Goal: Task Accomplishment & Management: Complete application form

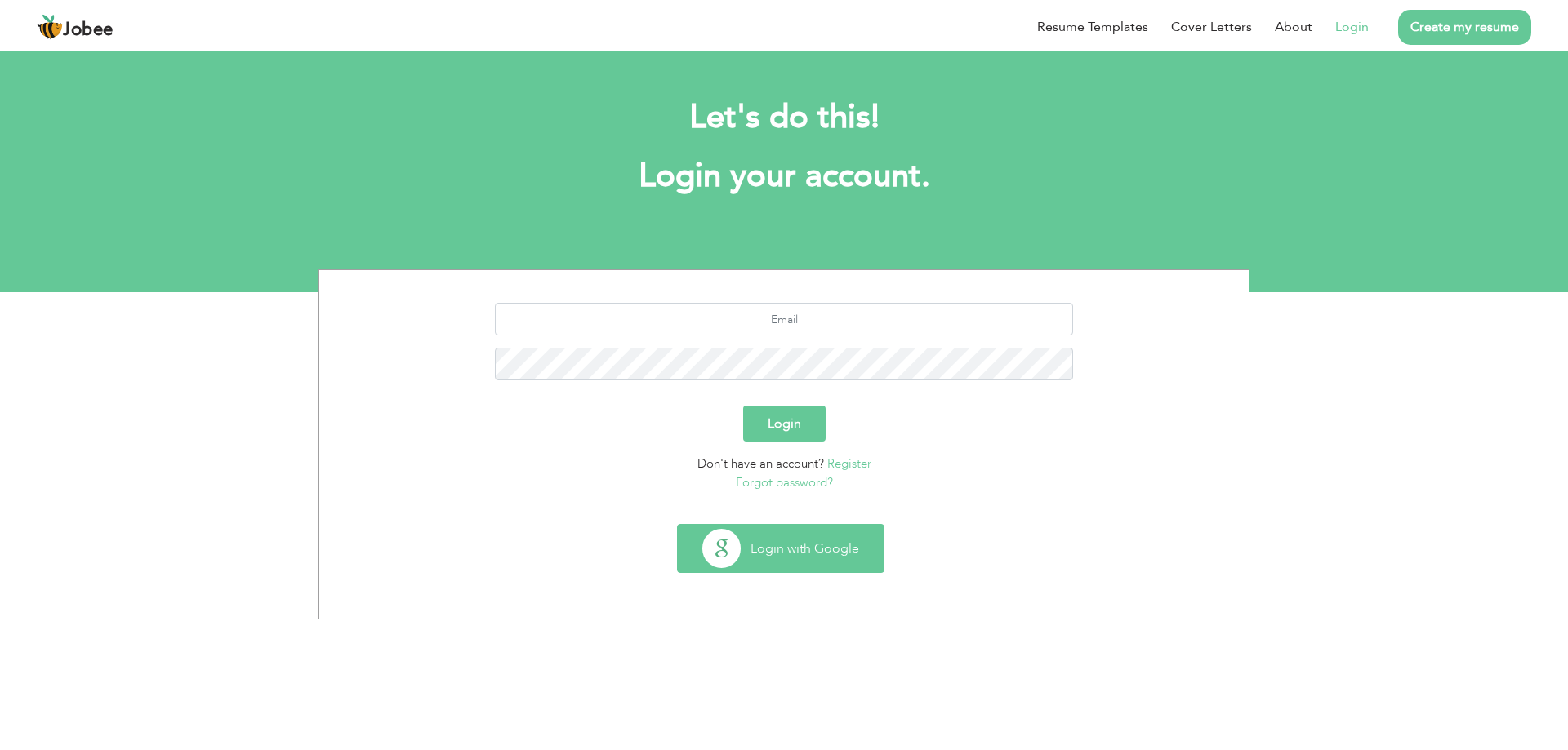
click at [771, 558] on button "Login with Google" at bounding box center [781, 548] width 206 height 47
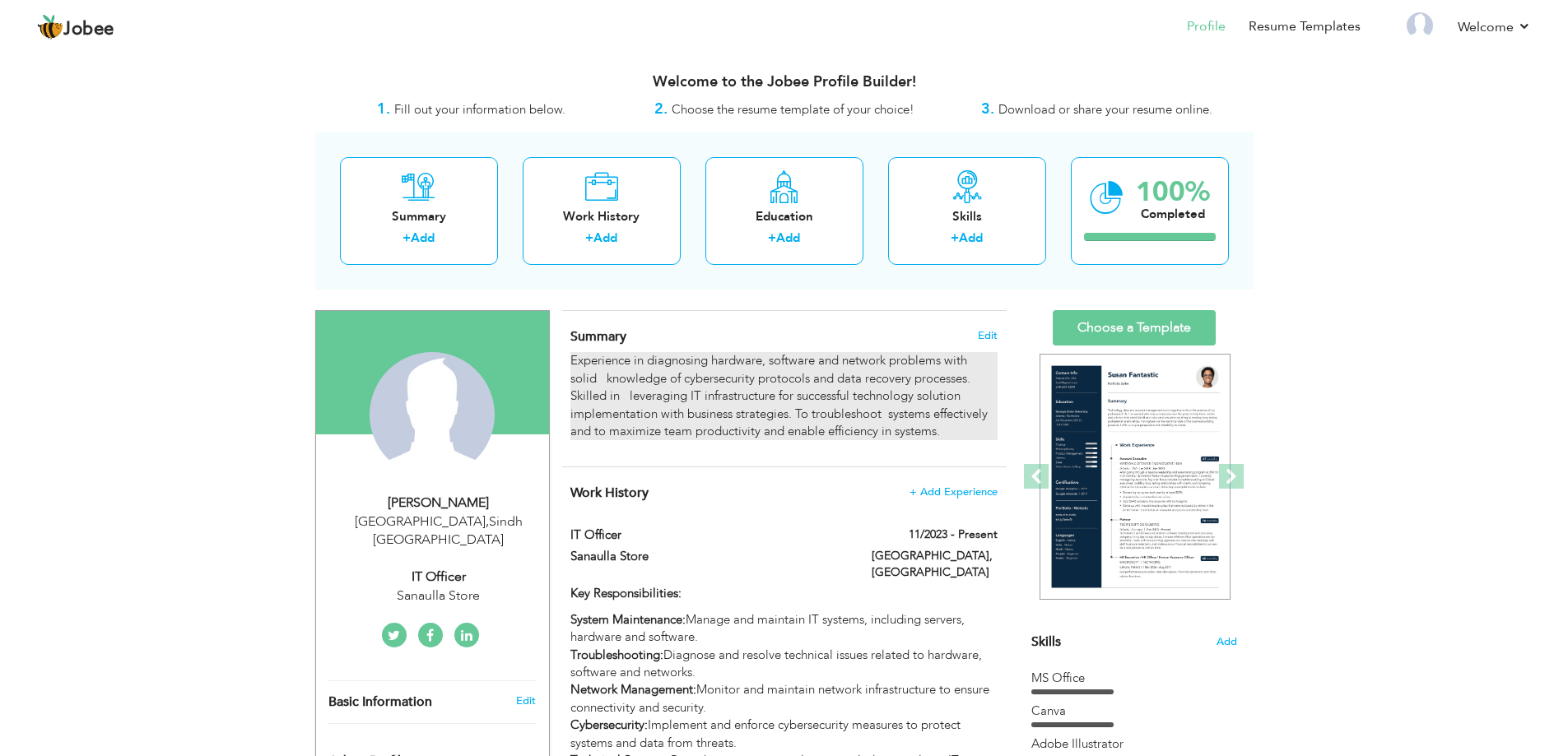
click at [670, 408] on p "Experience in diagnosing hardware, software and network problems with solid  kn…" at bounding box center [784, 396] width 427 height 88
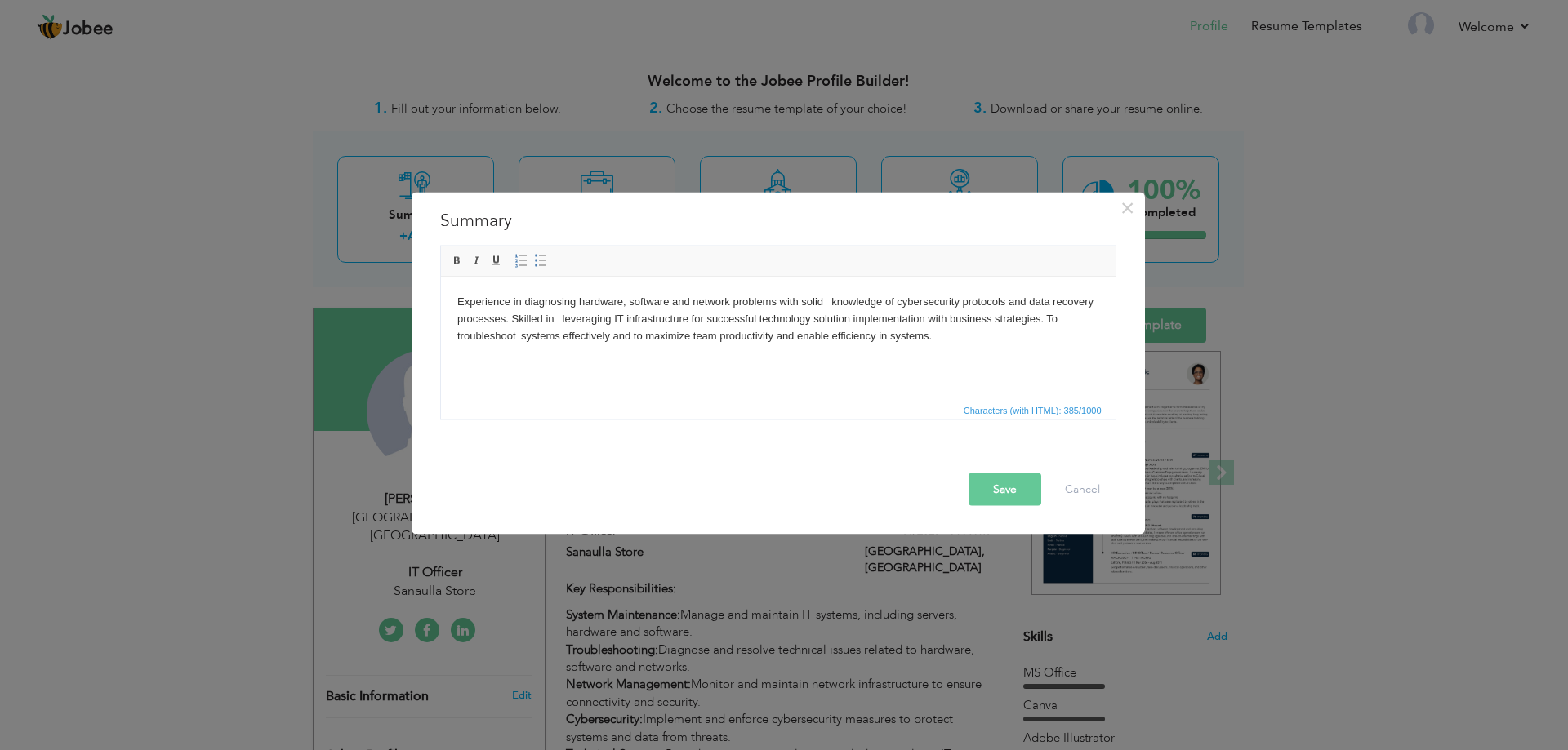
click at [852, 360] on html "Experience in diagnosing hardware, software and network problems with solid  kn…" at bounding box center [777, 319] width 675 height 83
click at [1007, 493] on button "Save" at bounding box center [1005, 489] width 73 height 32
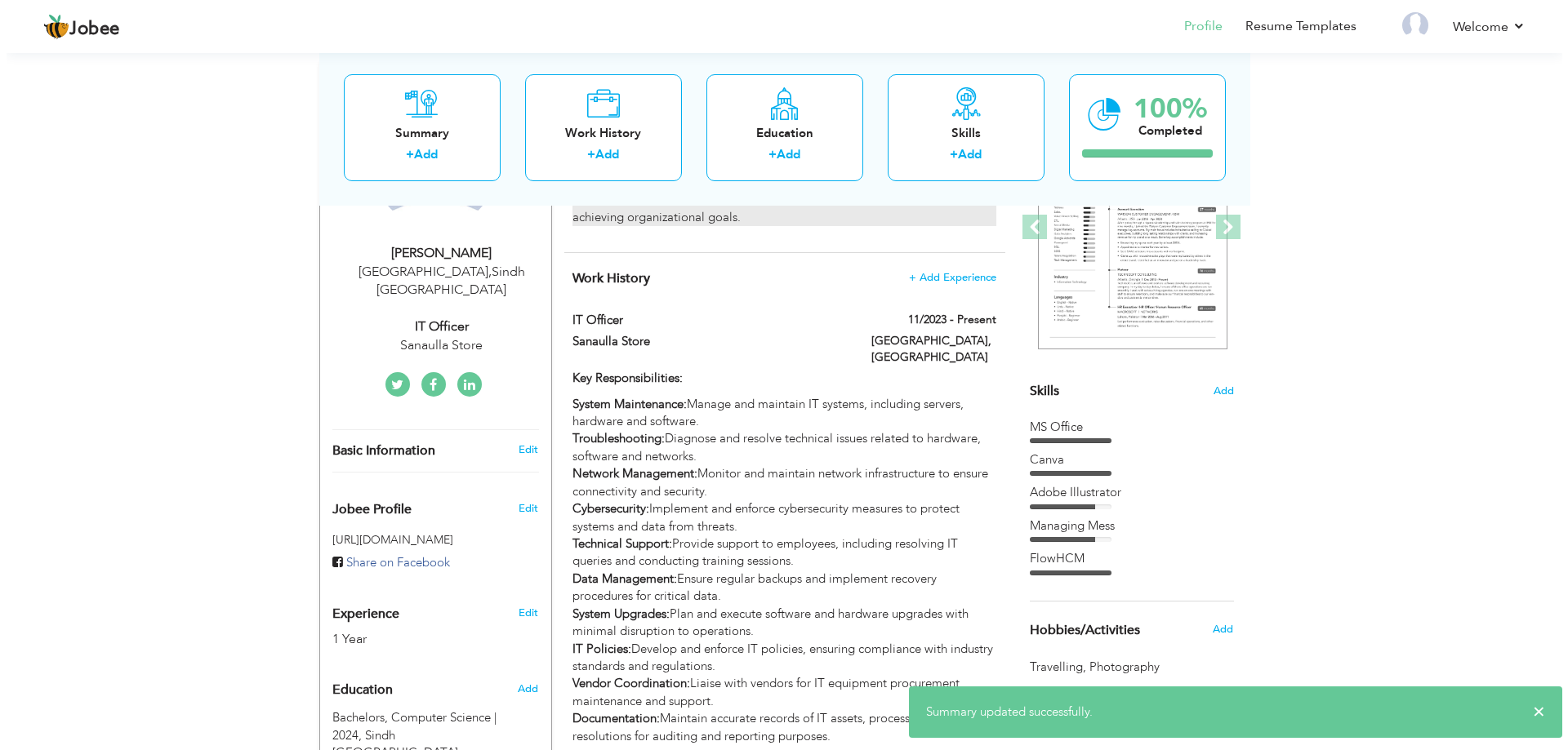
scroll to position [197, 0]
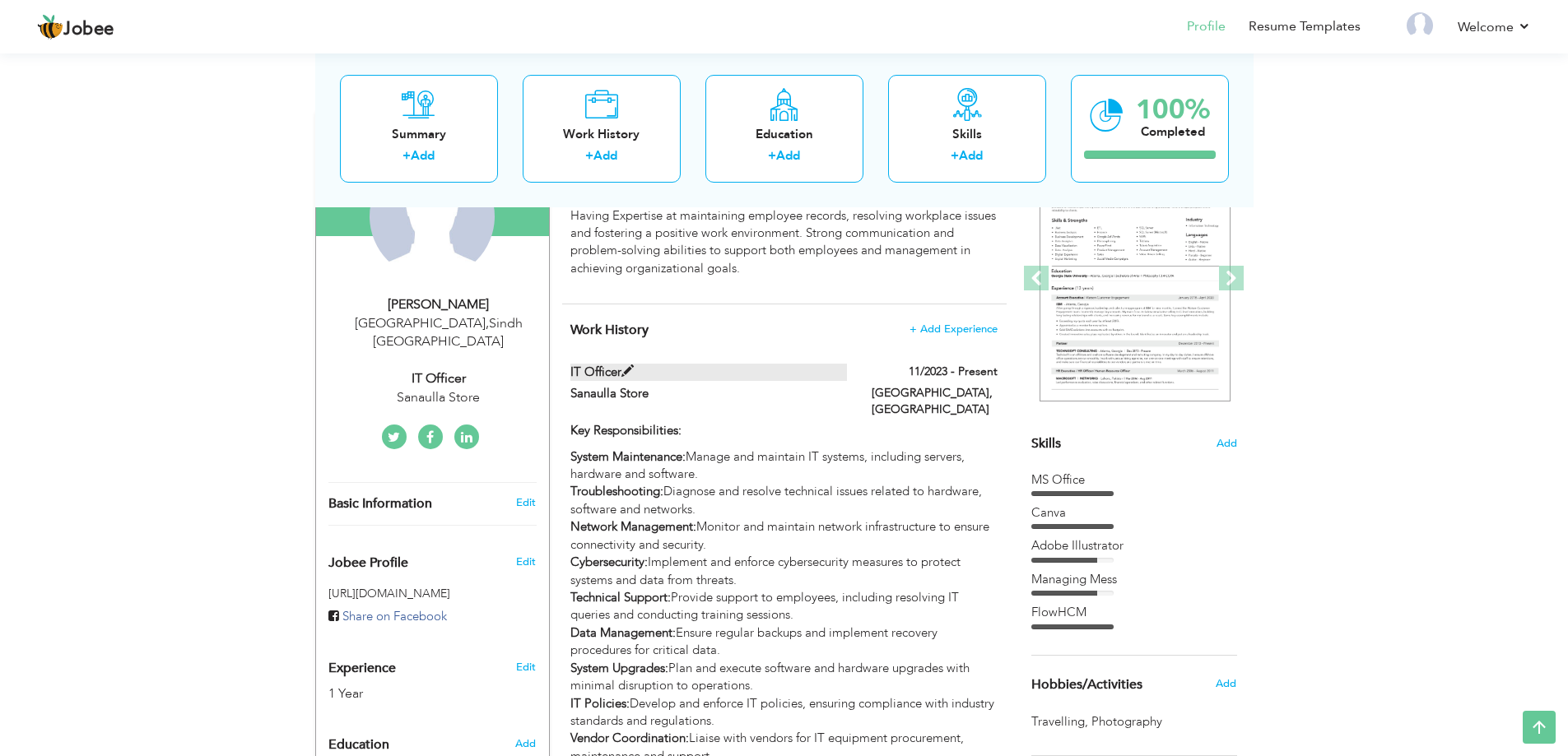
click at [629, 373] on span at bounding box center [628, 371] width 13 height 13
type input "IT Officer"
type input "Sanaulla Store"
type input "11/2023"
type input "[GEOGRAPHIC_DATA]"
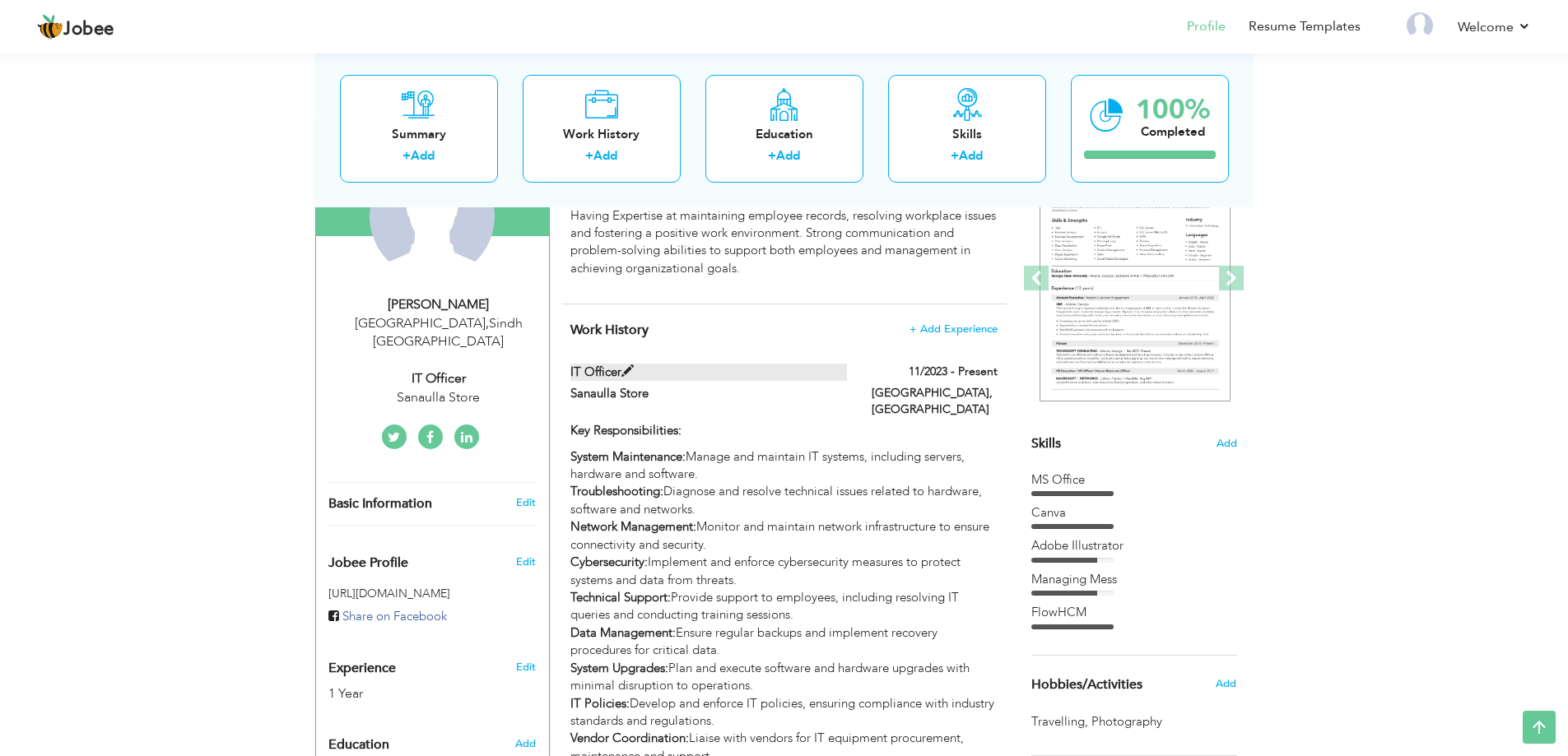
type input "[GEOGRAPHIC_DATA]"
checkbox input "true"
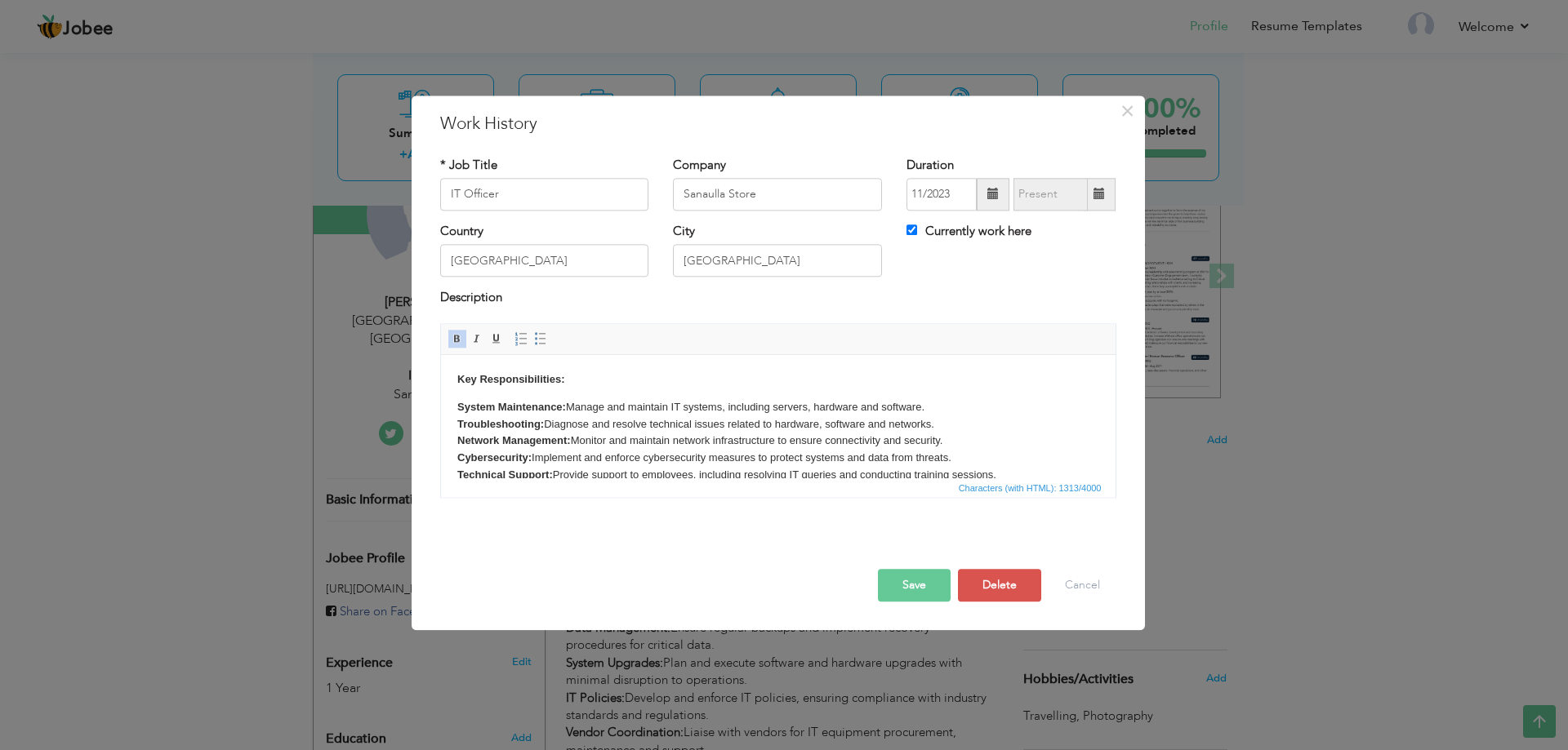
click at [702, 361] on html "Key Responsibilities: System Maintenance: Manage and maintain IT systems, inclu…" at bounding box center [777, 484] width 675 height 258
drag, startPoint x: 540, startPoint y: 199, endPoint x: 364, endPoint y: 178, distance: 177.2
click at [364, 178] on div "× Work History * Job Title IT Officer Company Sanaulla Store Duration" at bounding box center [784, 375] width 1568 height 750
type input "Payroll Executive"
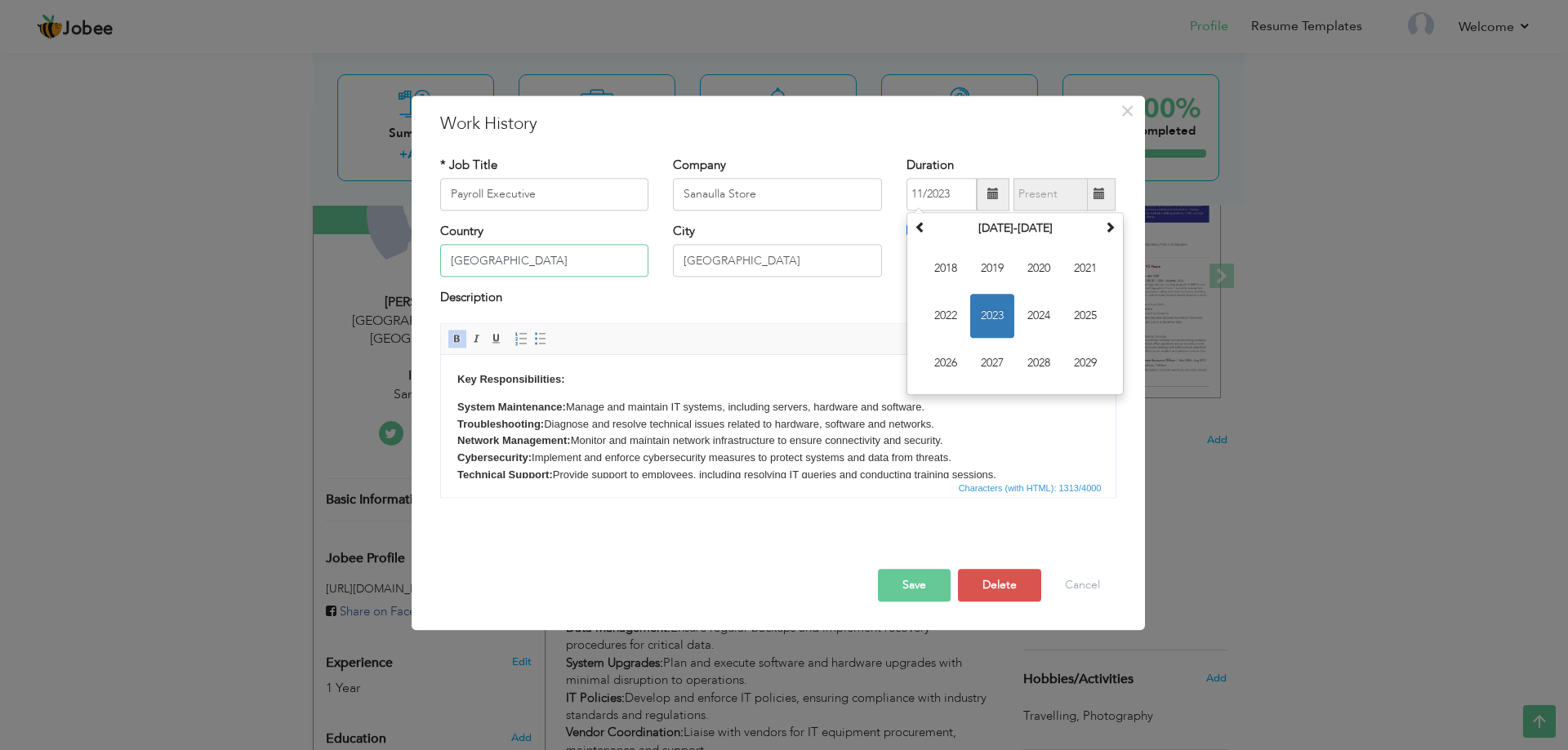
click at [565, 266] on input "[GEOGRAPHIC_DATA]" at bounding box center [545, 261] width 209 height 32
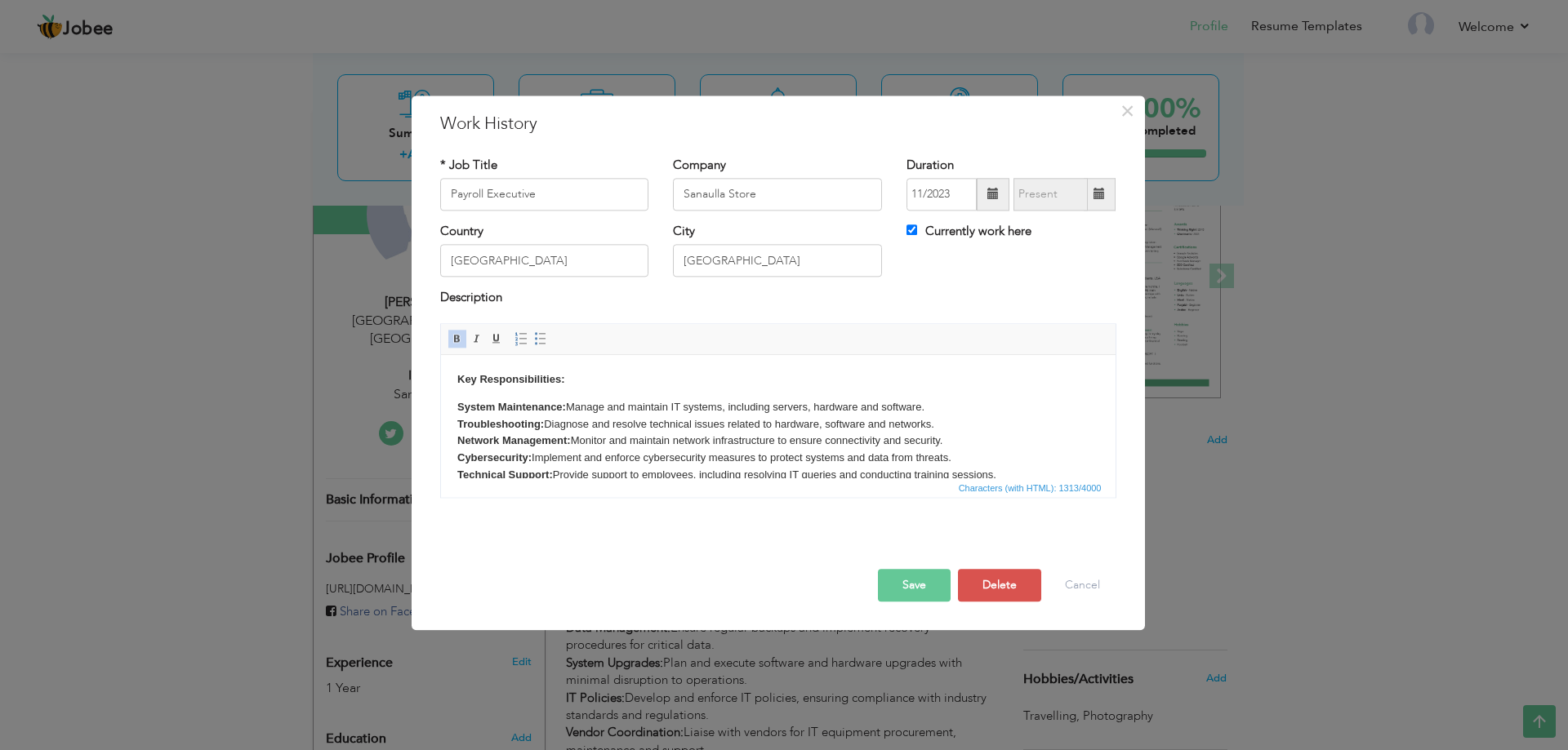
click at [490, 399] on p "System Maintenance: Manage and maintain IT systems, including servers, hardware…" at bounding box center [777, 484] width 642 height 170
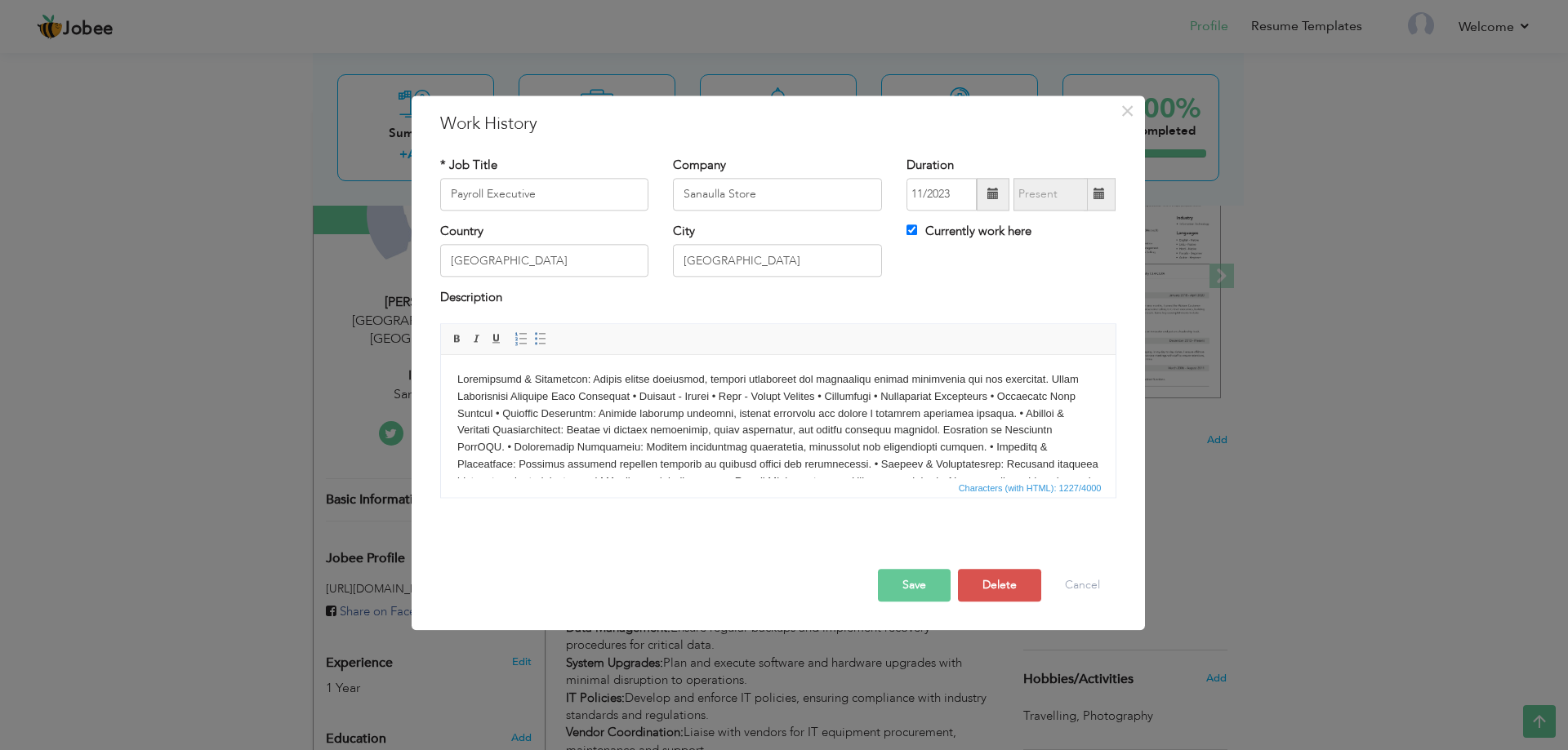
scroll to position [43, 0]
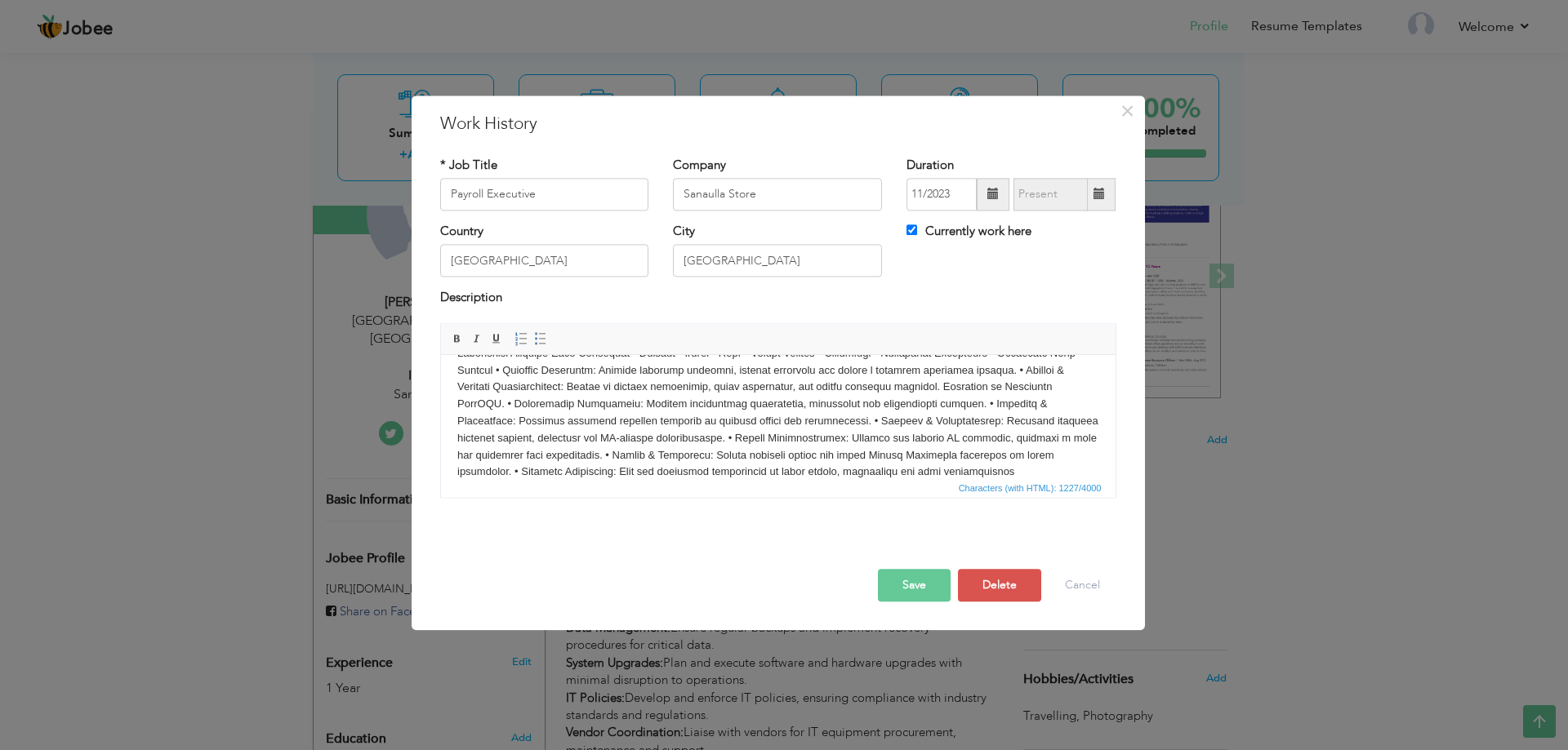
click at [982, 426] on p at bounding box center [777, 405] width 642 height 153
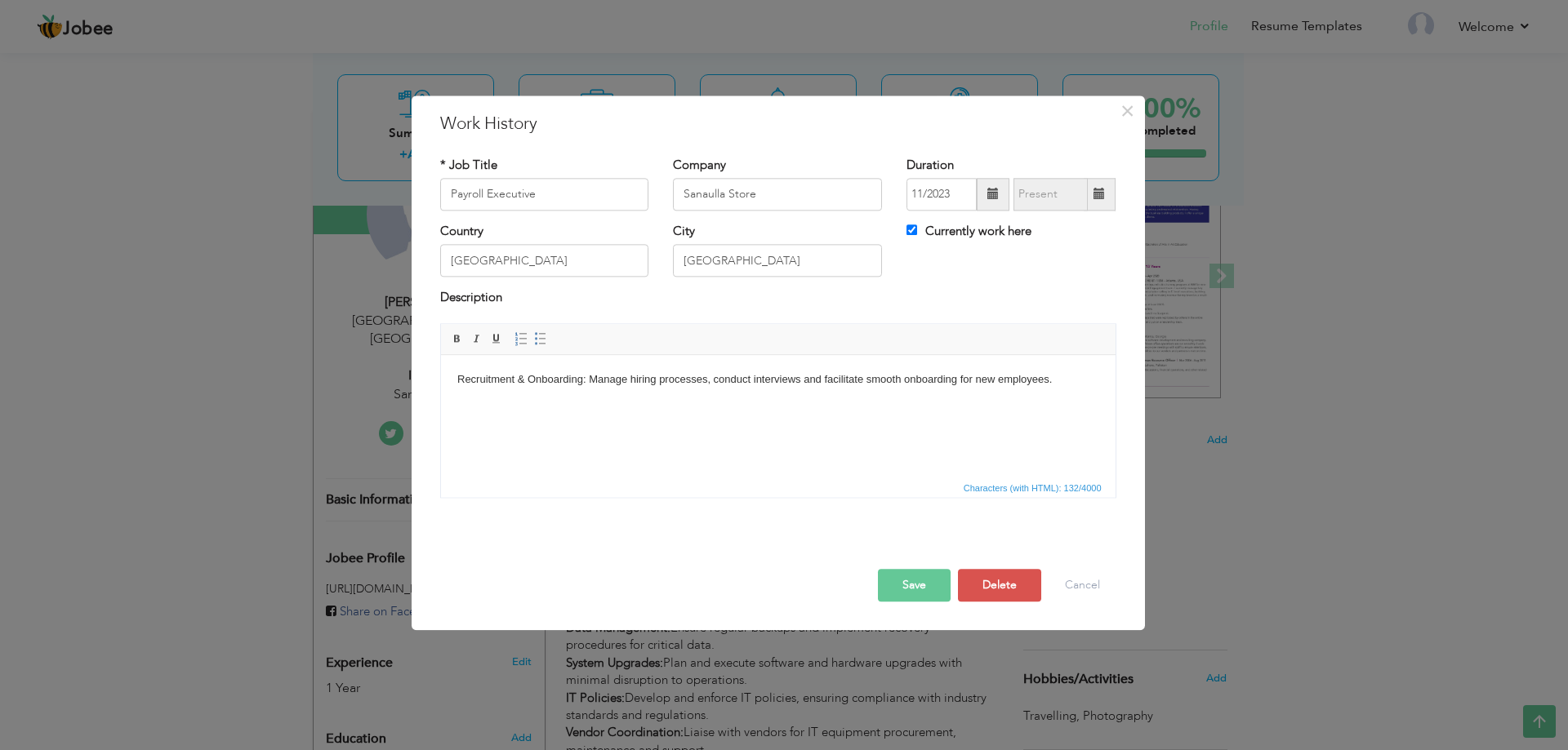
scroll to position [0, 0]
click at [512, 339] on link "Insert/Remove Numbered List" at bounding box center [521, 338] width 18 height 18
click at [546, 339] on span at bounding box center [540, 338] width 13 height 13
click at [543, 349] on span "Paragraph Insert/Remove Numbered List Insert/Remove Bulleted List" at bounding box center [533, 341] width 44 height 24
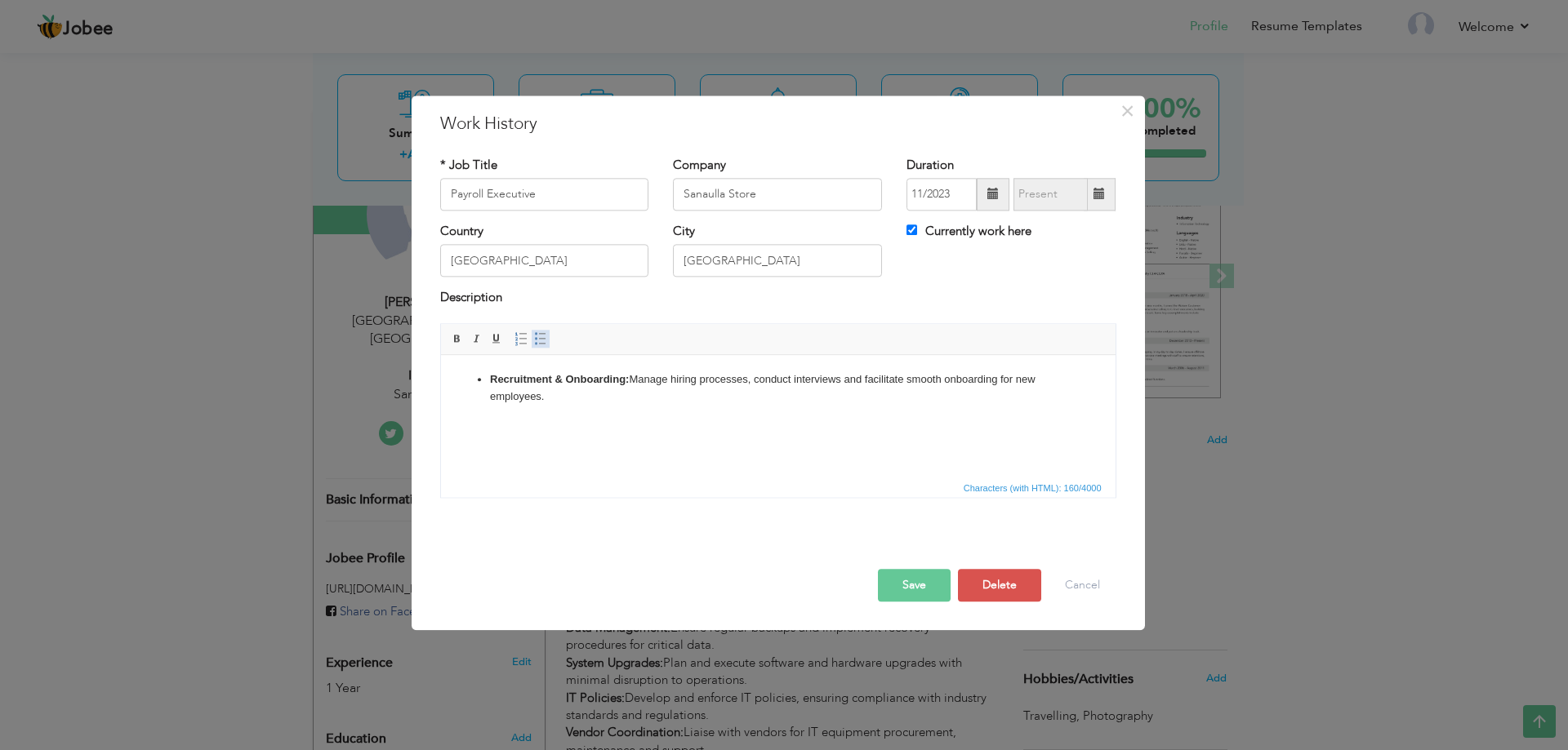
click at [543, 338] on span at bounding box center [540, 338] width 13 height 13
paste body
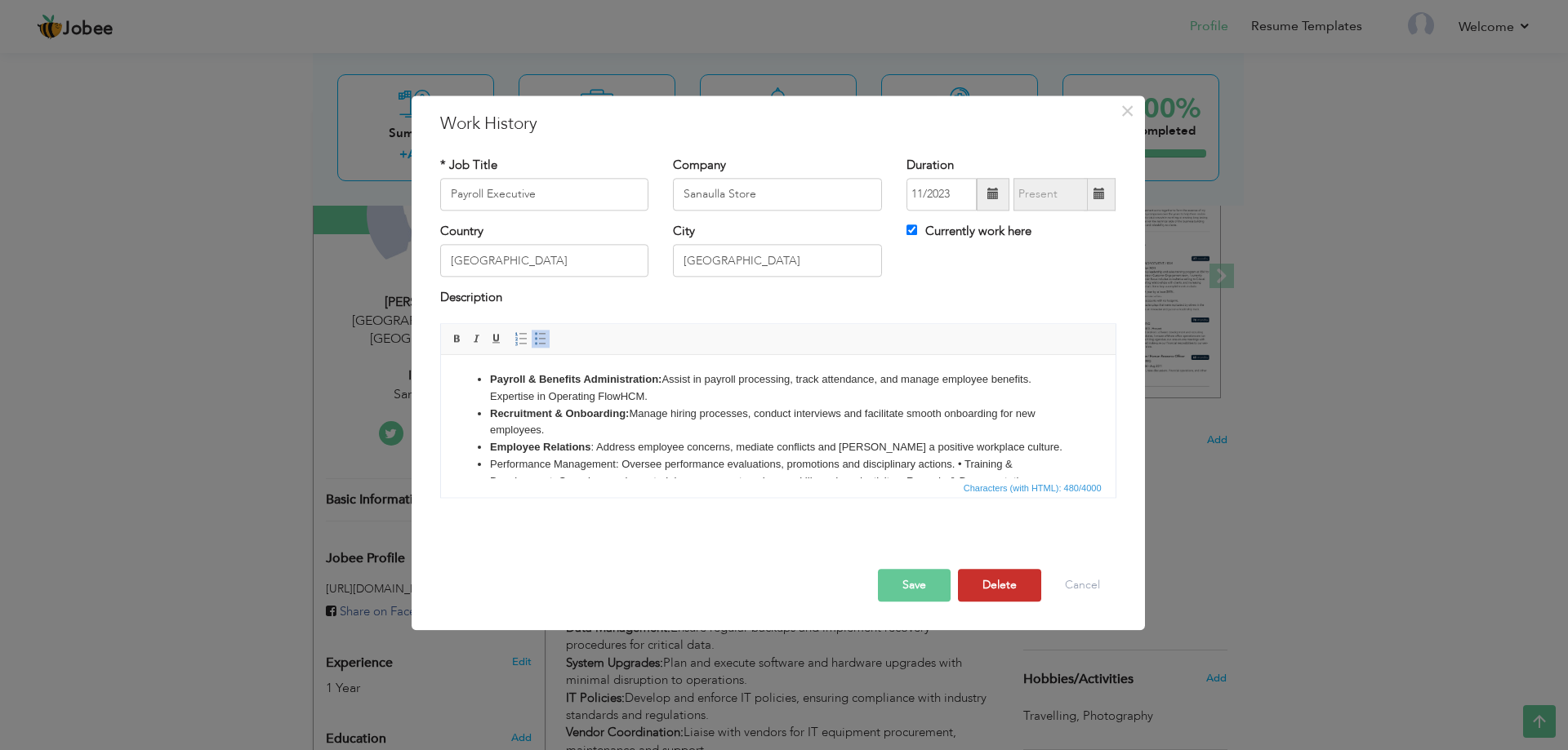
scroll to position [77, 0]
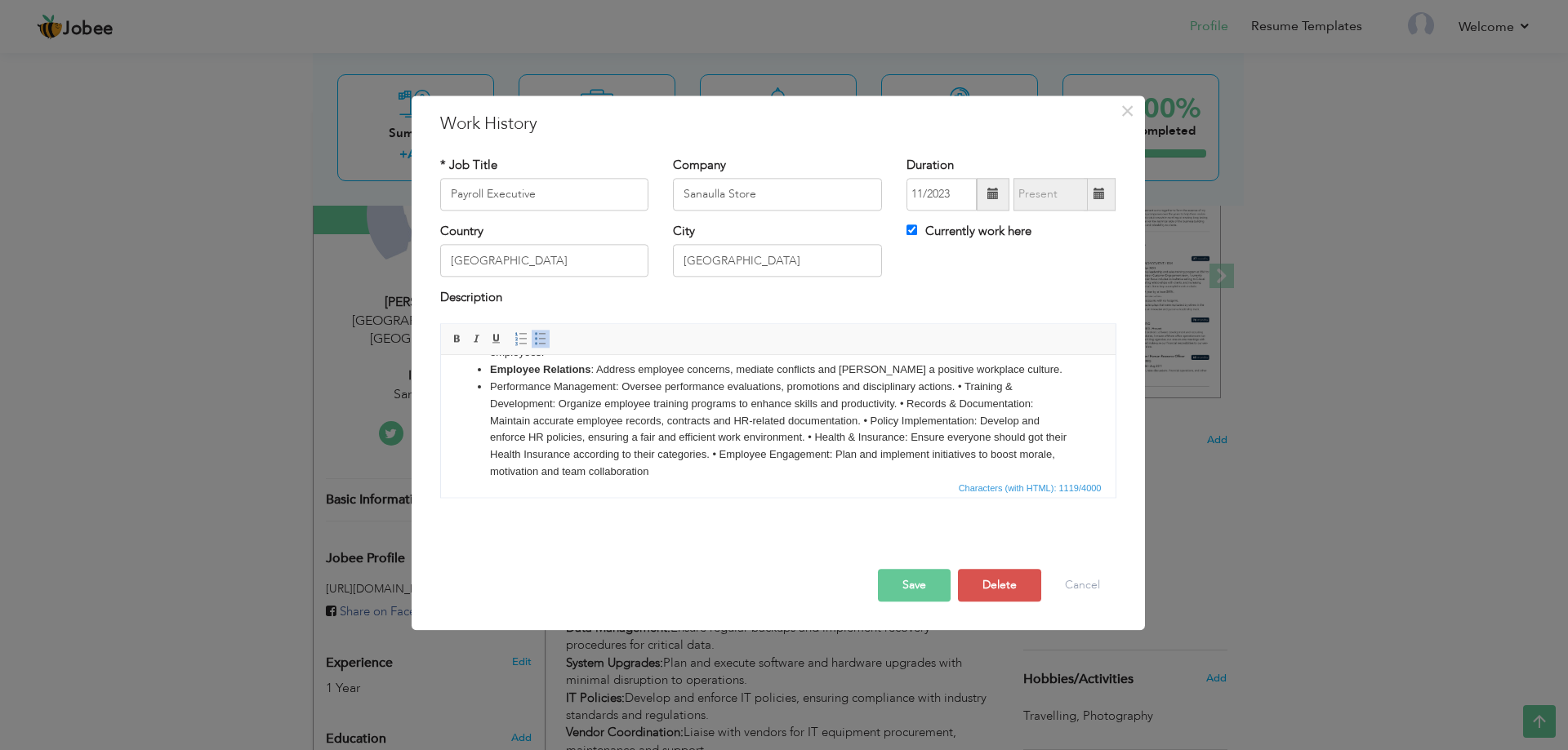
click at [624, 384] on li "Performance Management: Oversee performance evaluations, promotions and discipl…" at bounding box center [777, 430] width 577 height 102
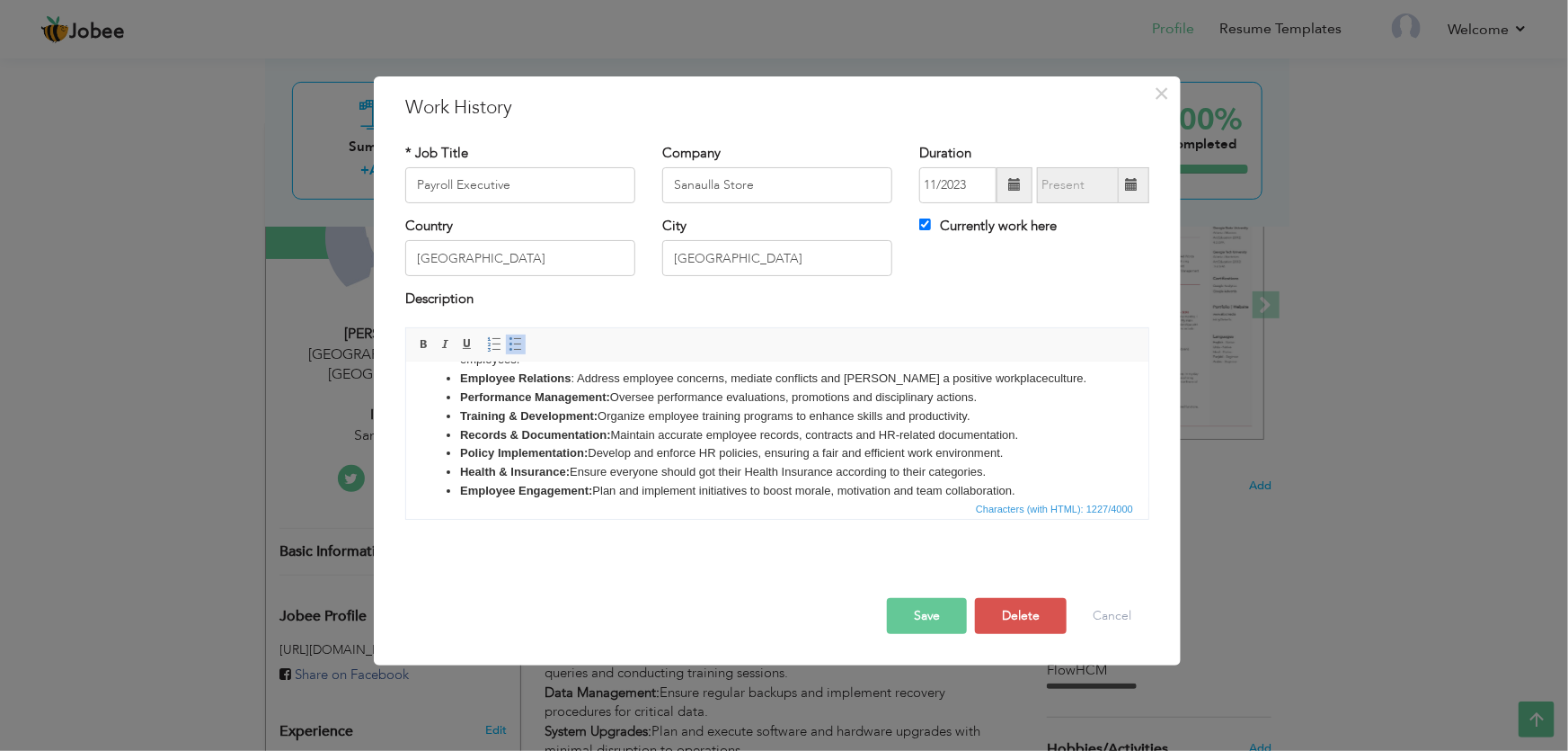
scroll to position [76, 0]
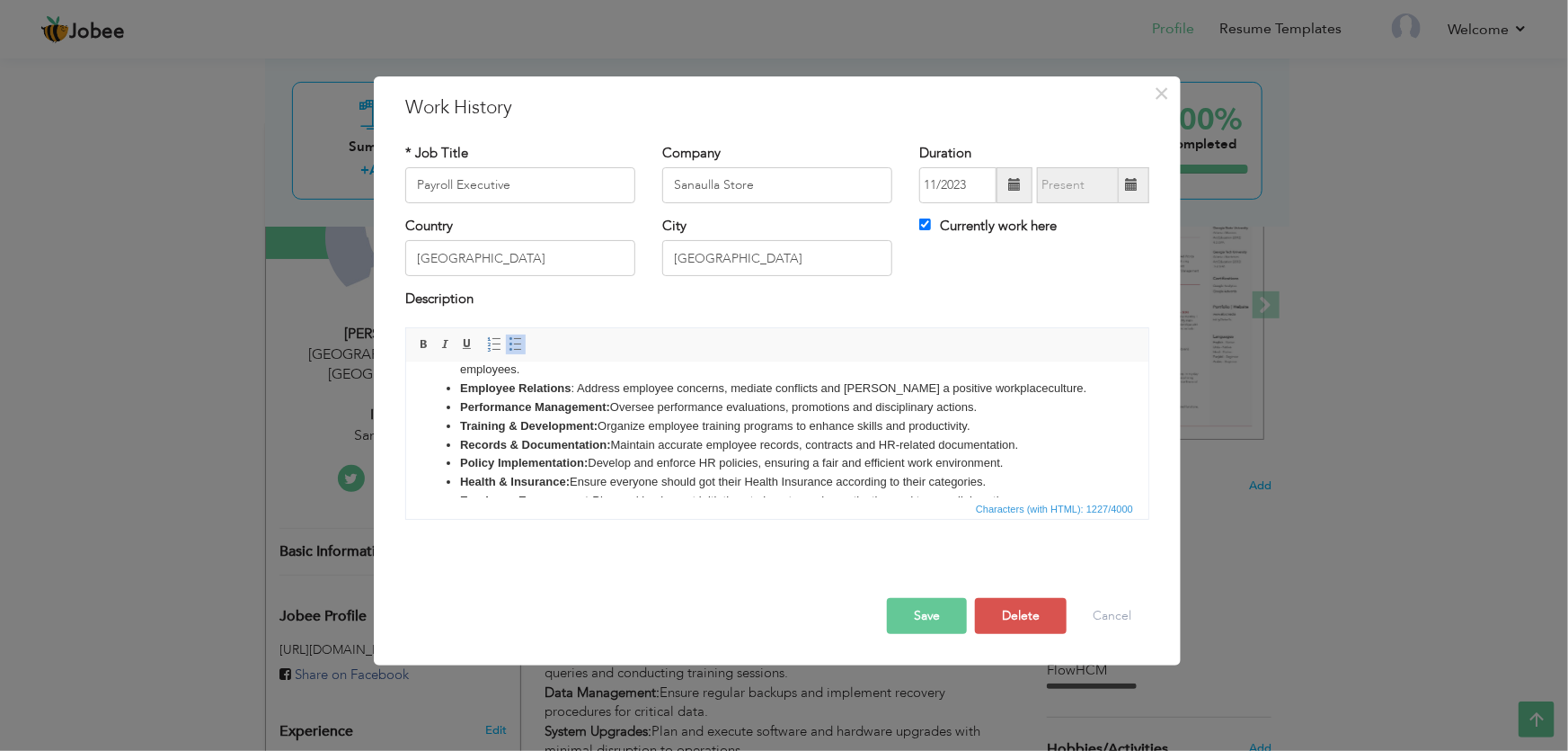
click at [931, 607] on button "Save" at bounding box center [927, 615] width 80 height 36
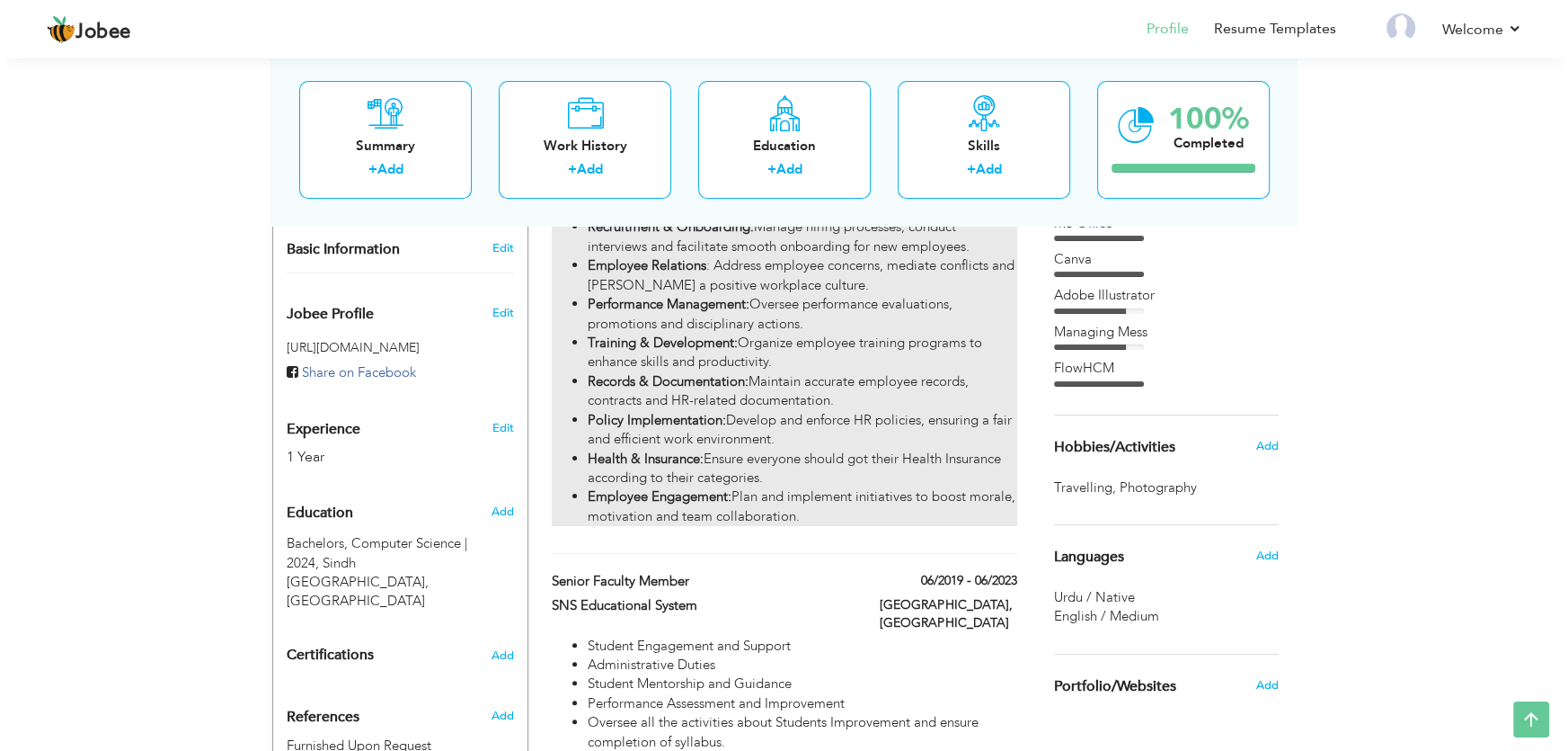
scroll to position [522, 0]
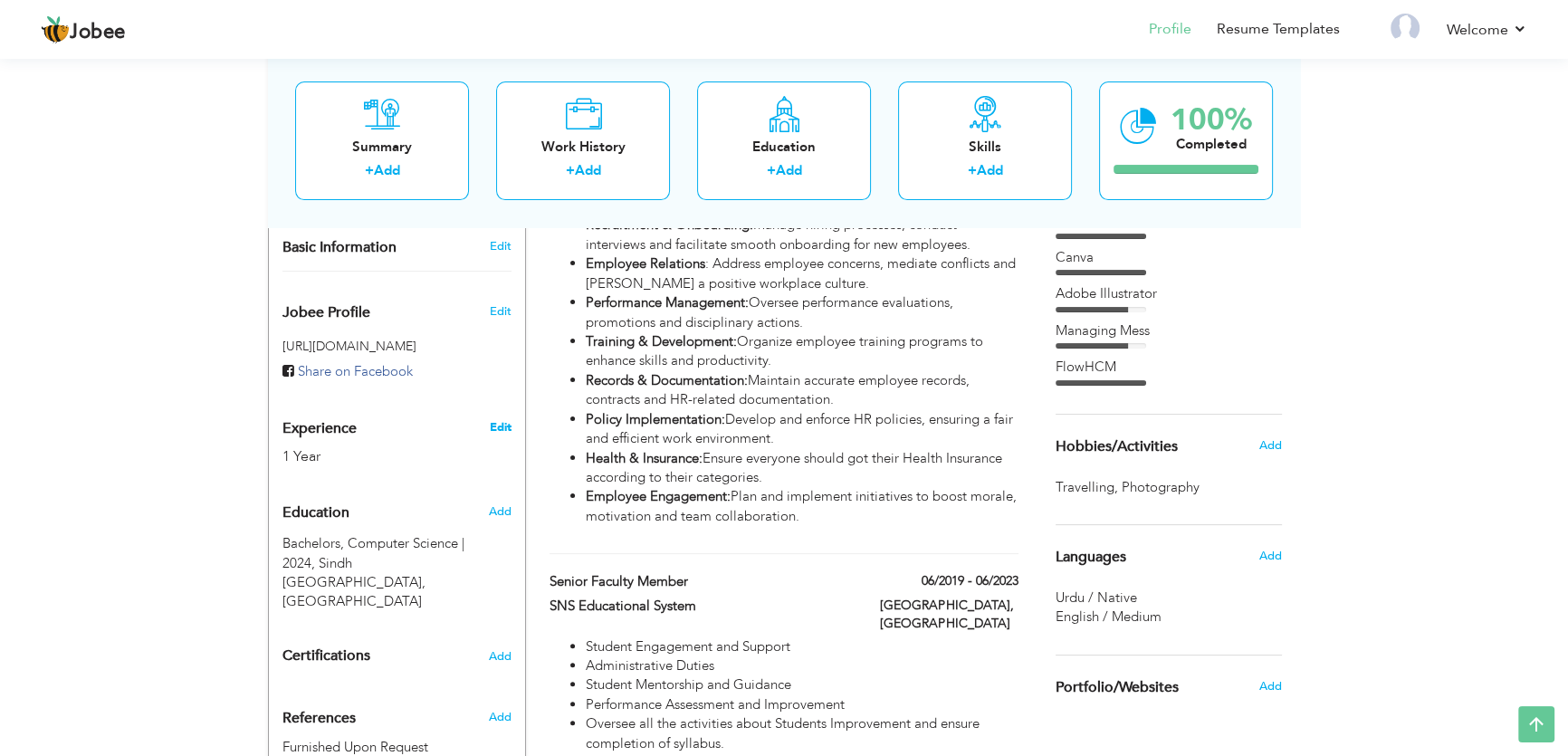
click at [502, 419] on link "Edit" at bounding box center [501, 428] width 22 height 17
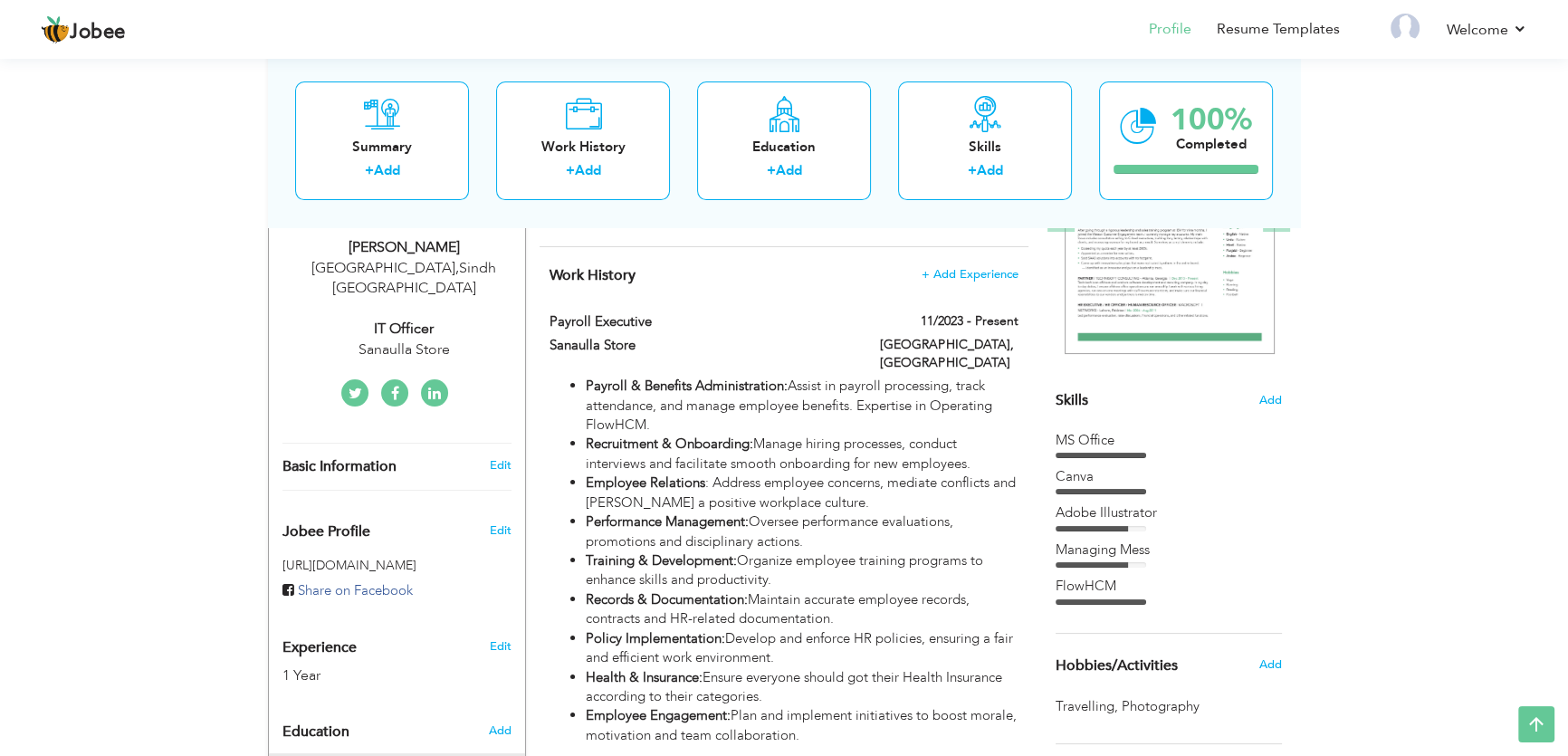
scroll to position [301, 0]
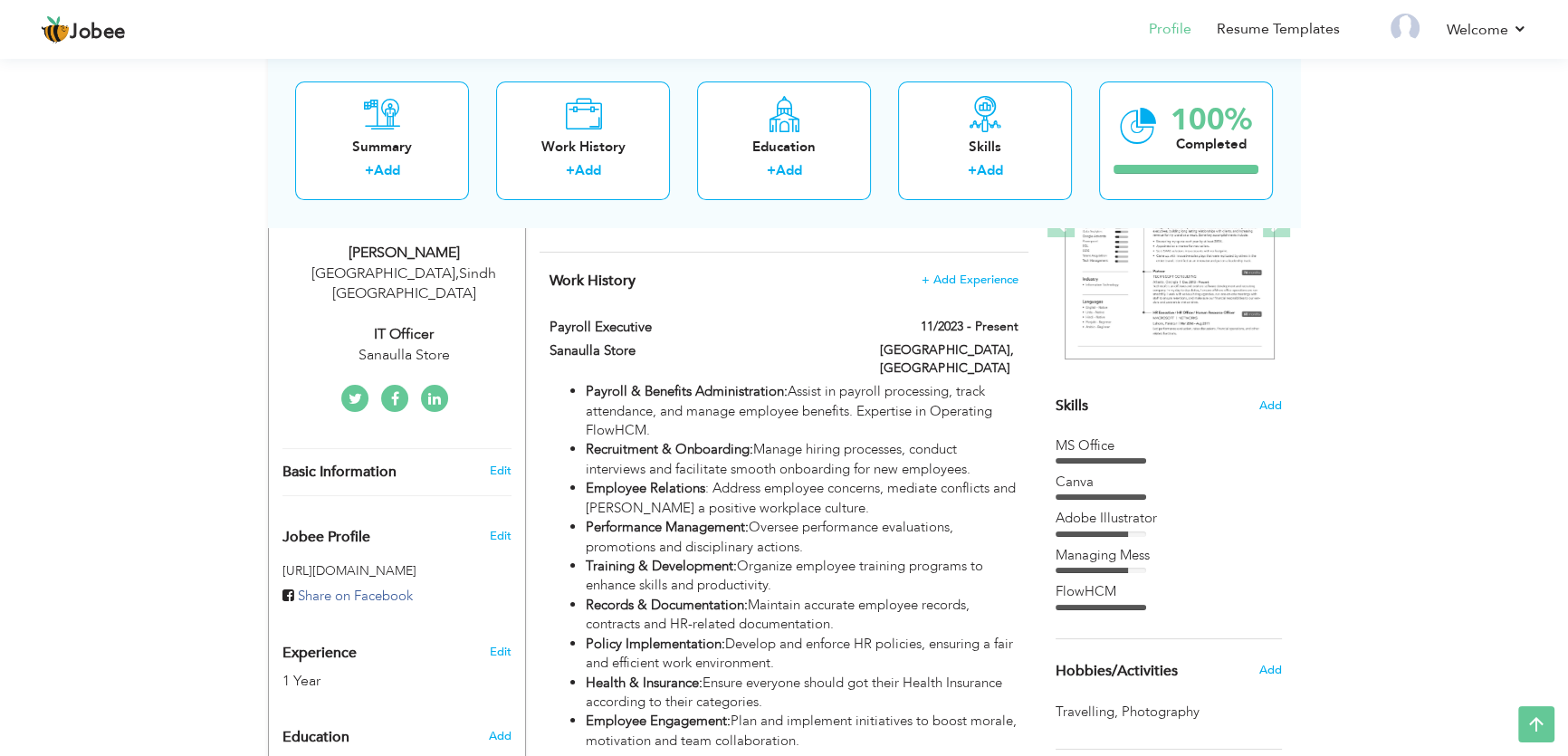
click at [1267, 413] on div "Skills Add" at bounding box center [1169, 228] width 226 height 375
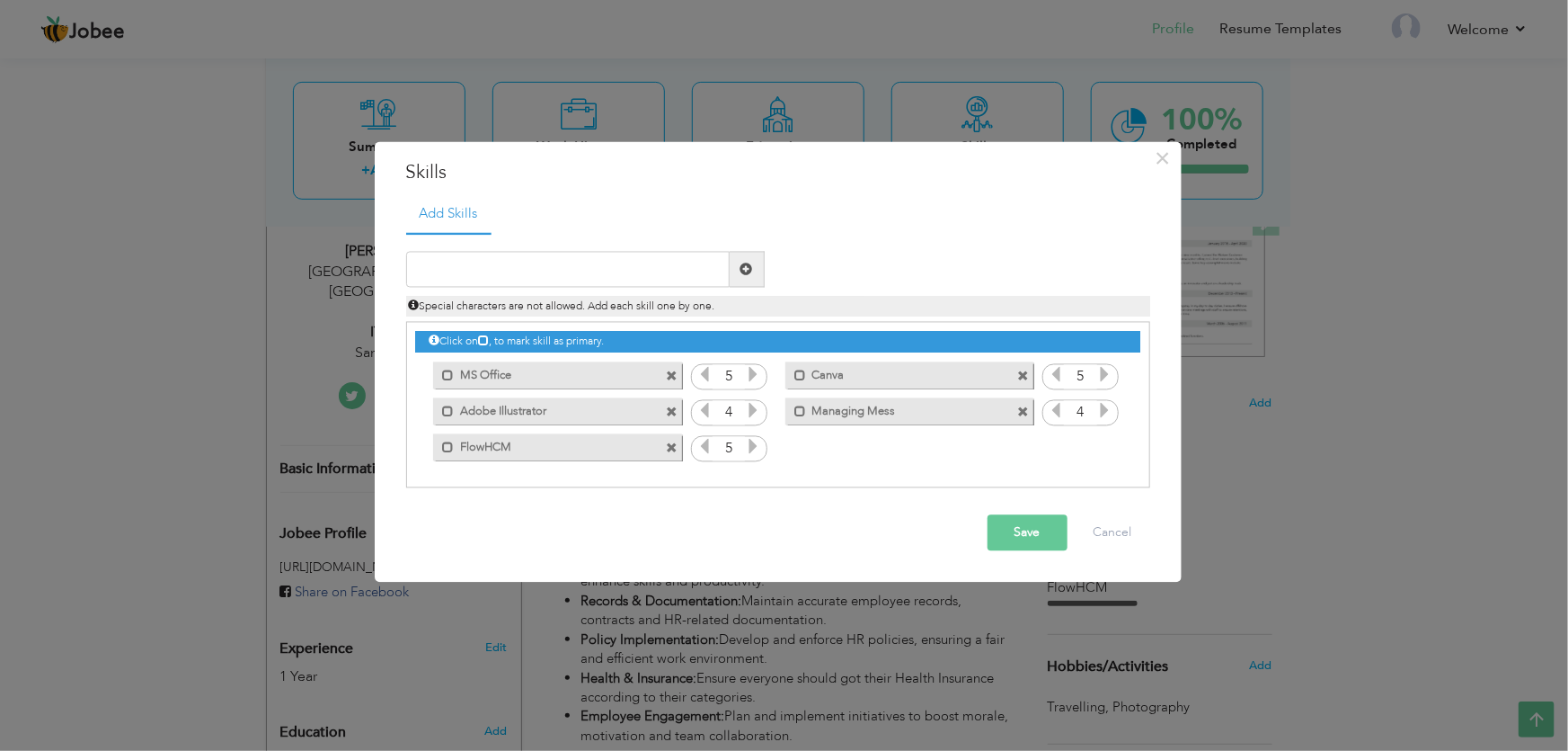
click at [752, 386] on span at bounding box center [753, 377] width 16 height 24
click at [1102, 409] on icon at bounding box center [1105, 411] width 16 height 16
click at [1023, 545] on button "Save" at bounding box center [1027, 533] width 80 height 36
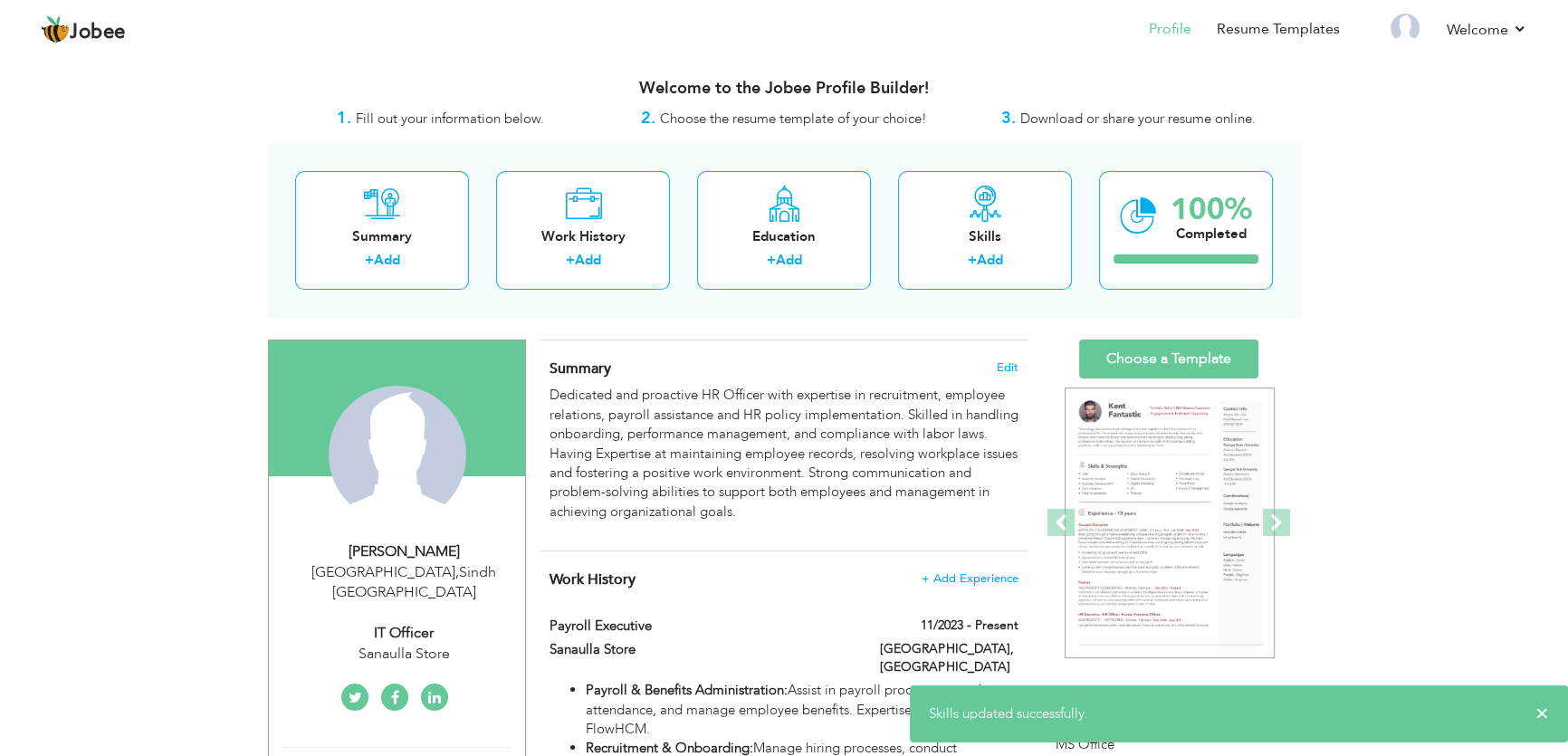
scroll to position [0, 0]
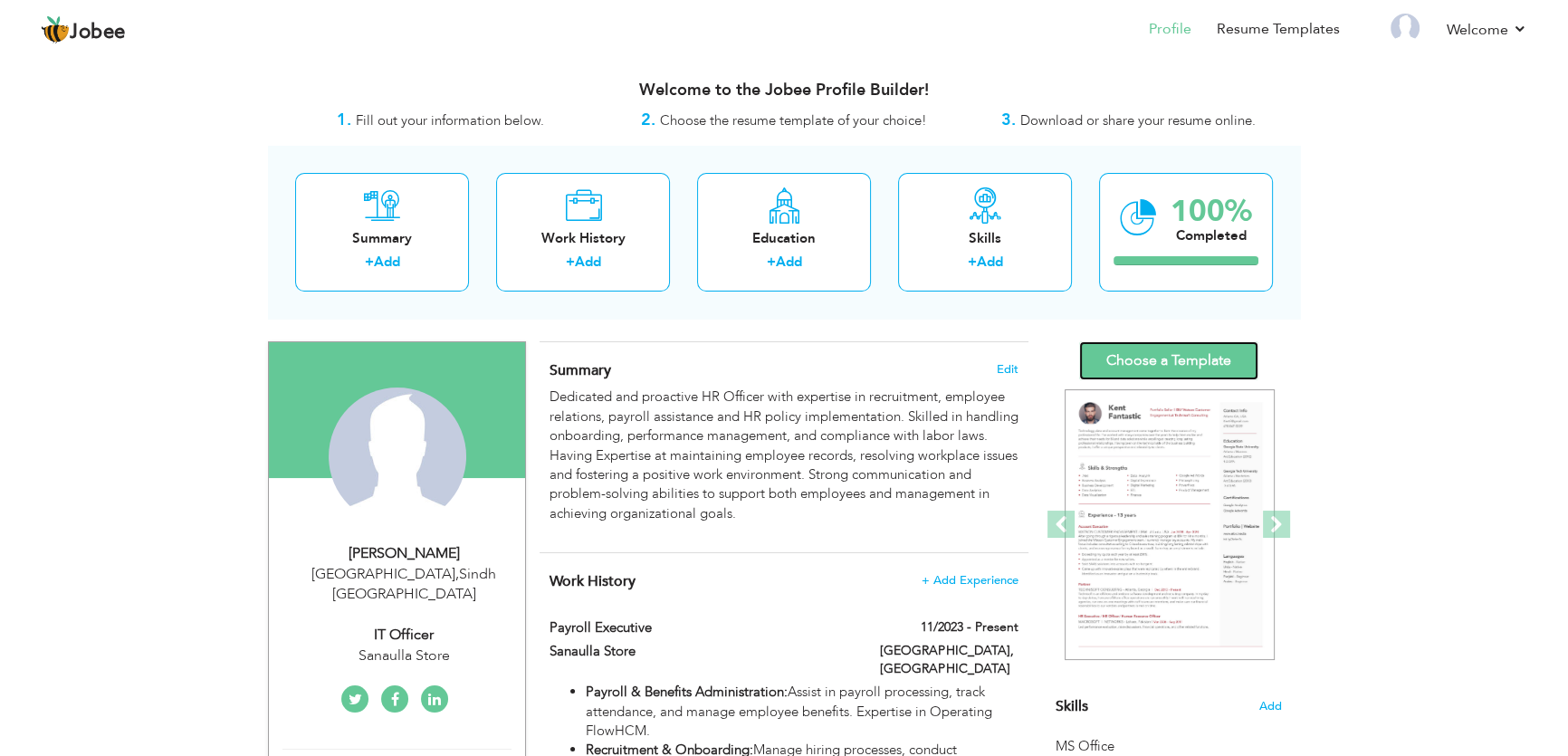
click at [1185, 370] on link "Choose a Template" at bounding box center [1169, 361] width 179 height 39
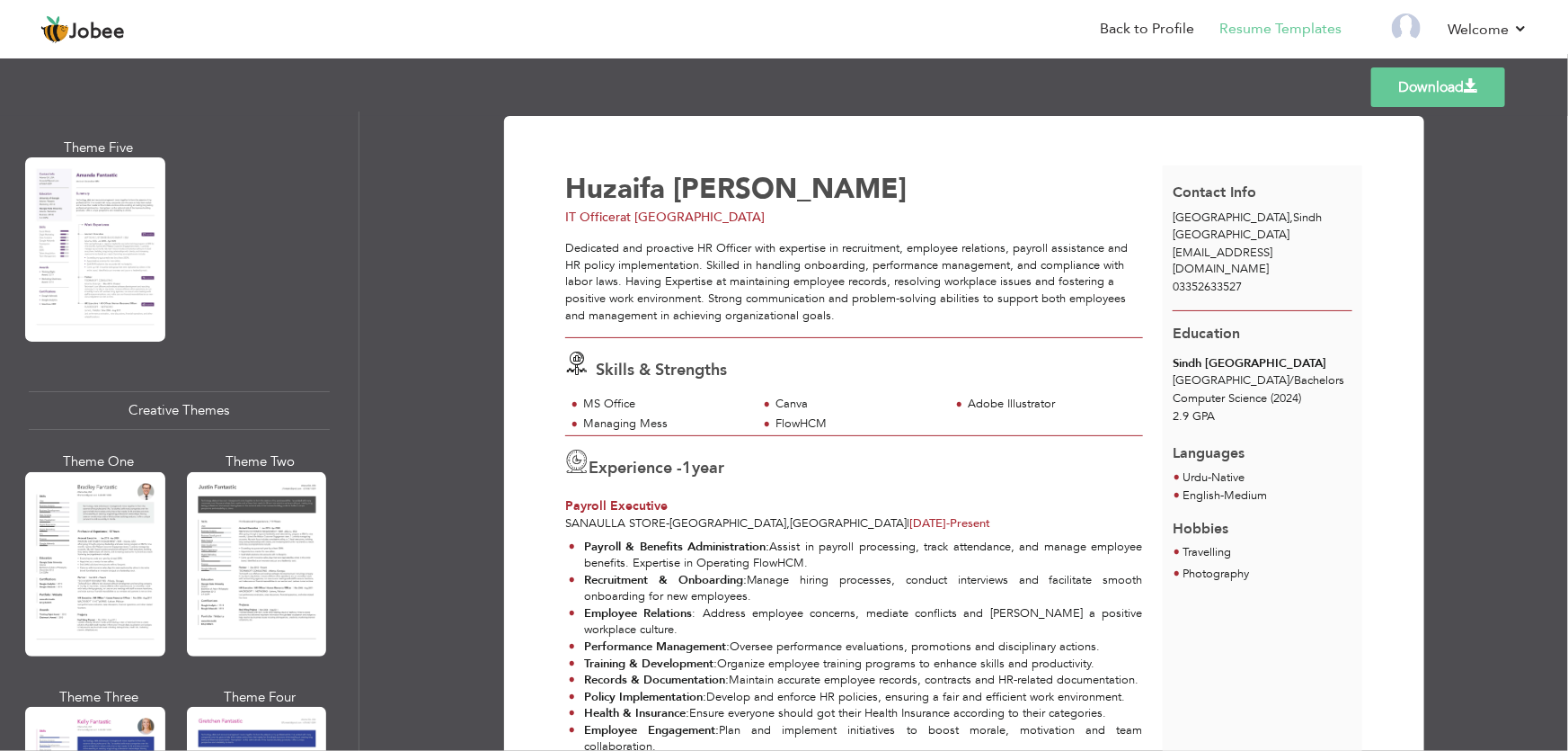
scroll to position [1881, 0]
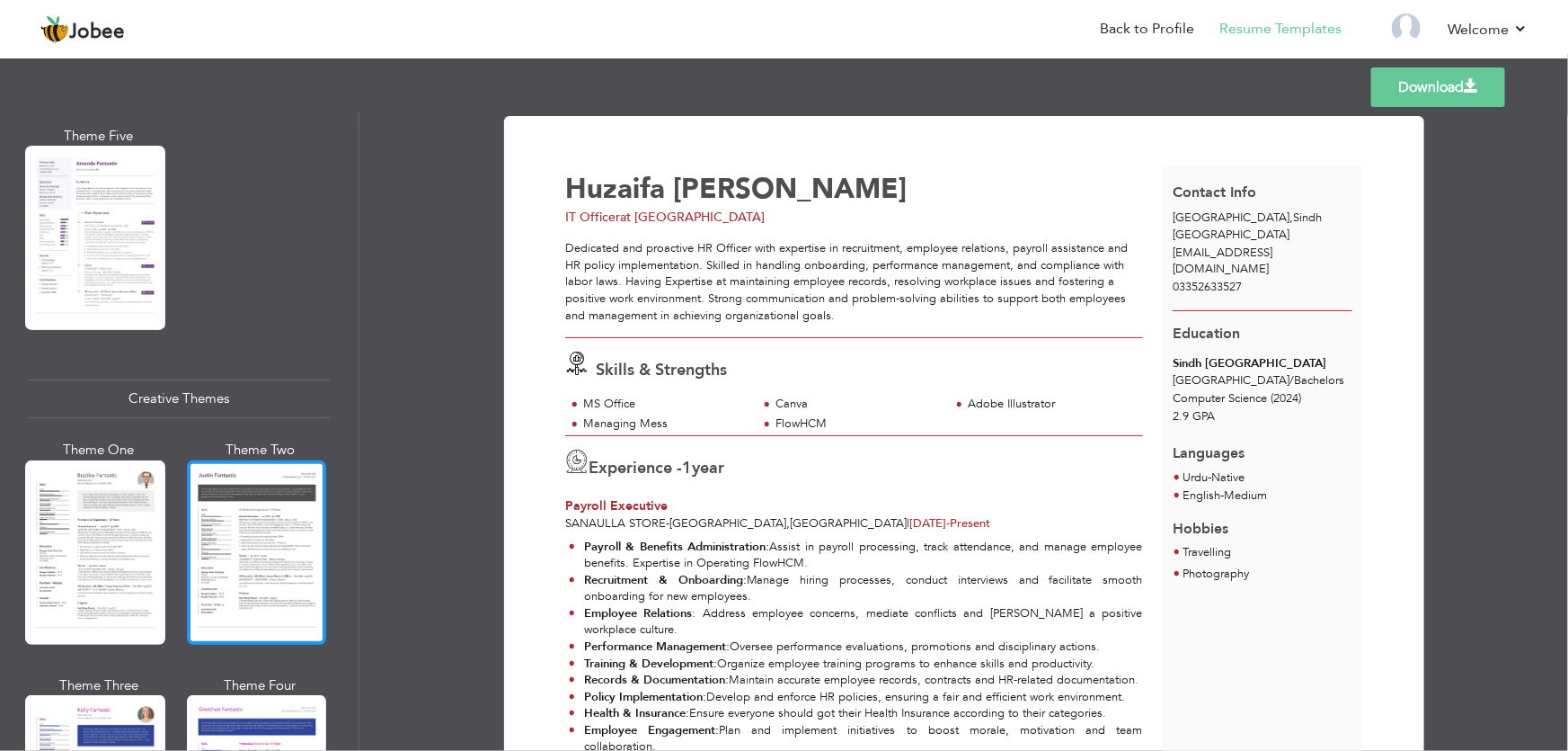
click at [226, 485] on div at bounding box center [257, 553] width 140 height 185
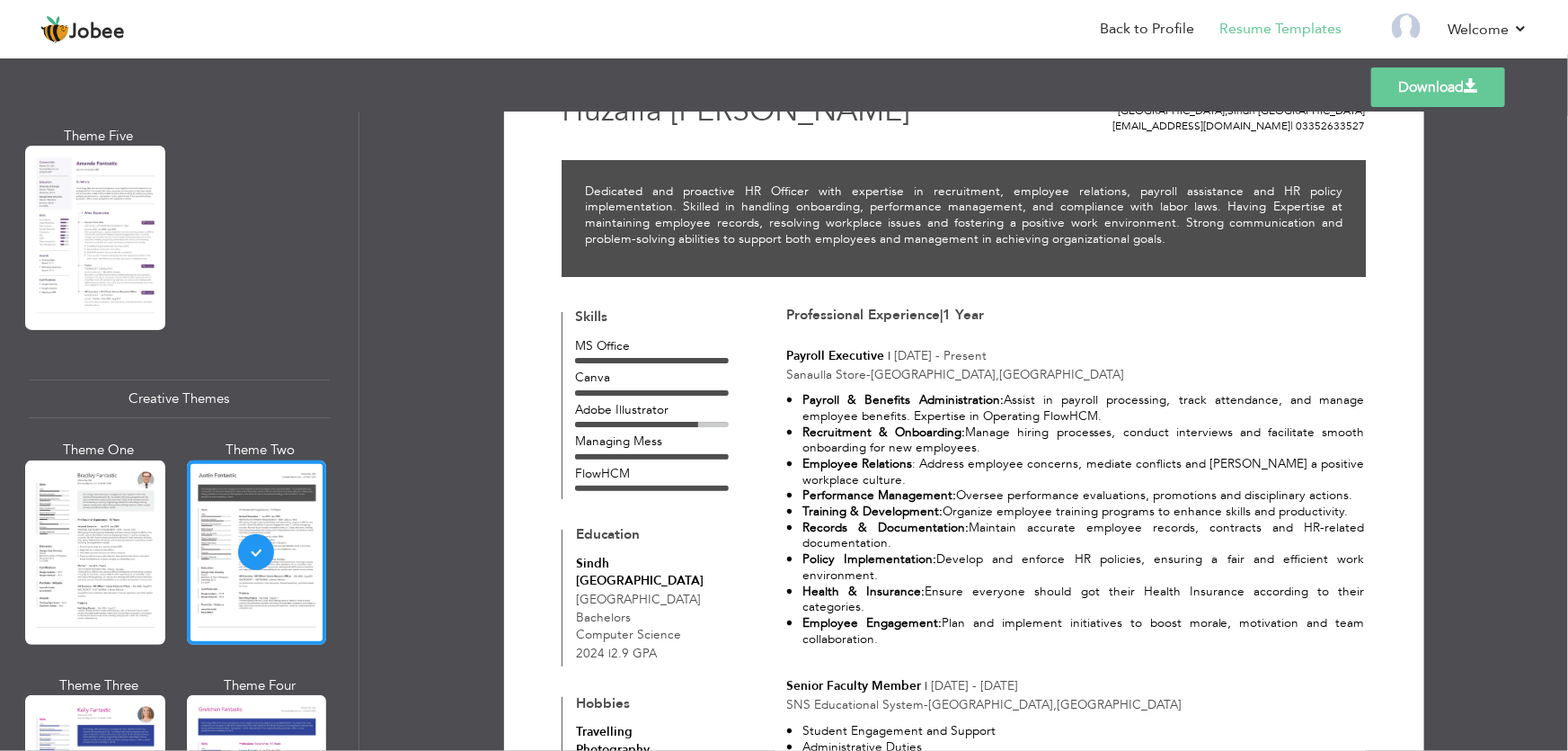
scroll to position [0, 0]
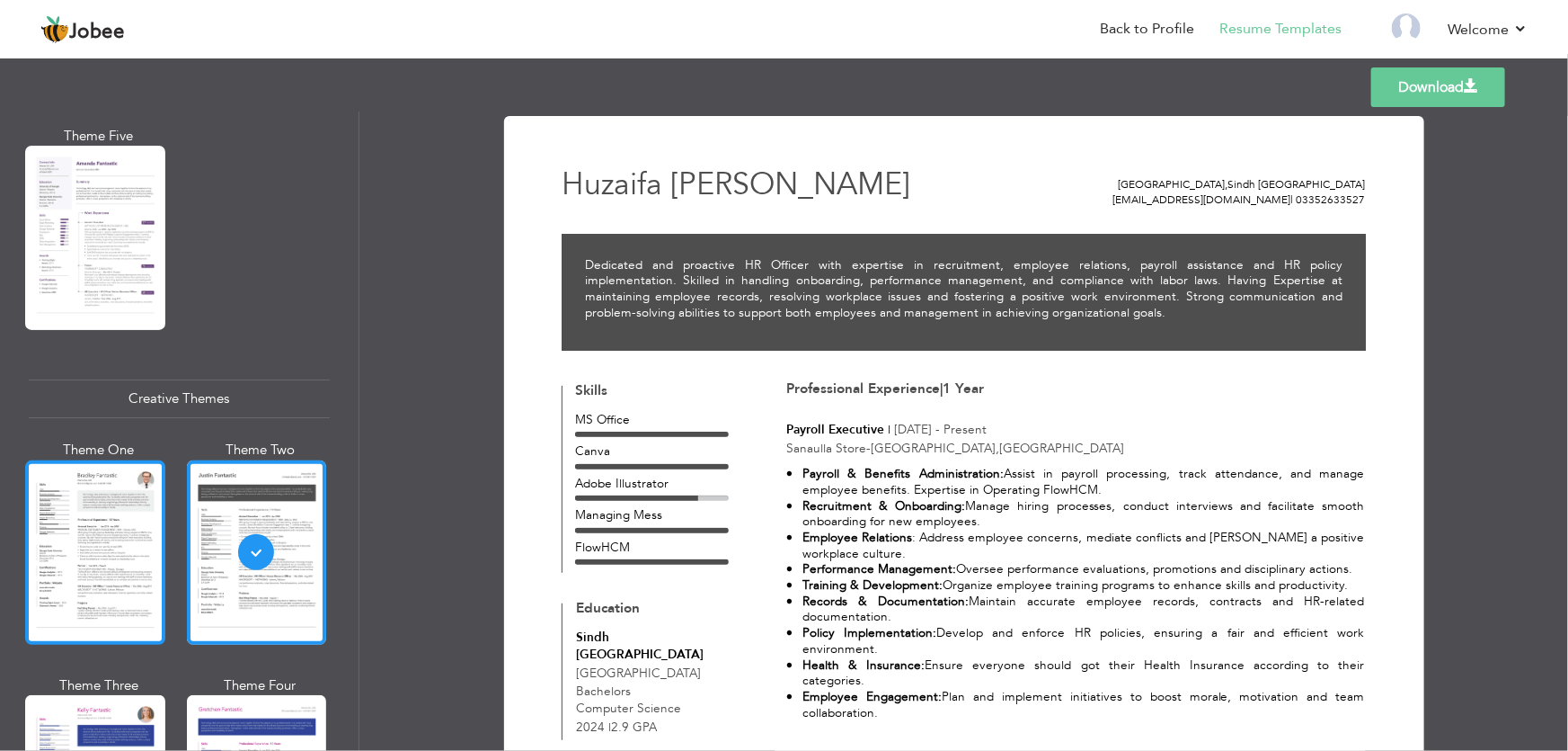
click at [101, 524] on div at bounding box center [95, 553] width 140 height 185
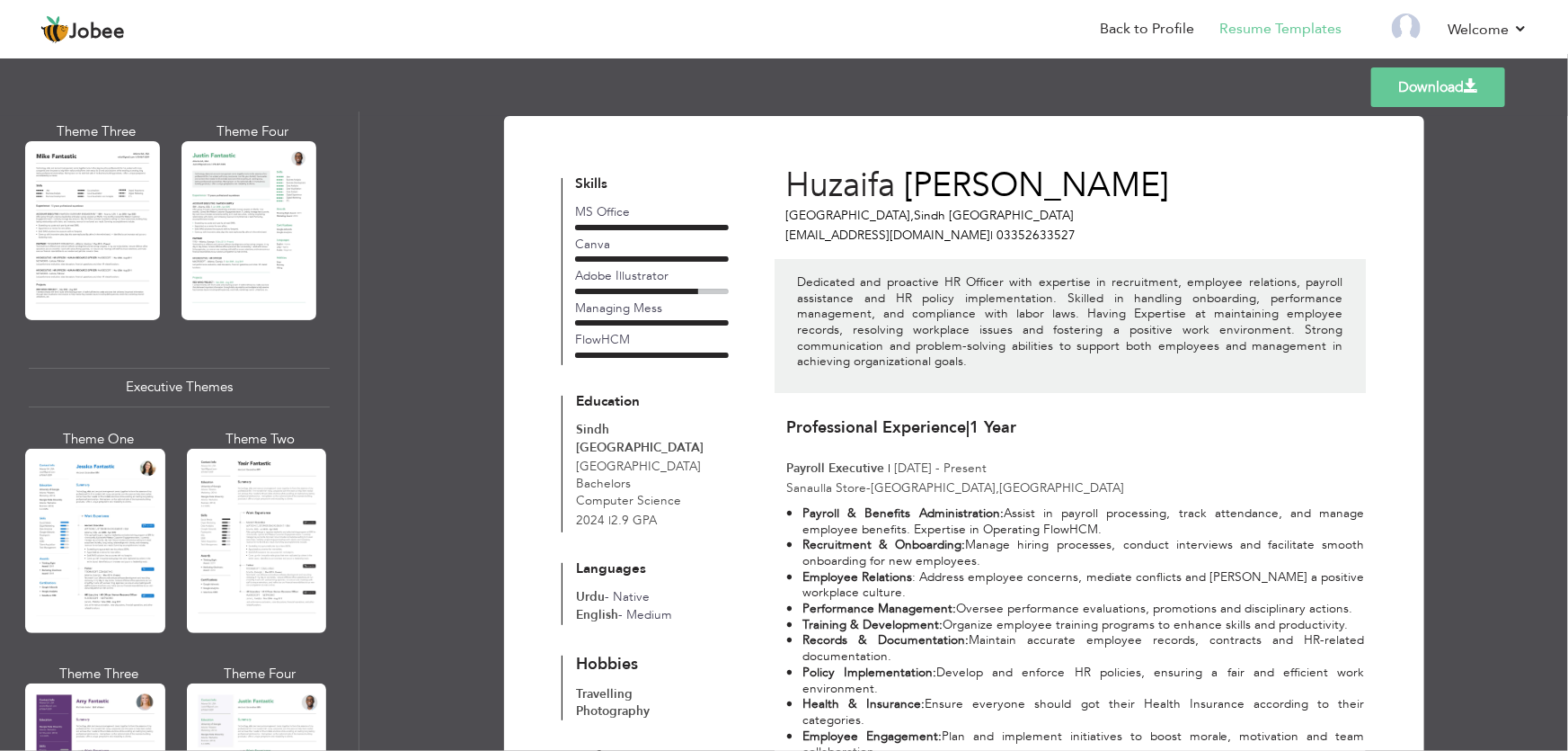
scroll to position [1118, 0]
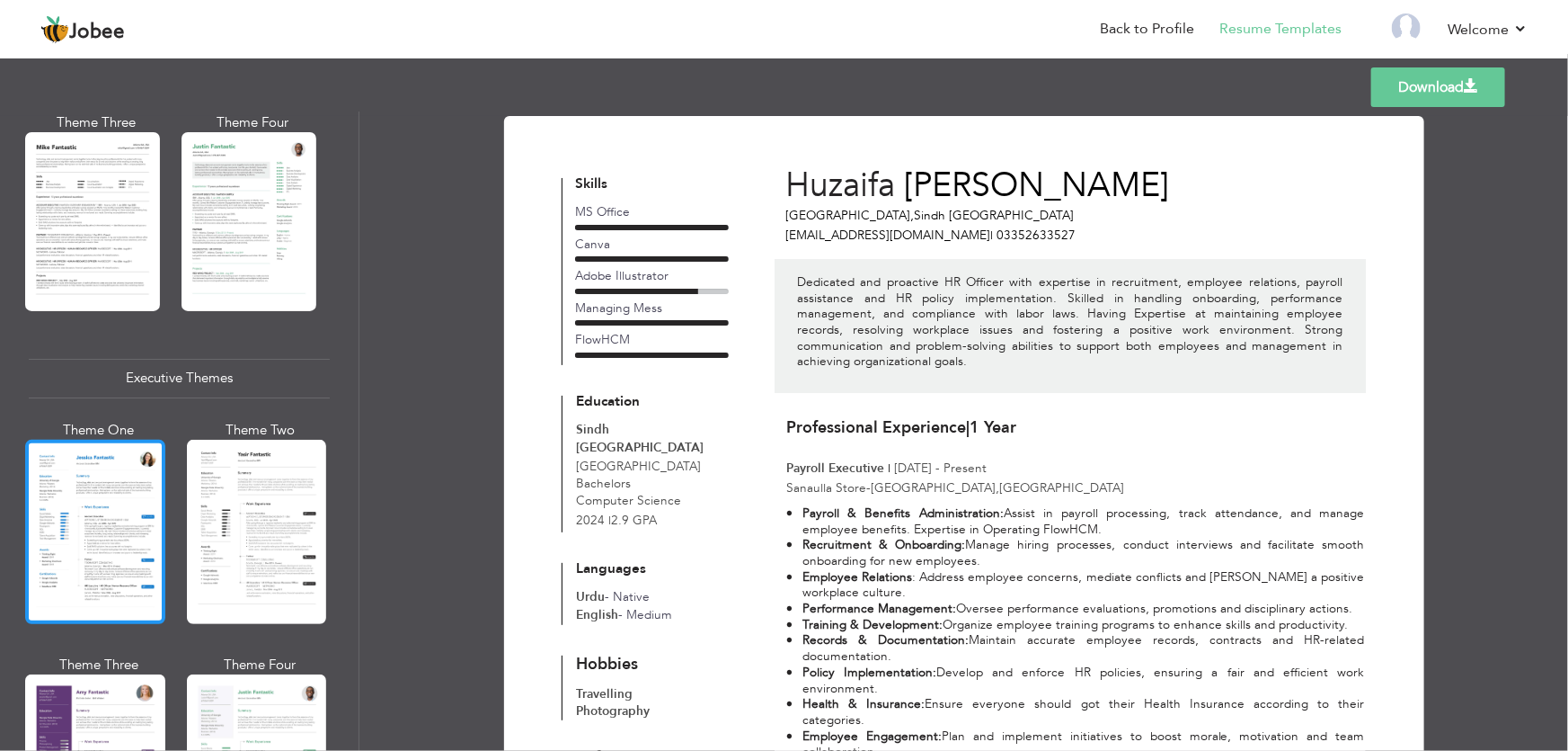
click at [118, 495] on div at bounding box center [95, 532] width 140 height 185
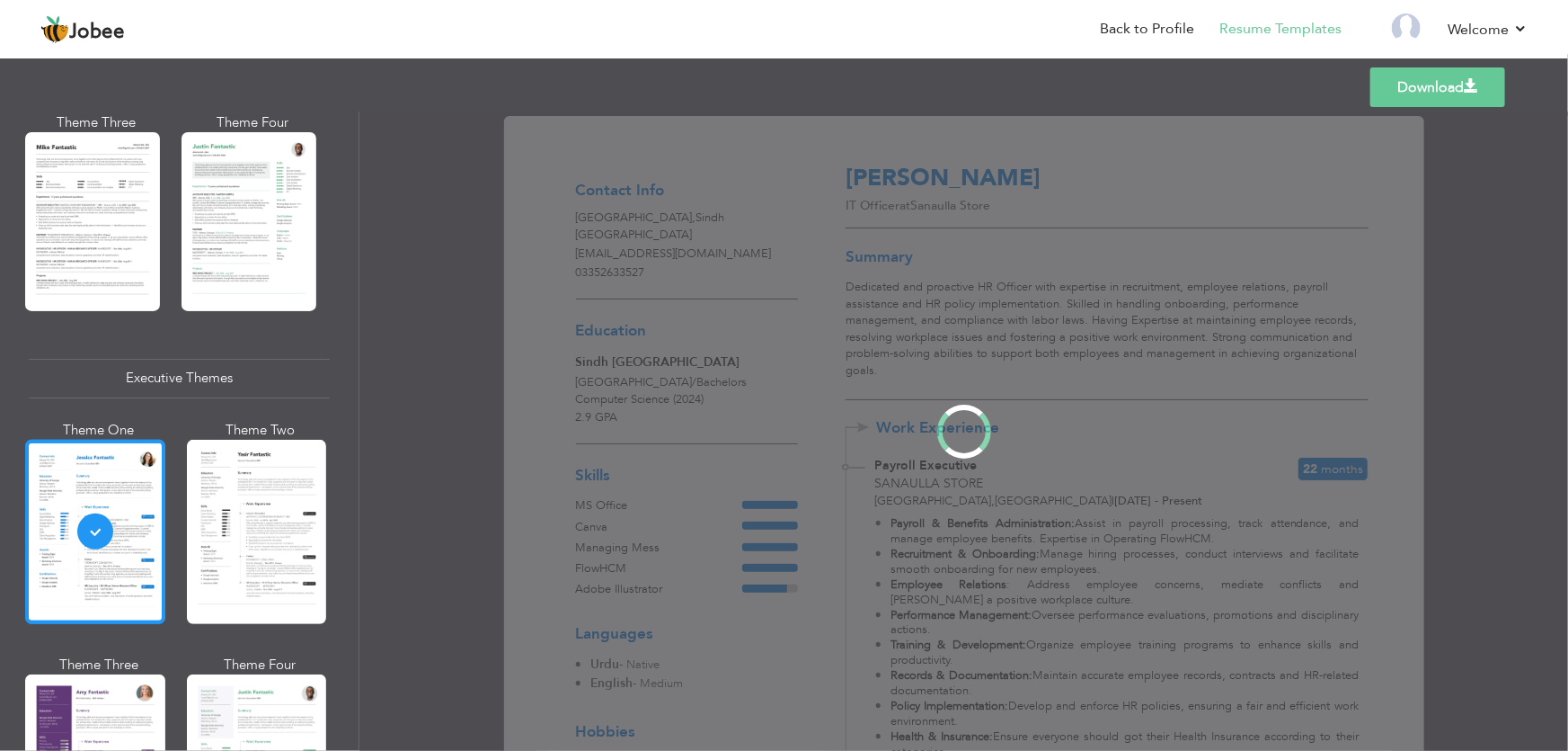
scroll to position [1117, 0]
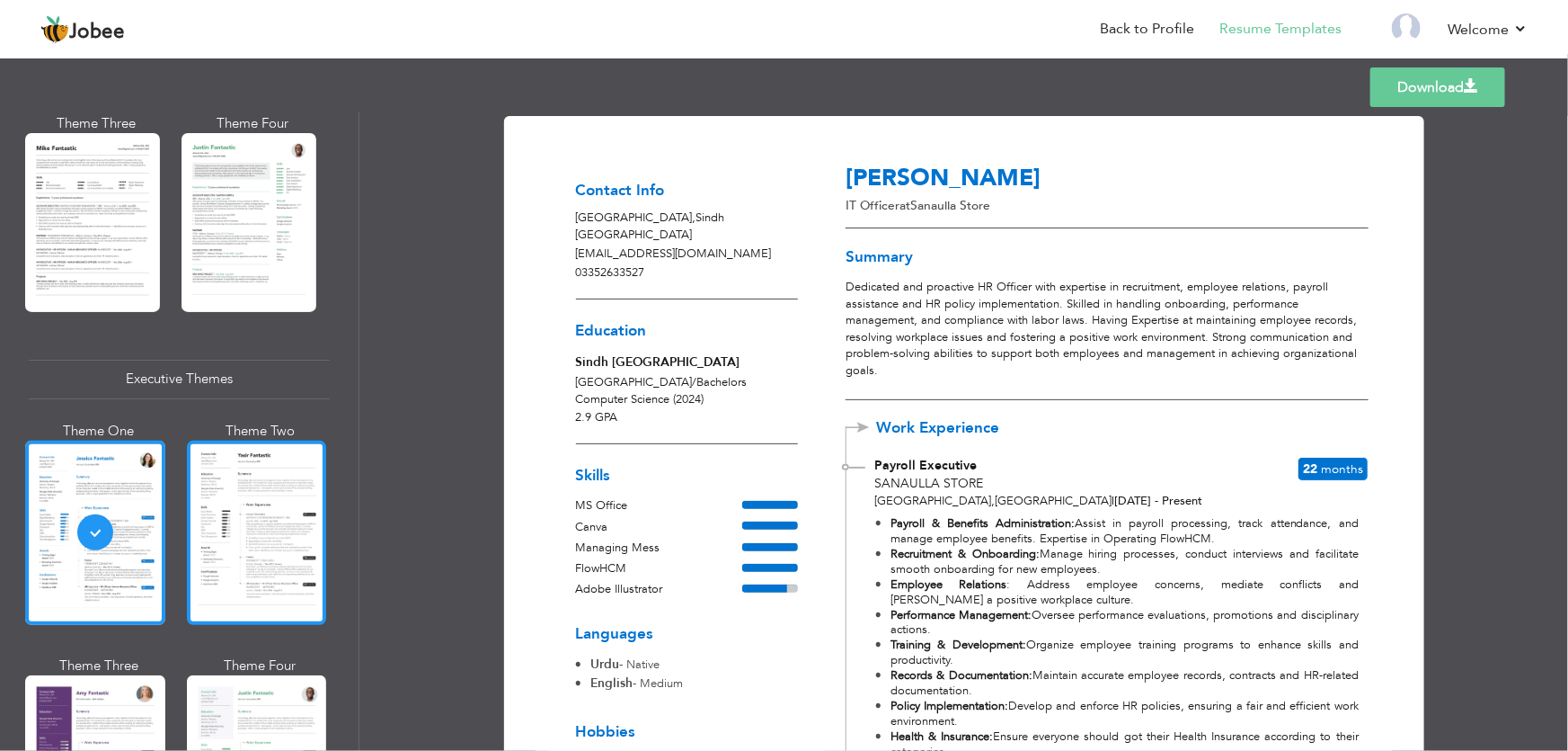
click at [281, 545] on div at bounding box center [257, 533] width 140 height 185
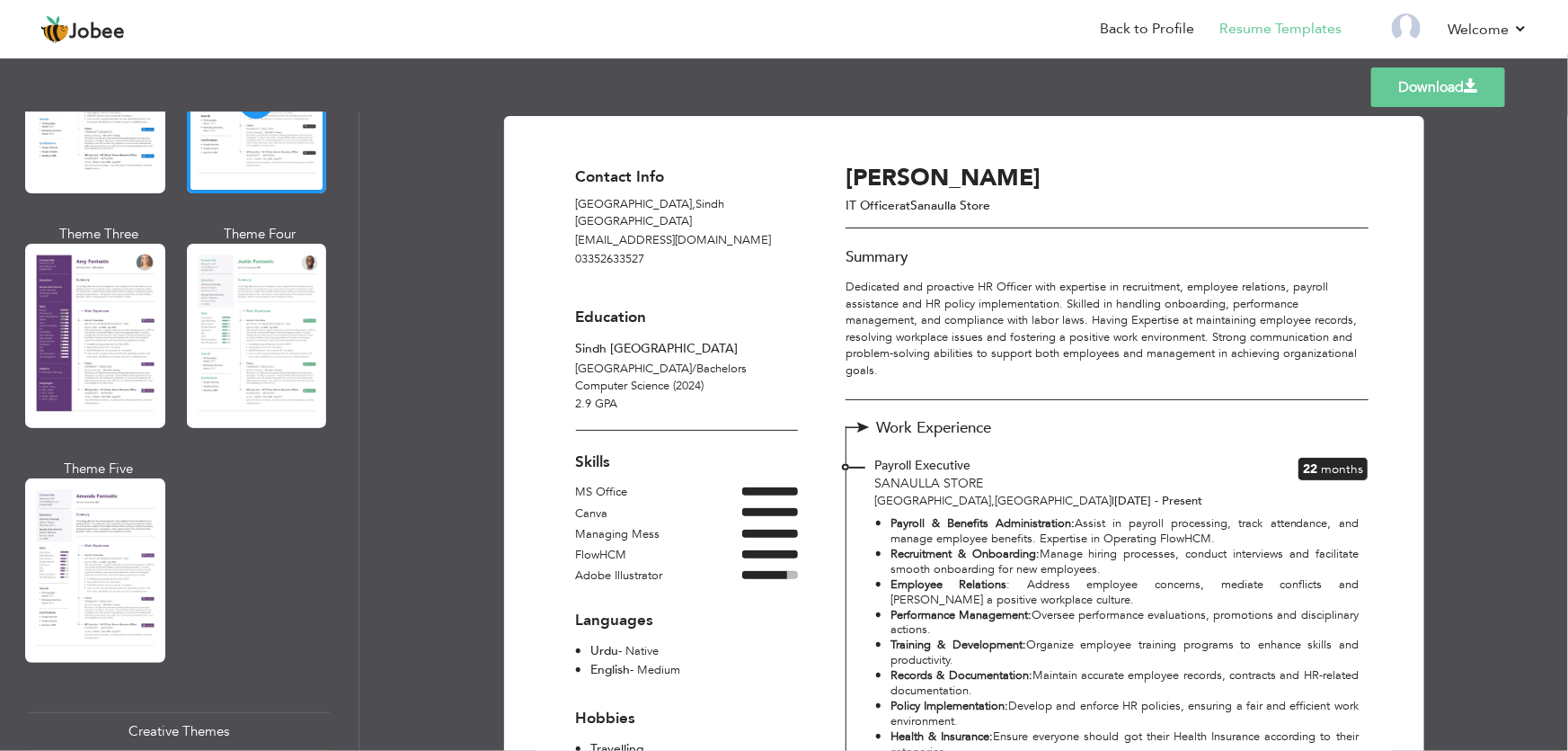
scroll to position [1658, 0]
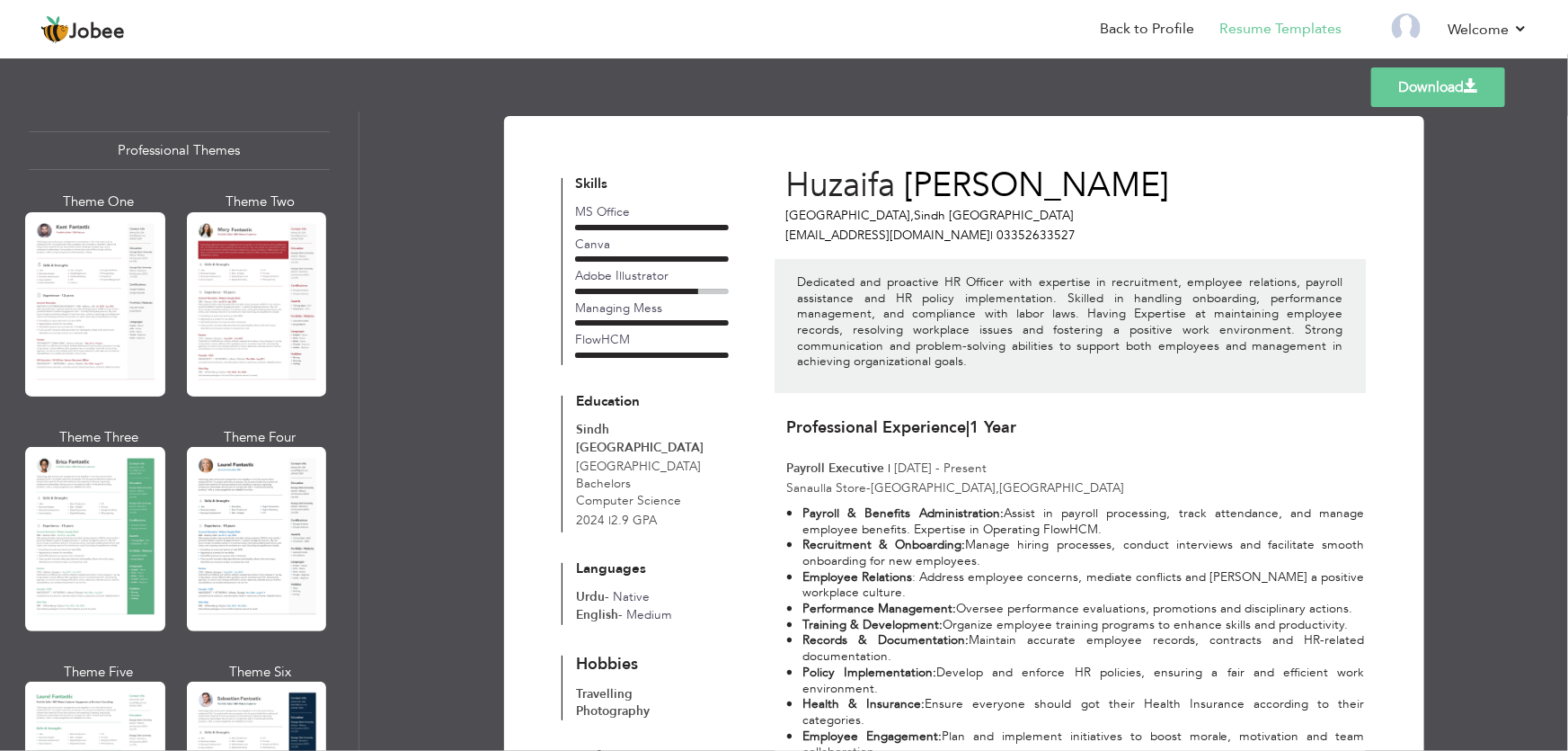
scroll to position [0, 0]
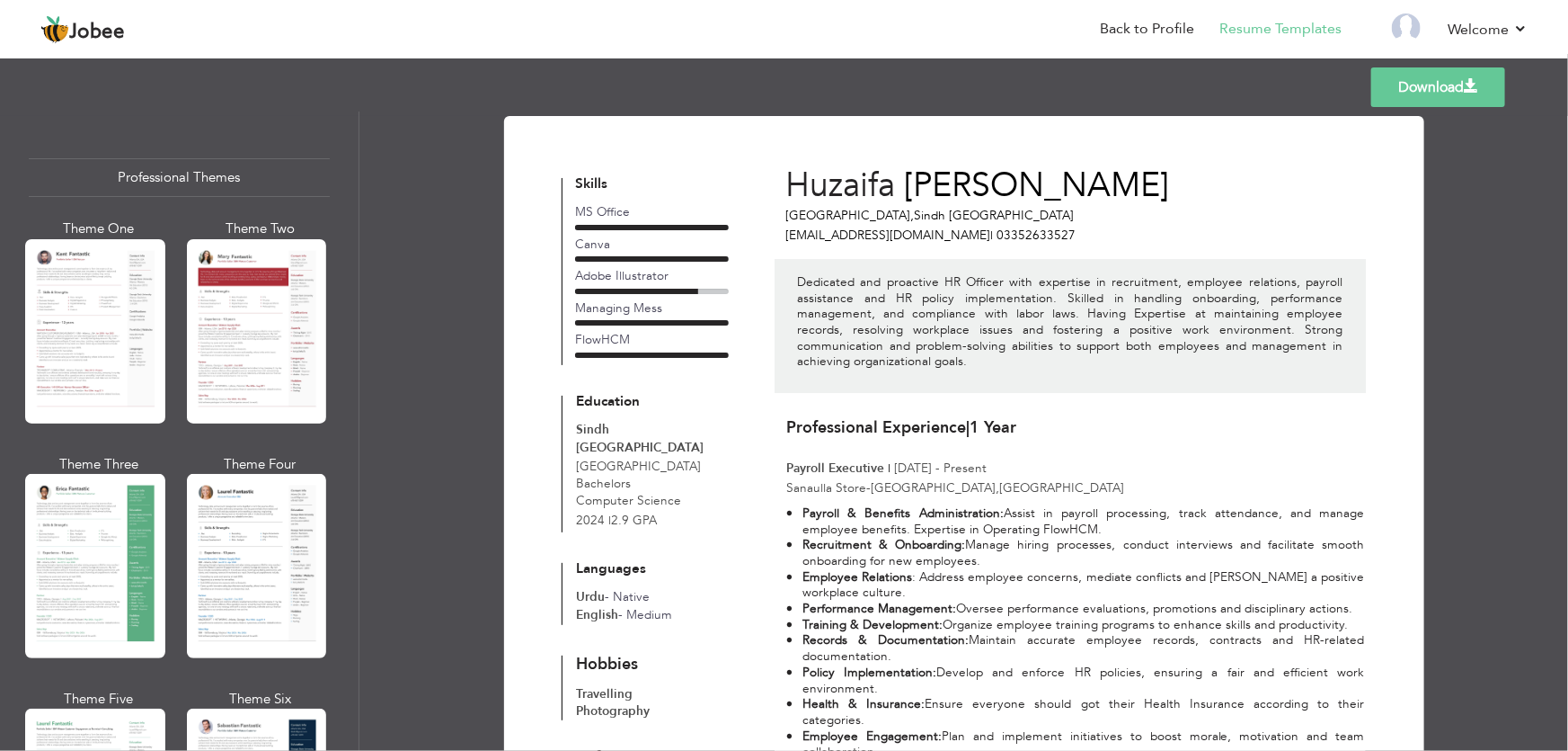
click at [167, 385] on div "Theme One Theme Two Theme Three Theme Four" at bounding box center [179, 571] width 301 height 703
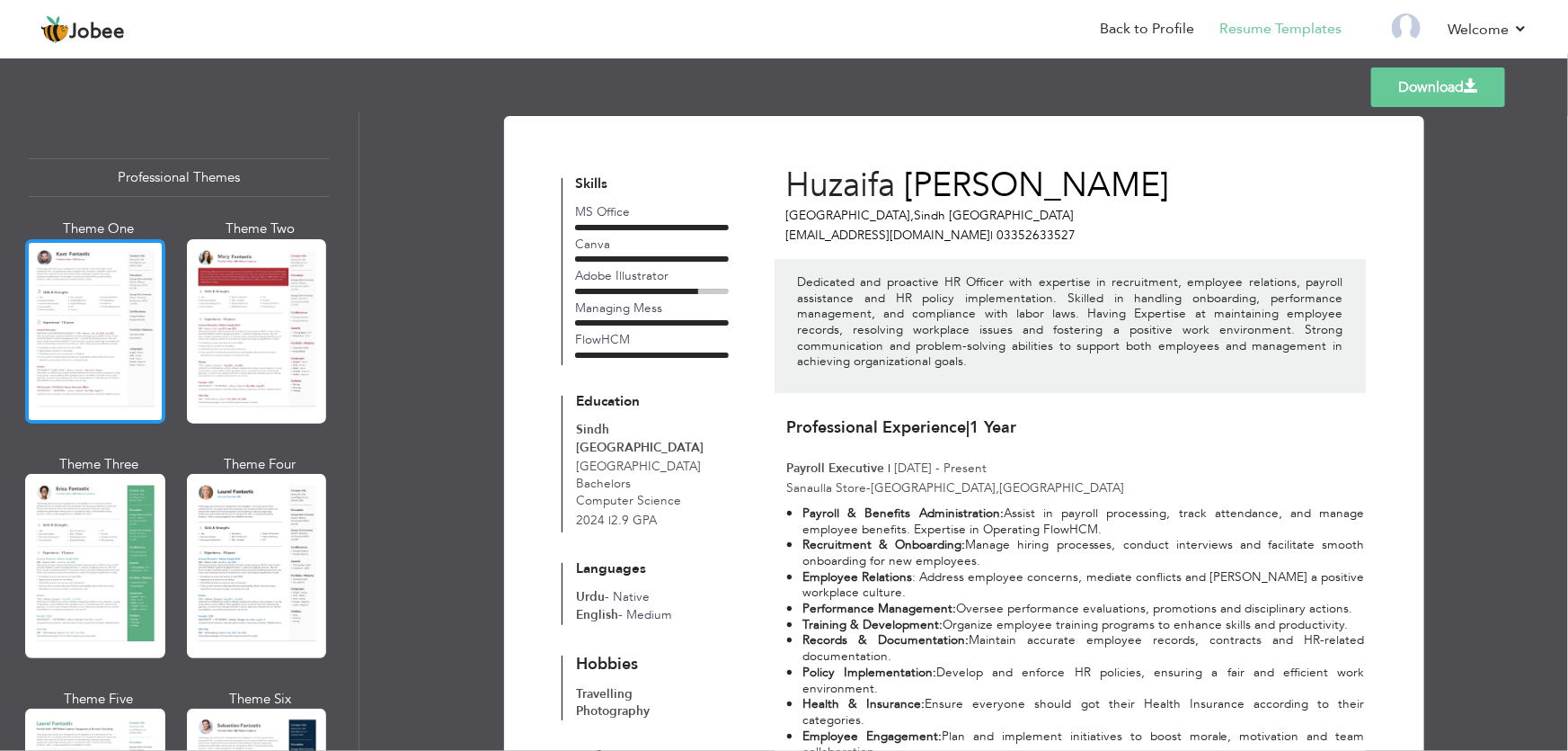
click at [102, 384] on div at bounding box center [95, 332] width 140 height 185
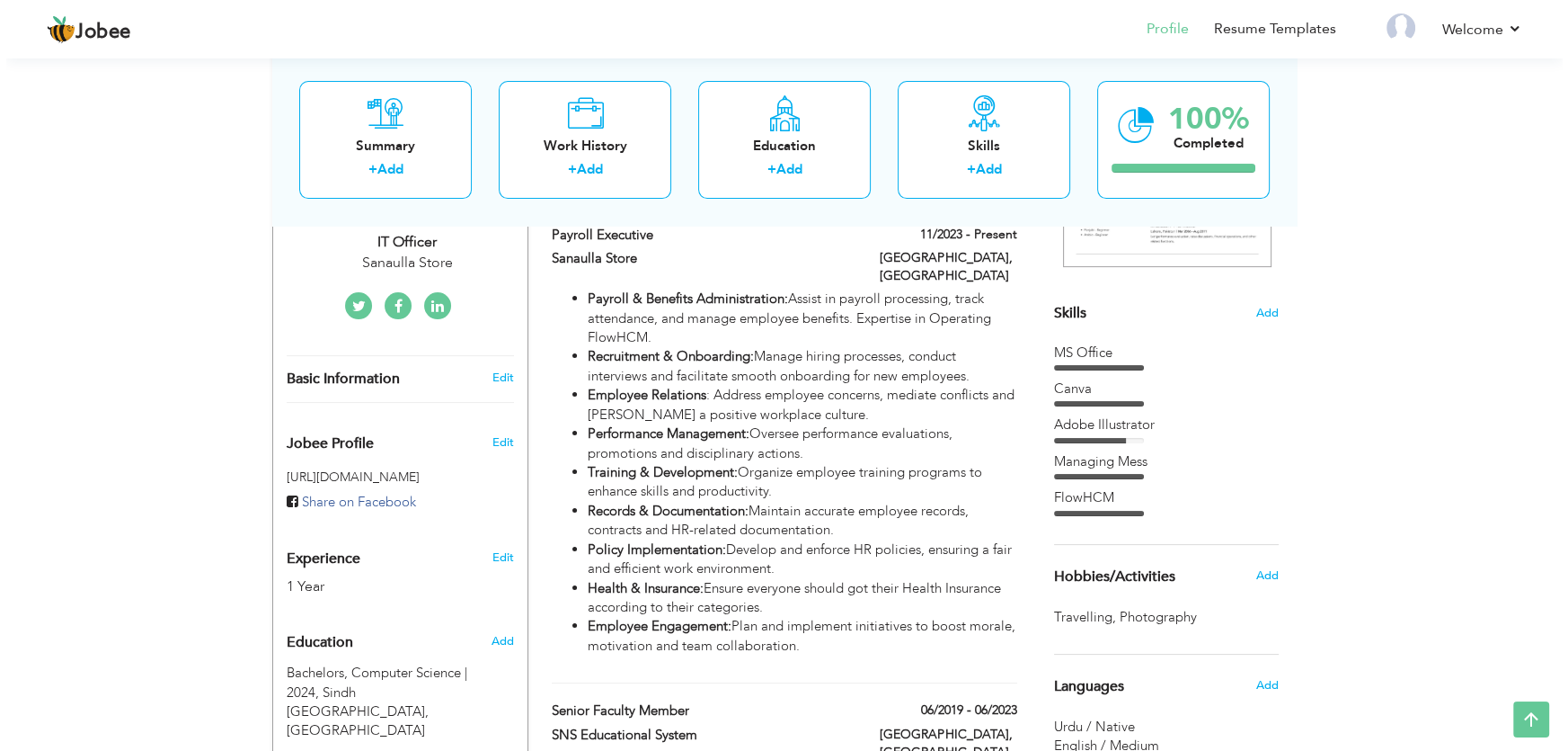
scroll to position [425, 0]
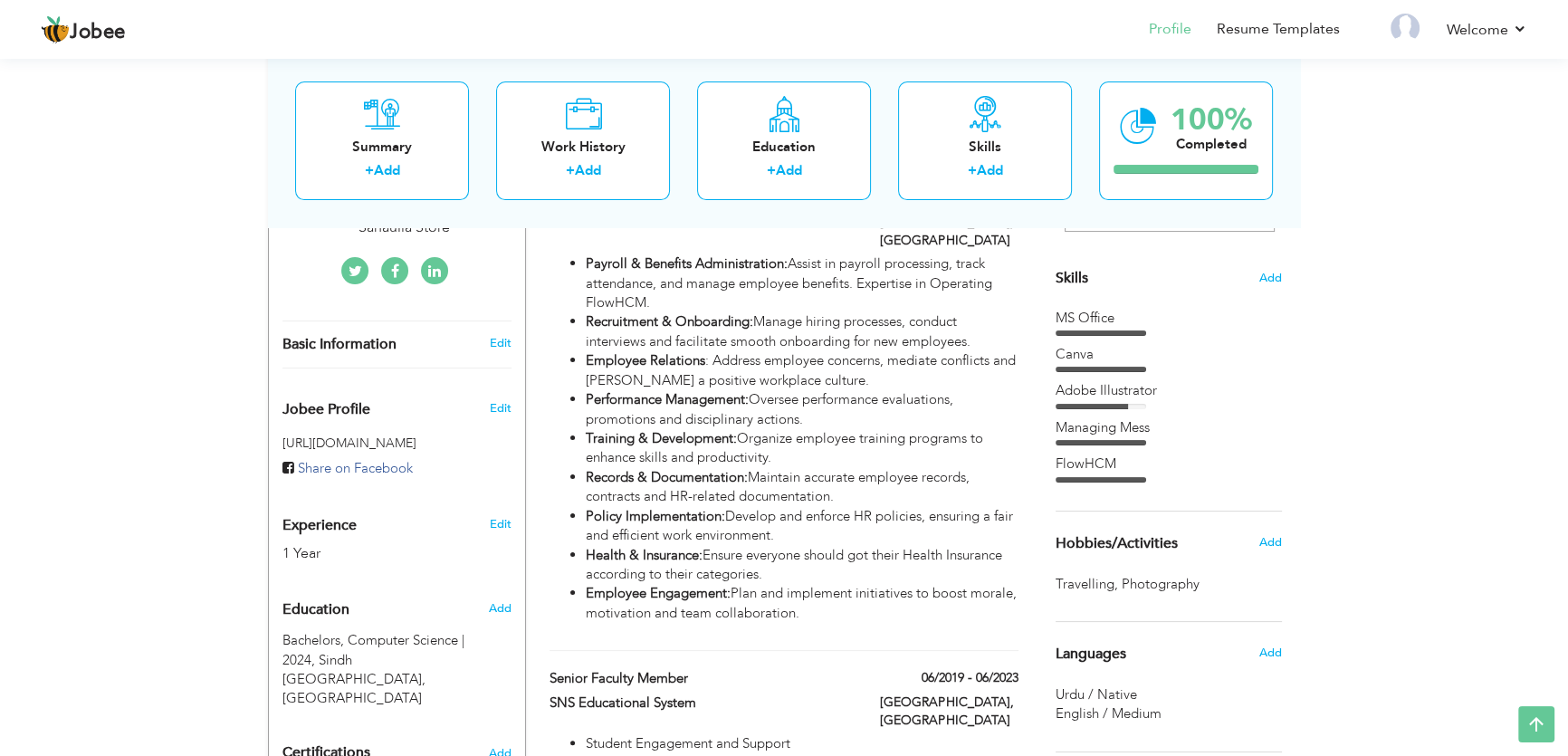
click at [482, 498] on div "Edit" at bounding box center [503, 519] width 42 height 43
select select "number:166"
select select "number:3"
type input "Sanaulla Store"
type input "IT Officer"
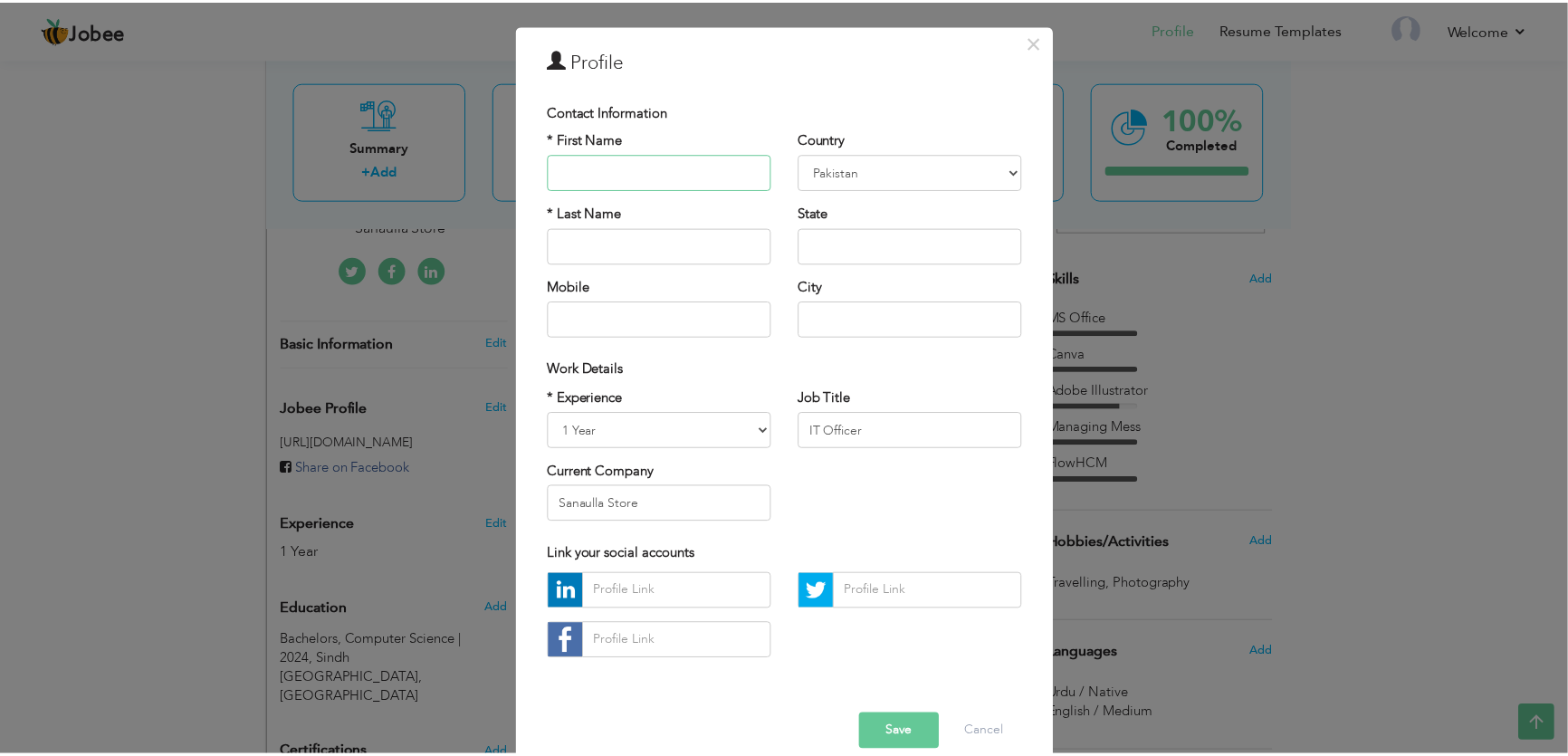
scroll to position [78, 0]
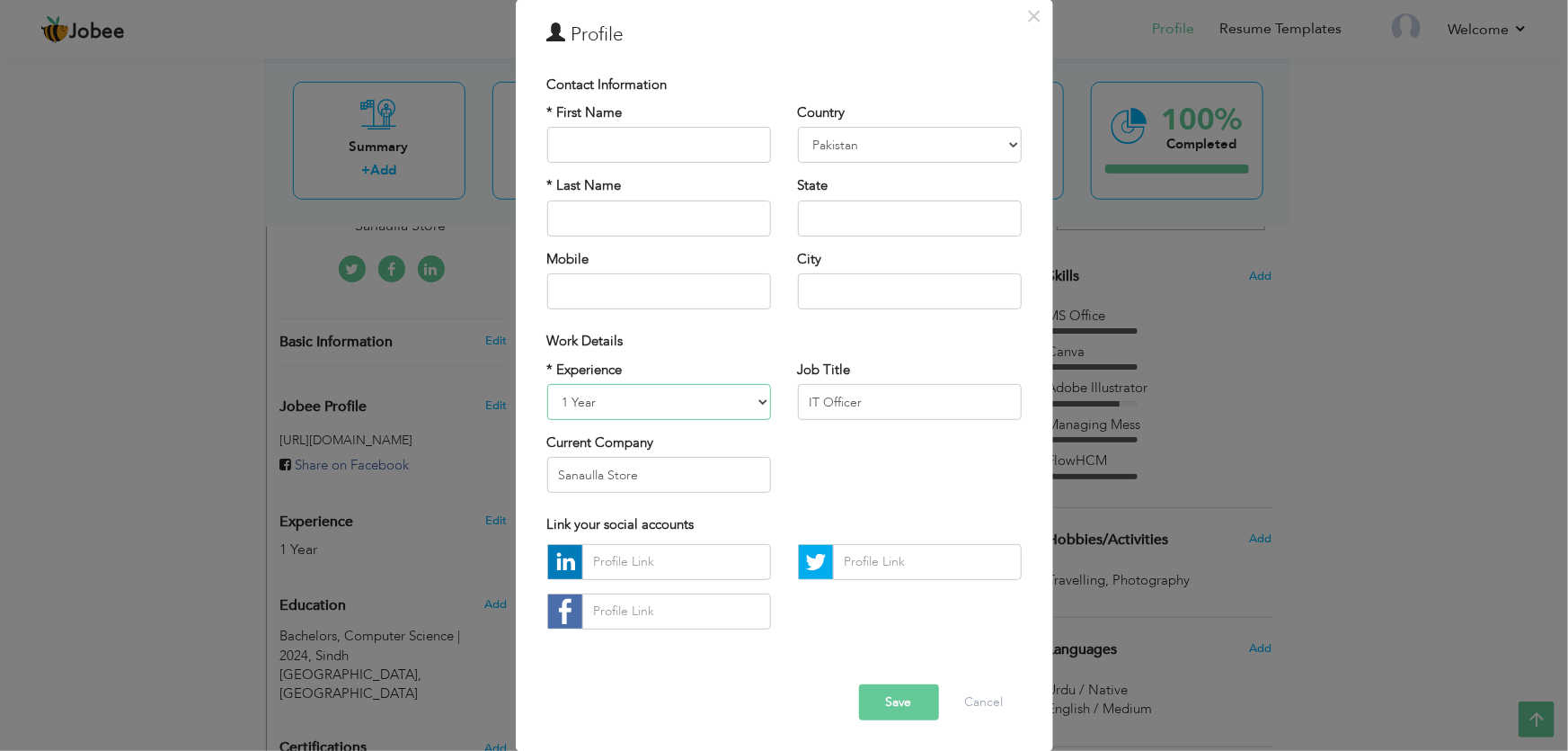
click at [646, 405] on select "Entry Level Less than 1 Year 1 Year 2 Years 3 Years 4 Years 5 Years 6 Years 7 Y…" at bounding box center [658, 401] width 224 height 36
select select "number:4"
click at [547, 384] on select "Entry Level Less than 1 Year 1 Year 2 Years 3 Years 4 Years 5 Years 6 Years 7 Y…" at bounding box center [658, 401] width 224 height 36
click at [978, 703] on button "Cancel" at bounding box center [984, 702] width 75 height 36
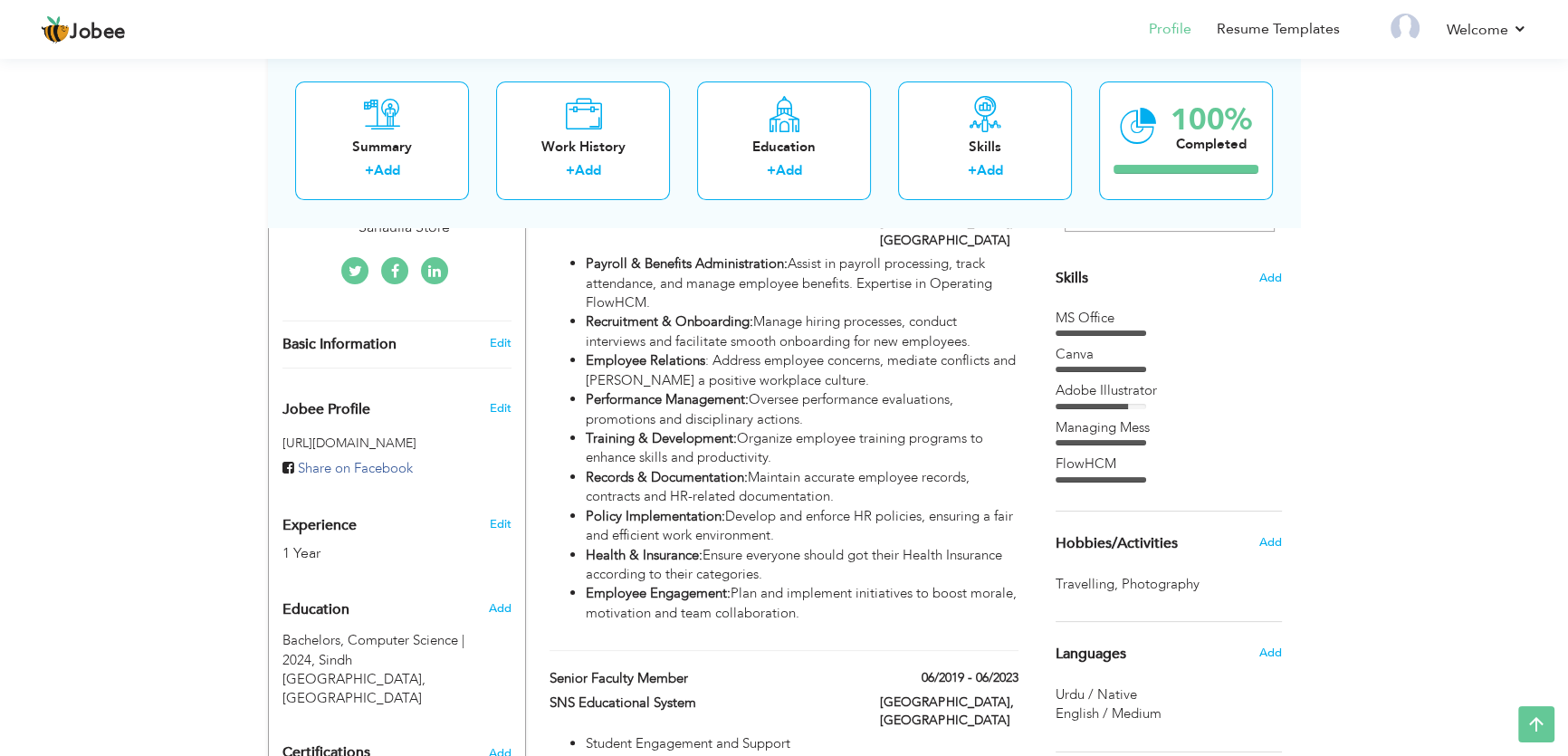
scroll to position [0, 0]
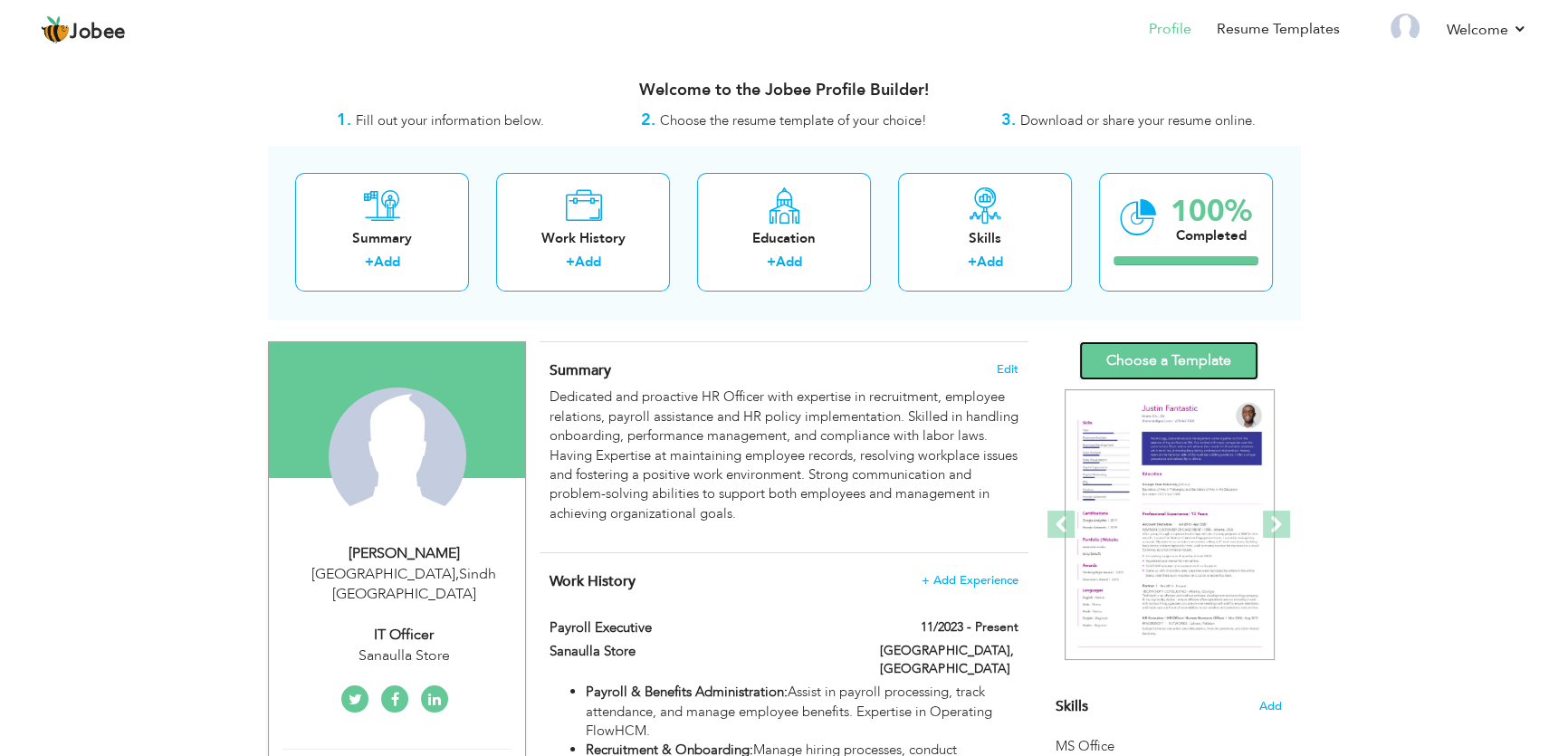
click at [1170, 365] on link "Choose a Template" at bounding box center [1169, 361] width 179 height 39
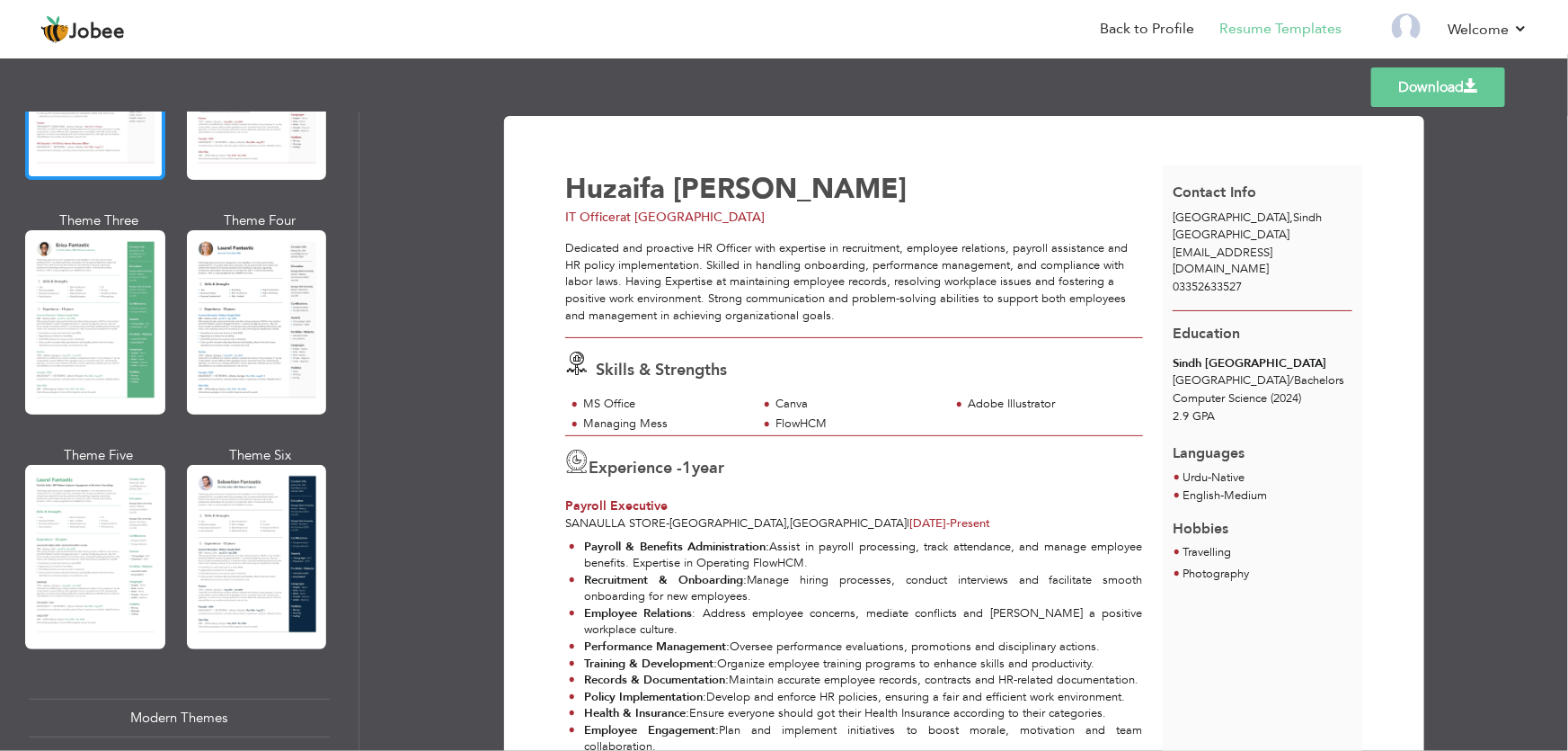
scroll to position [260, 0]
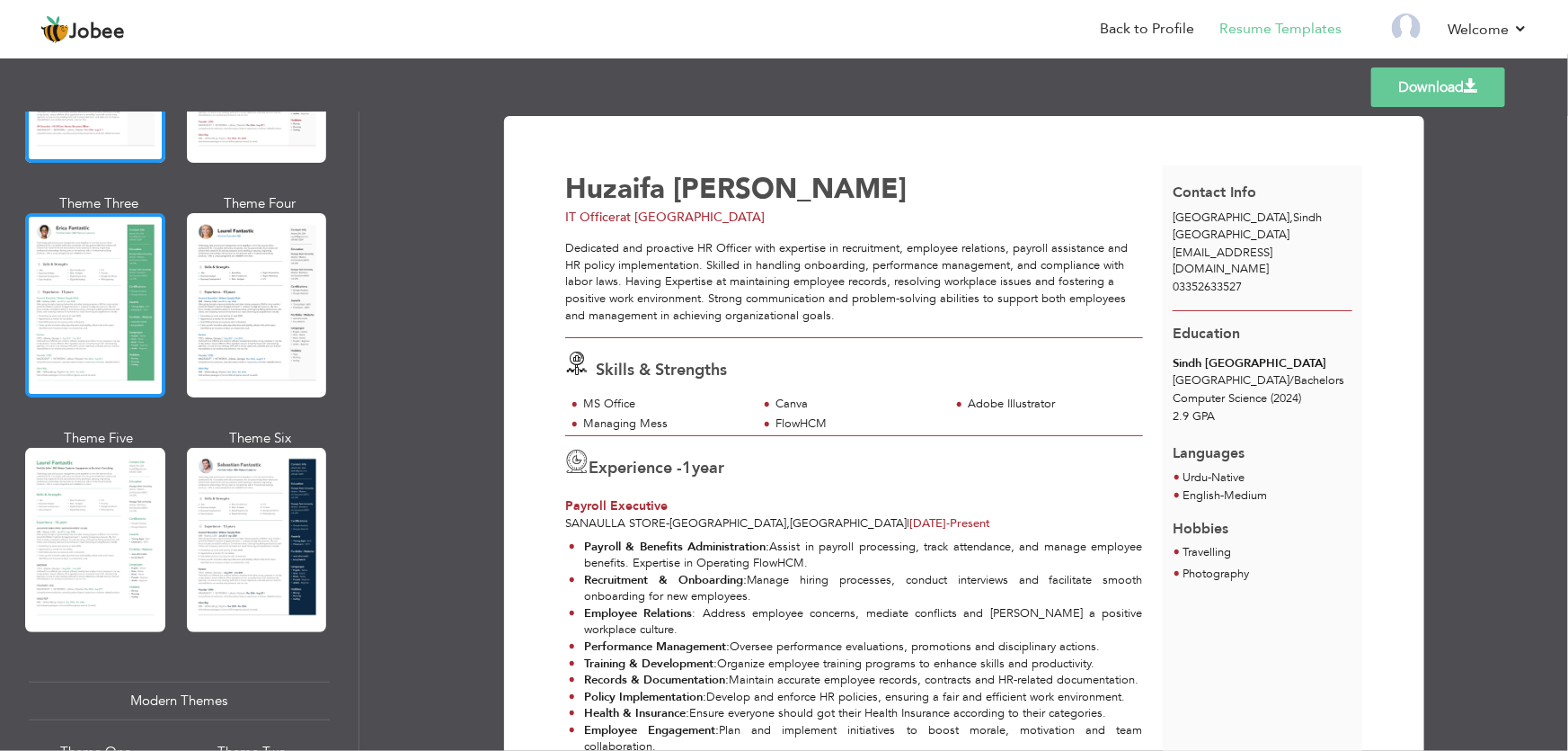
click at [95, 326] on div at bounding box center [95, 305] width 140 height 185
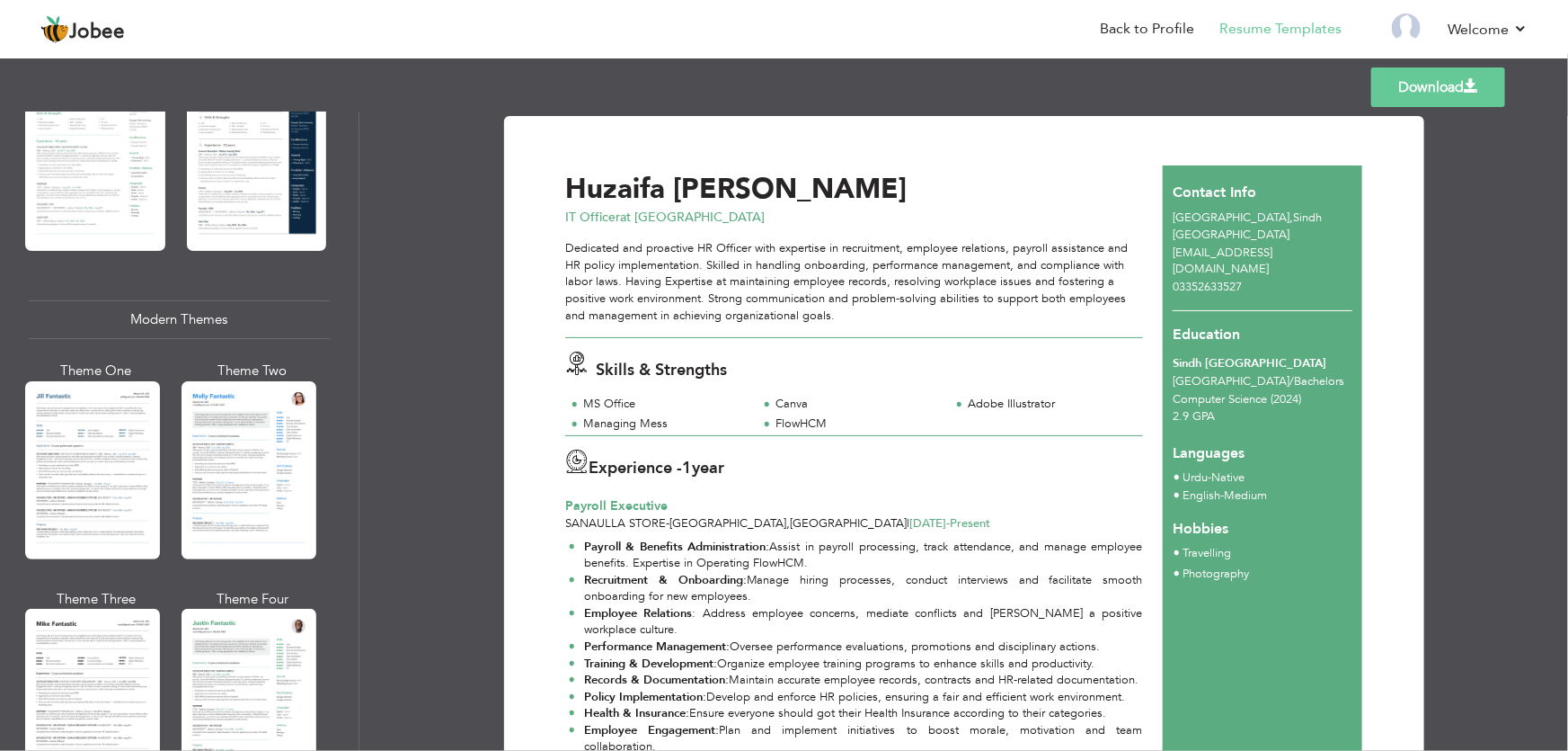
scroll to position [647, 0]
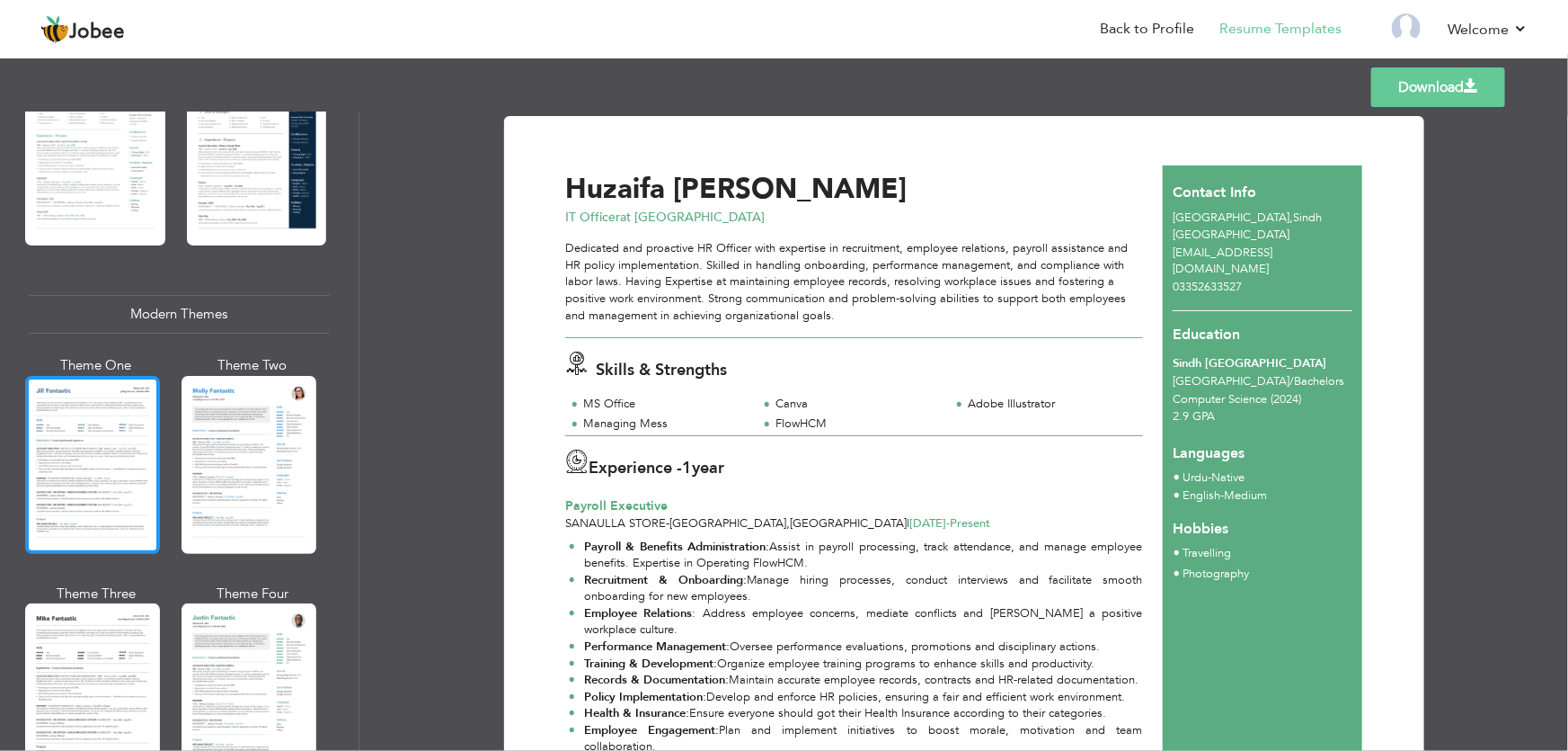
click at [117, 456] on div at bounding box center [93, 464] width 135 height 178
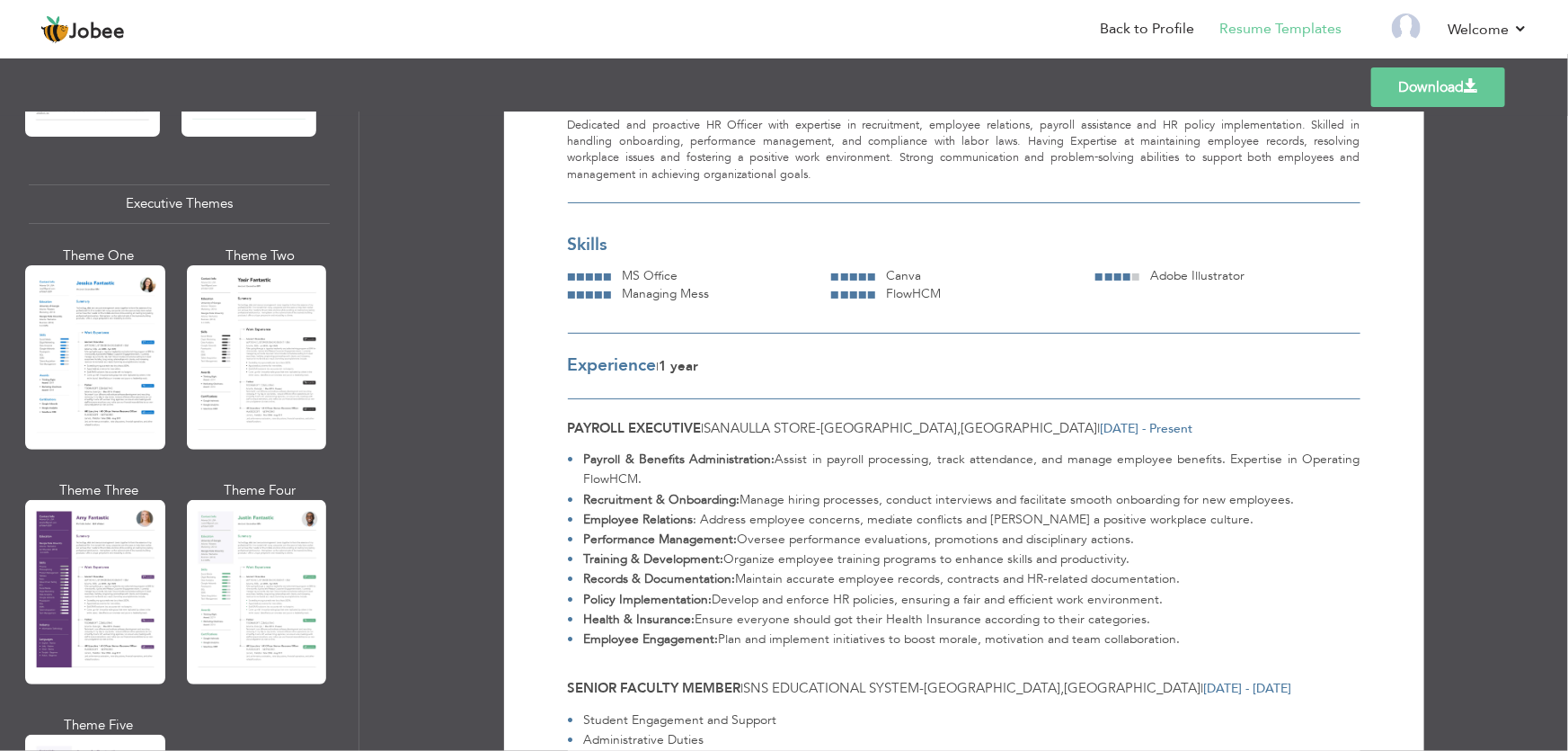
scroll to position [1328, 0]
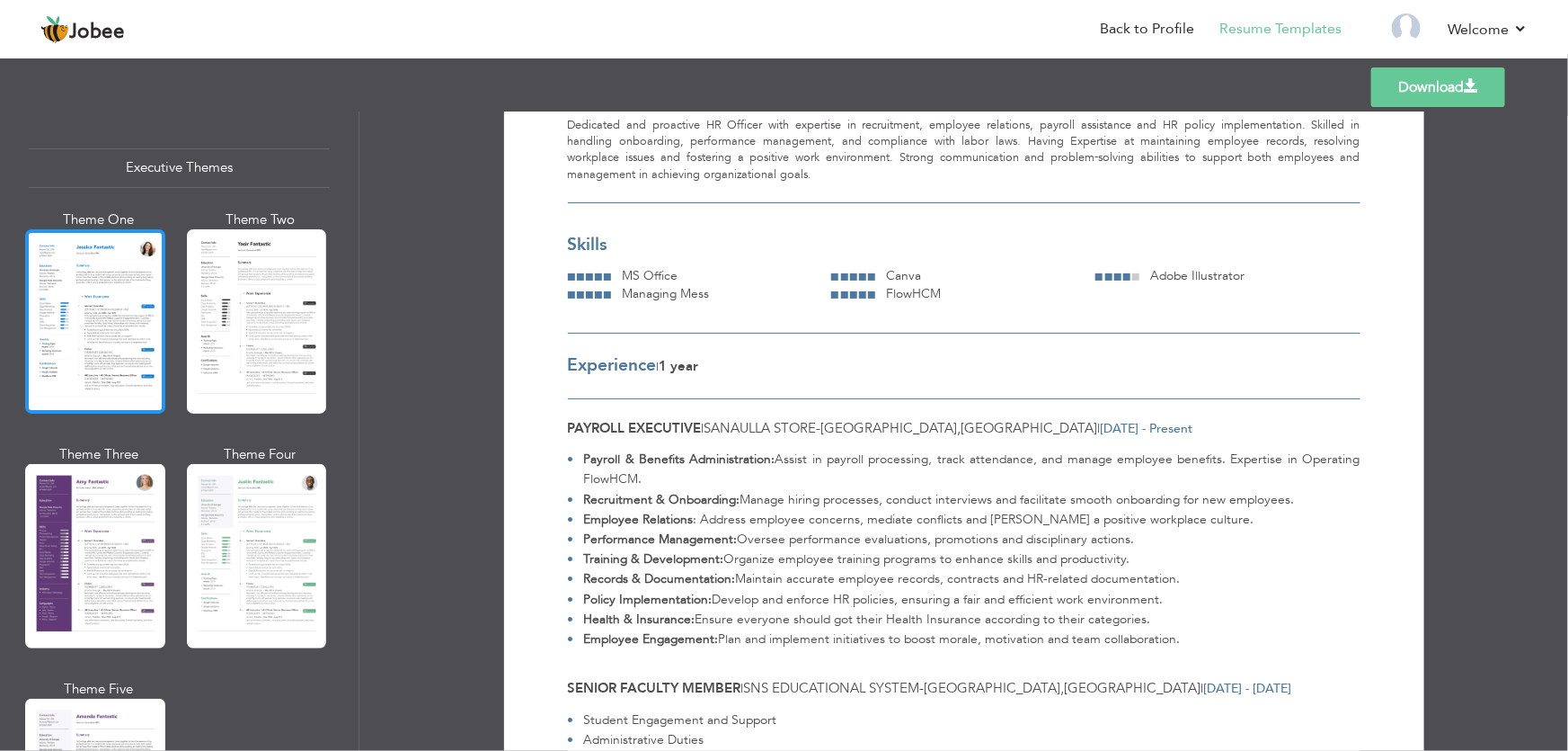
click at [148, 394] on div at bounding box center [95, 322] width 140 height 185
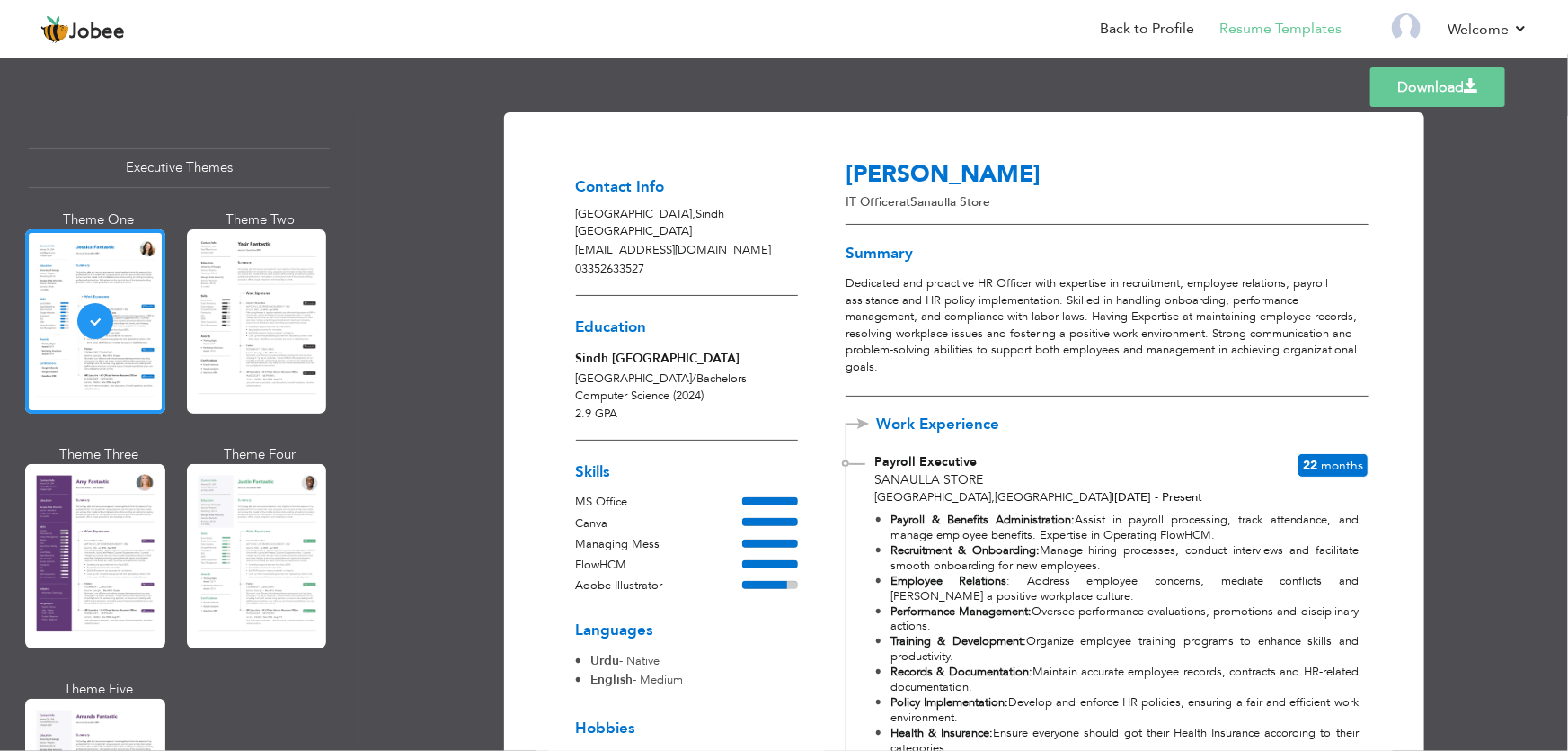
scroll to position [0, 0]
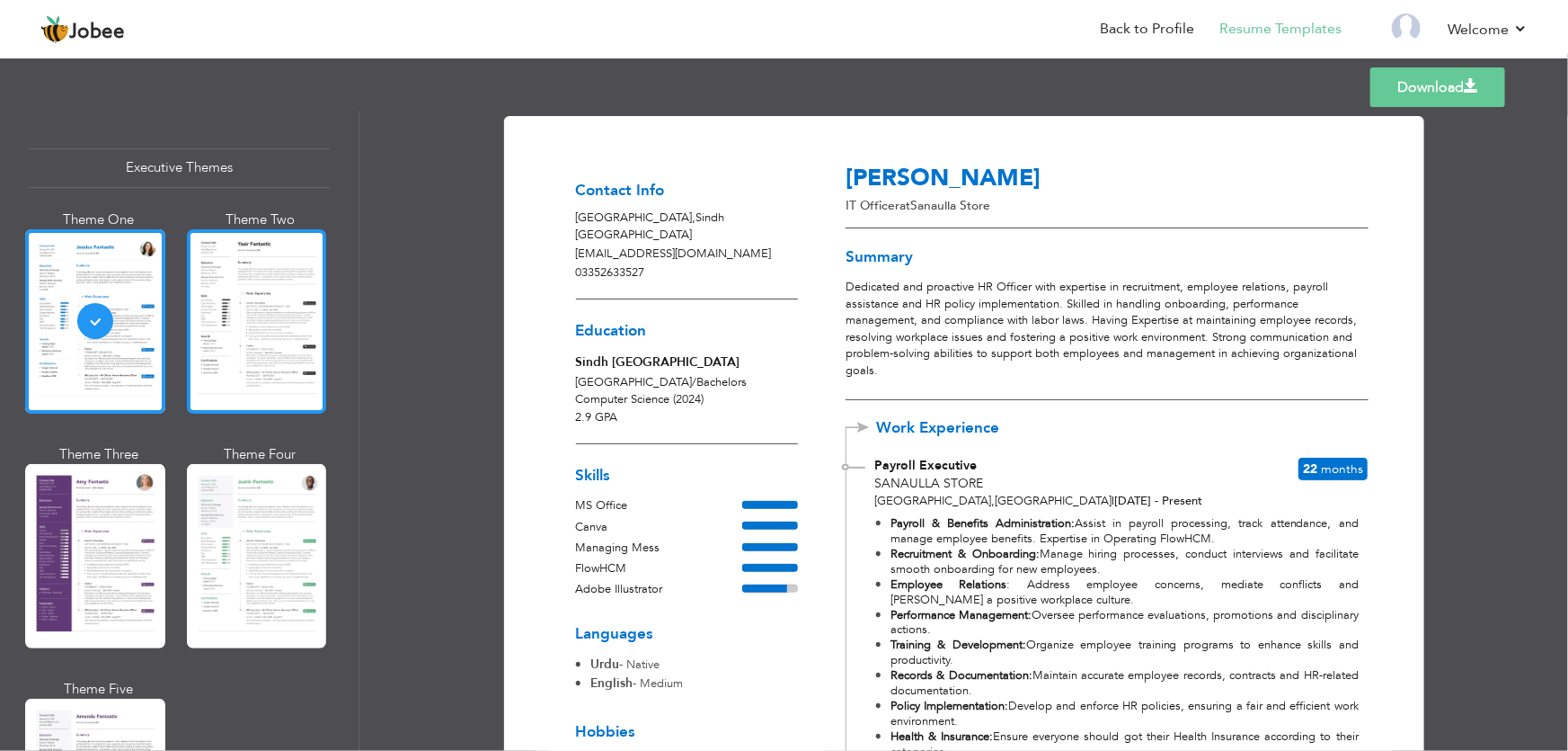
click at [195, 354] on div at bounding box center [257, 322] width 140 height 185
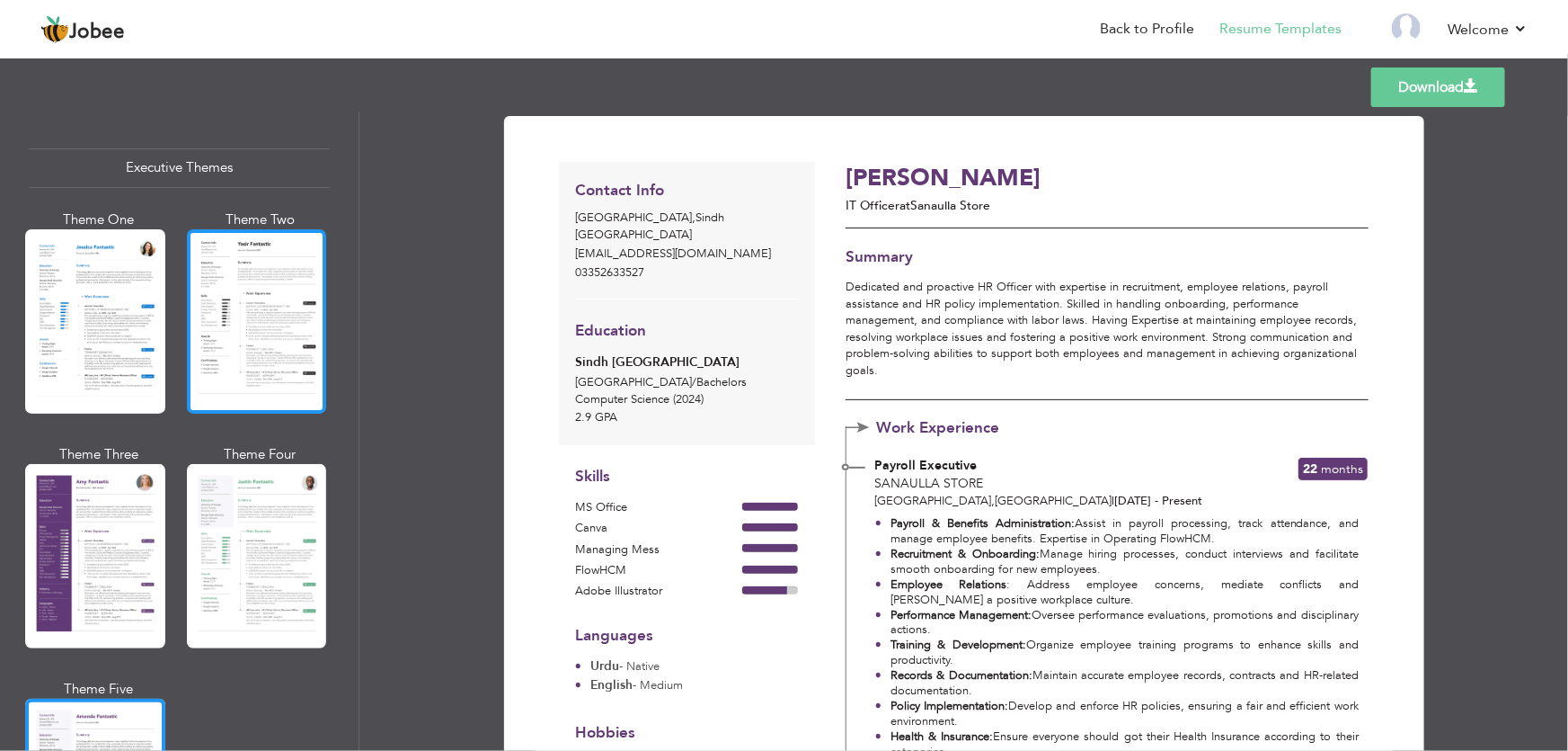
click at [301, 375] on div at bounding box center [257, 322] width 140 height 185
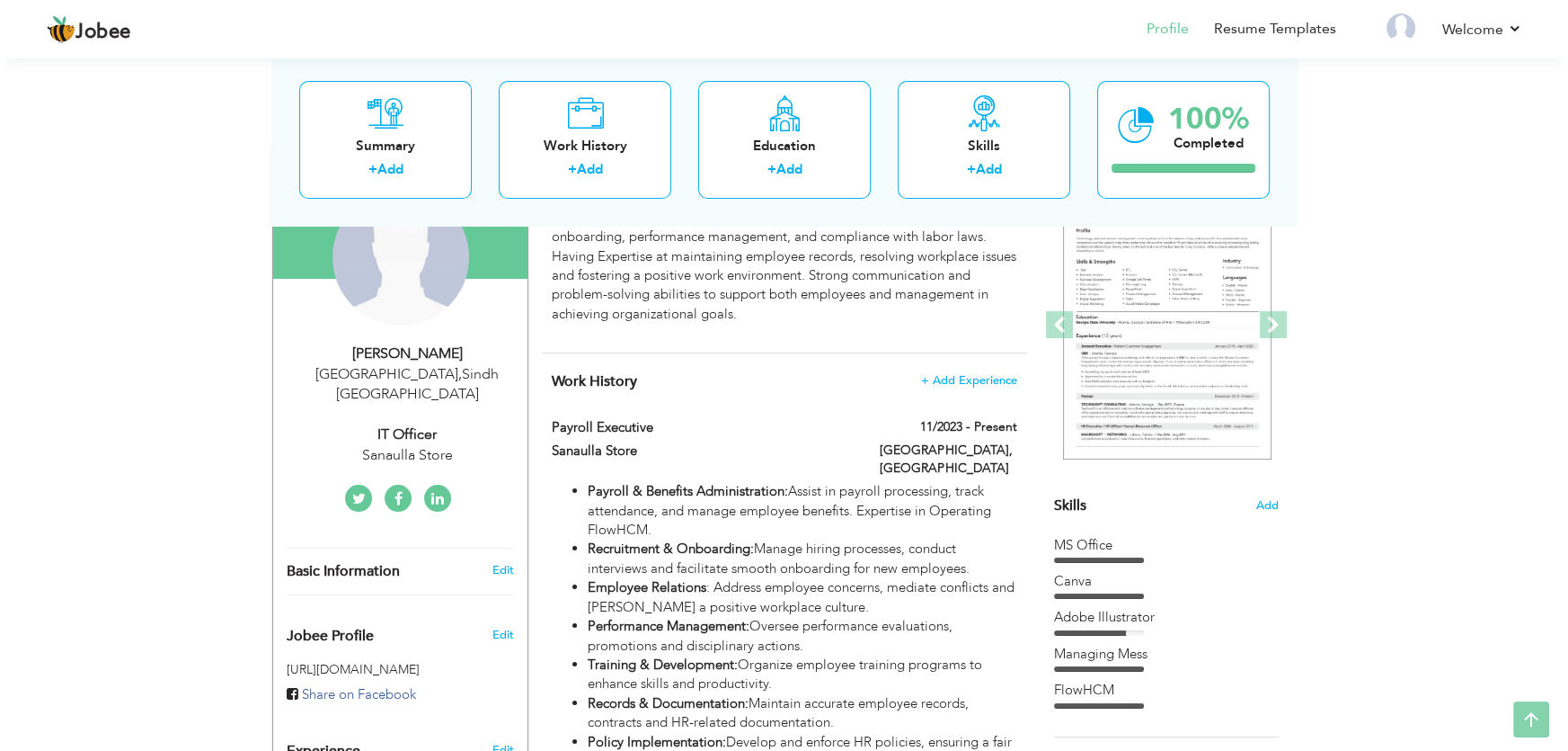
scroll to position [196, 0]
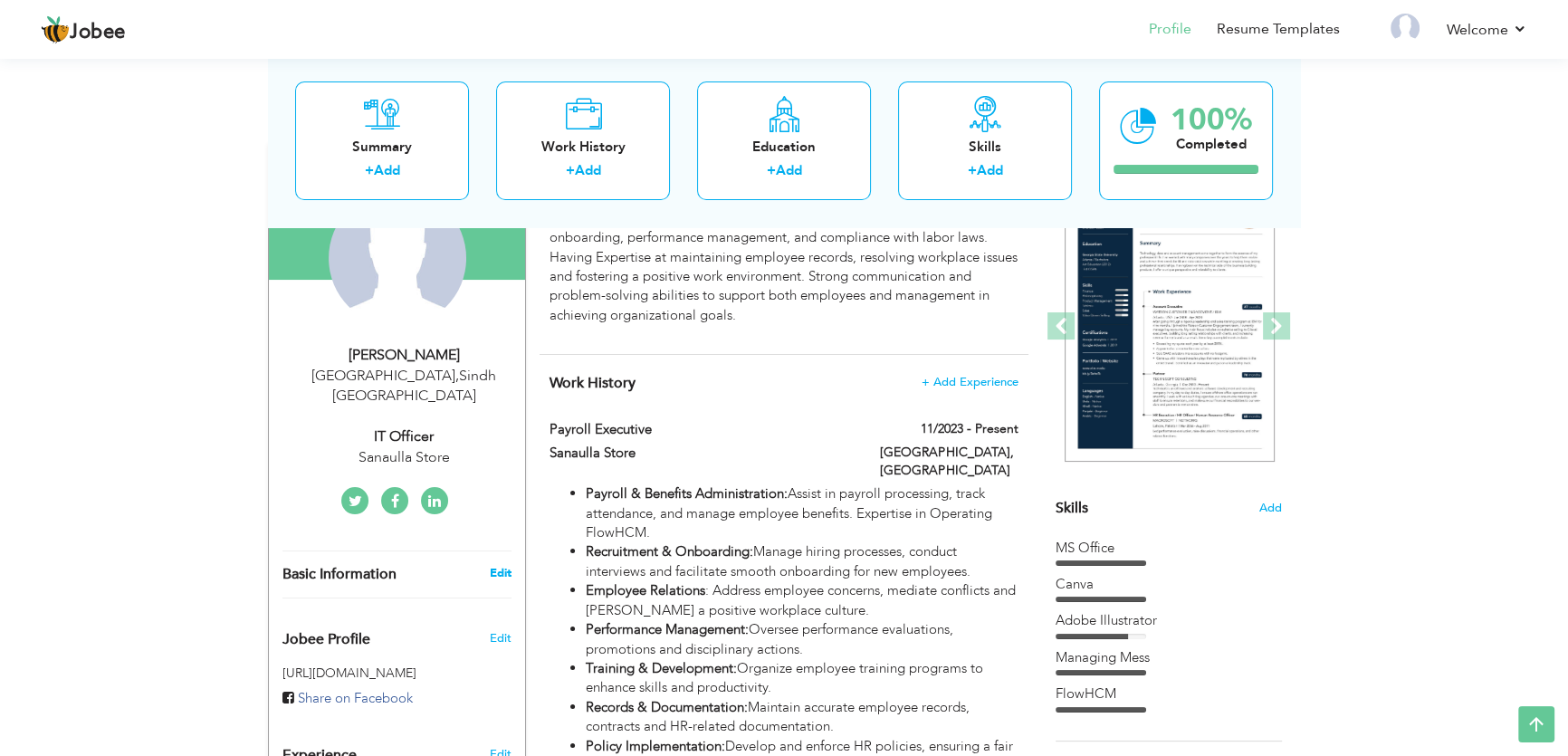
click at [497, 565] on link "Edit" at bounding box center [501, 573] width 22 height 17
select select "number:166"
select select "number:3"
type input "Sanaulla Store"
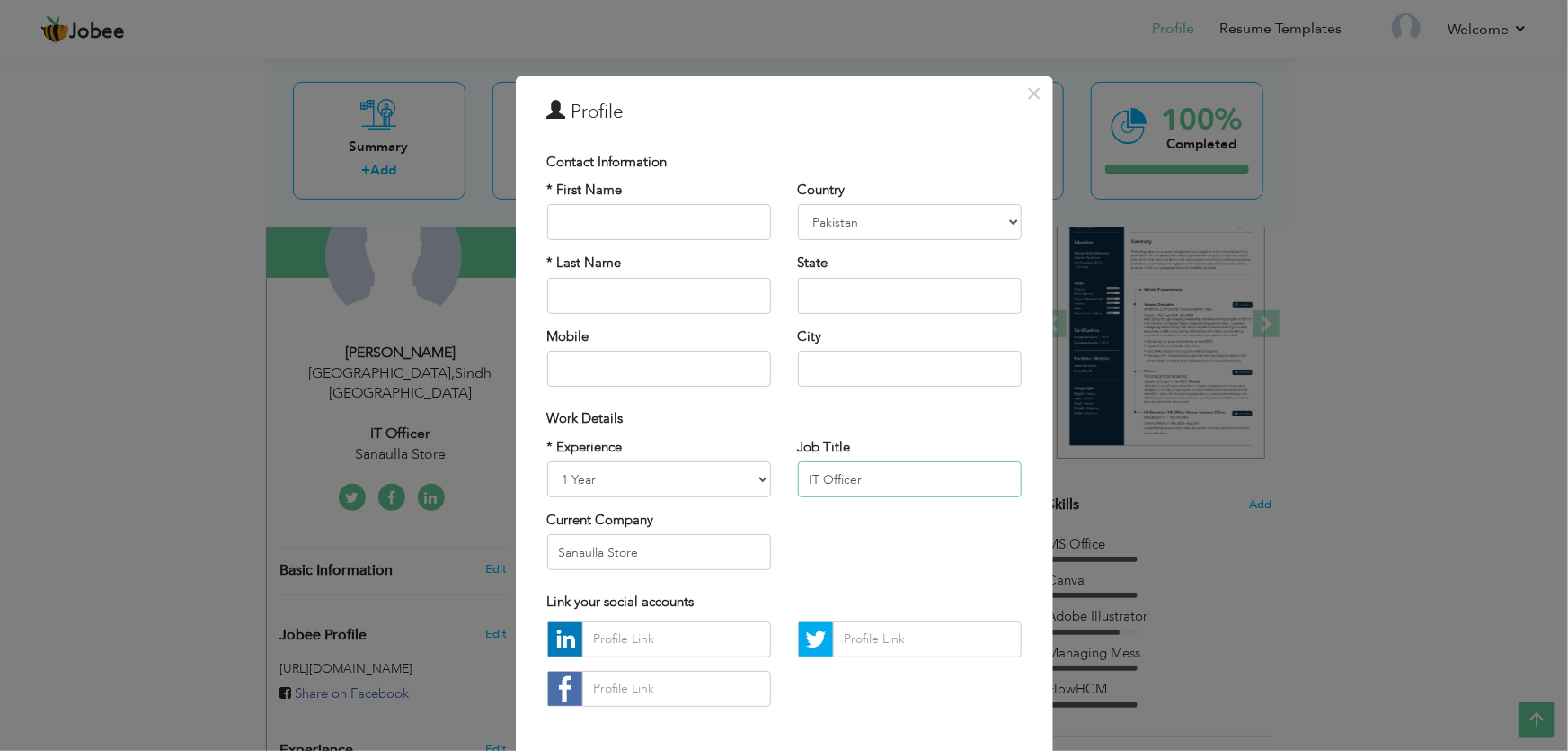
drag, startPoint x: 880, startPoint y: 486, endPoint x: 736, endPoint y: 503, distance: 145.0
click at [736, 503] on div "* Experience Entry Level Less than 1 Year 1 Year 2 Years 3 Years 4 Years 5 Year…" at bounding box center [784, 511] width 501 height 146
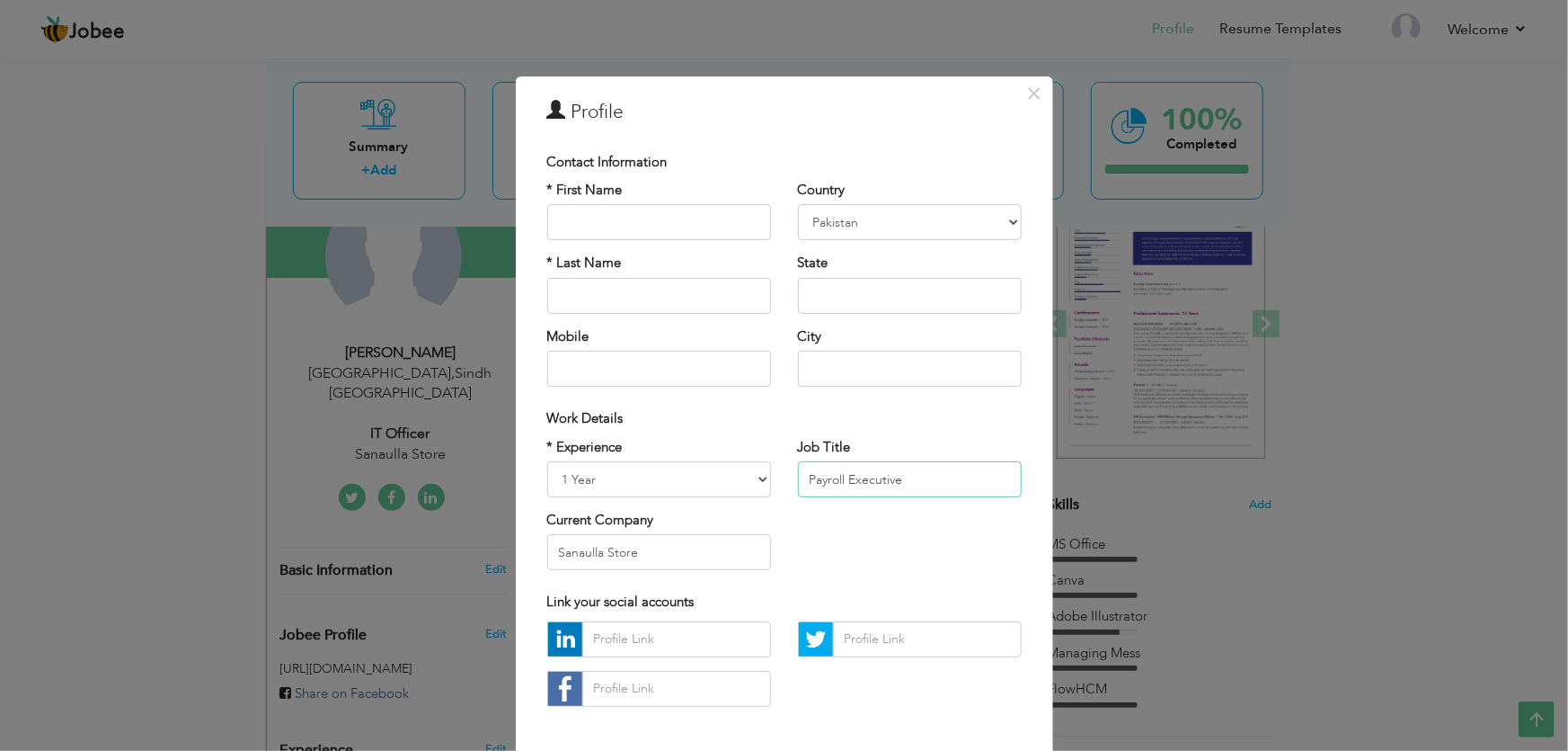
type input "Payroll Executive"
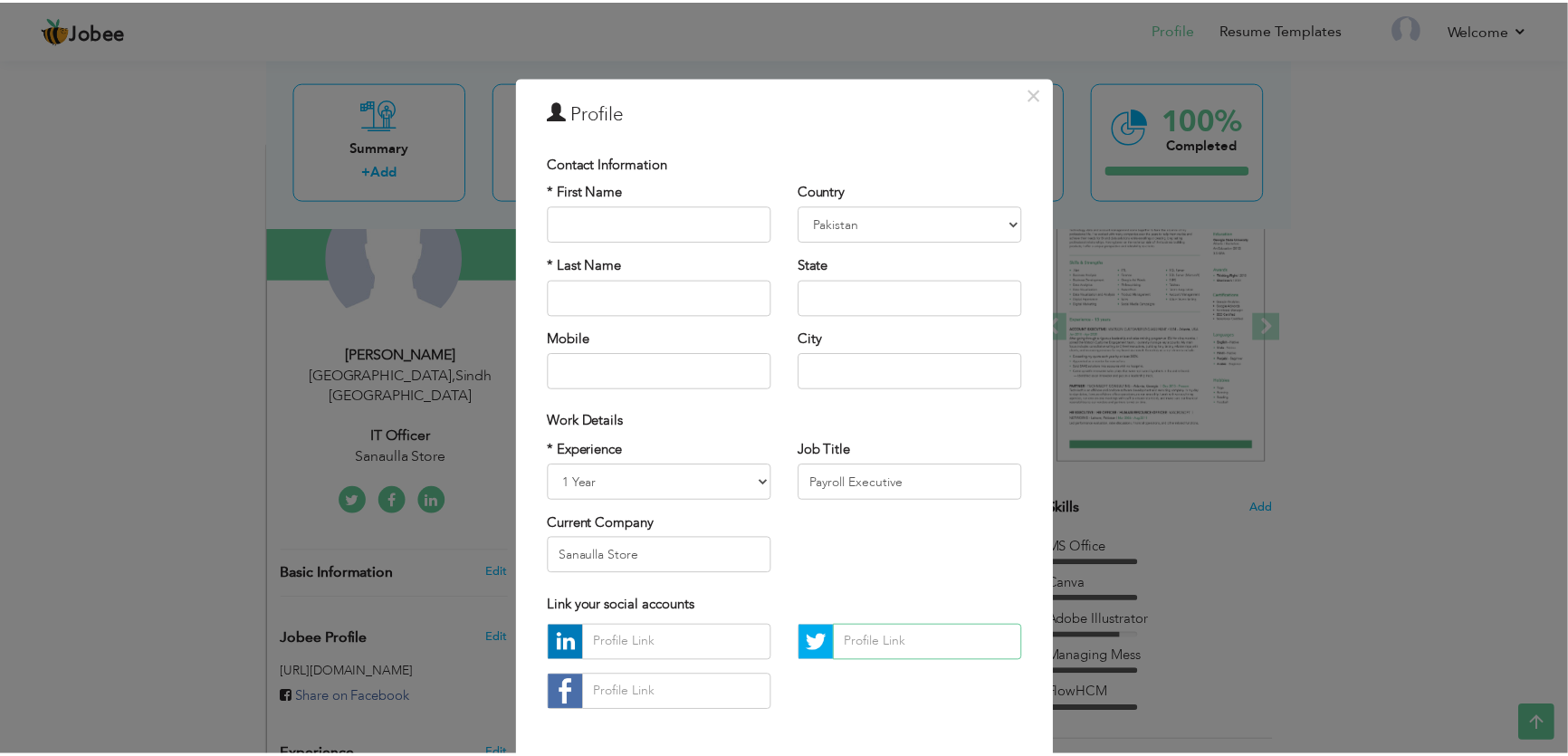
scroll to position [78, 0]
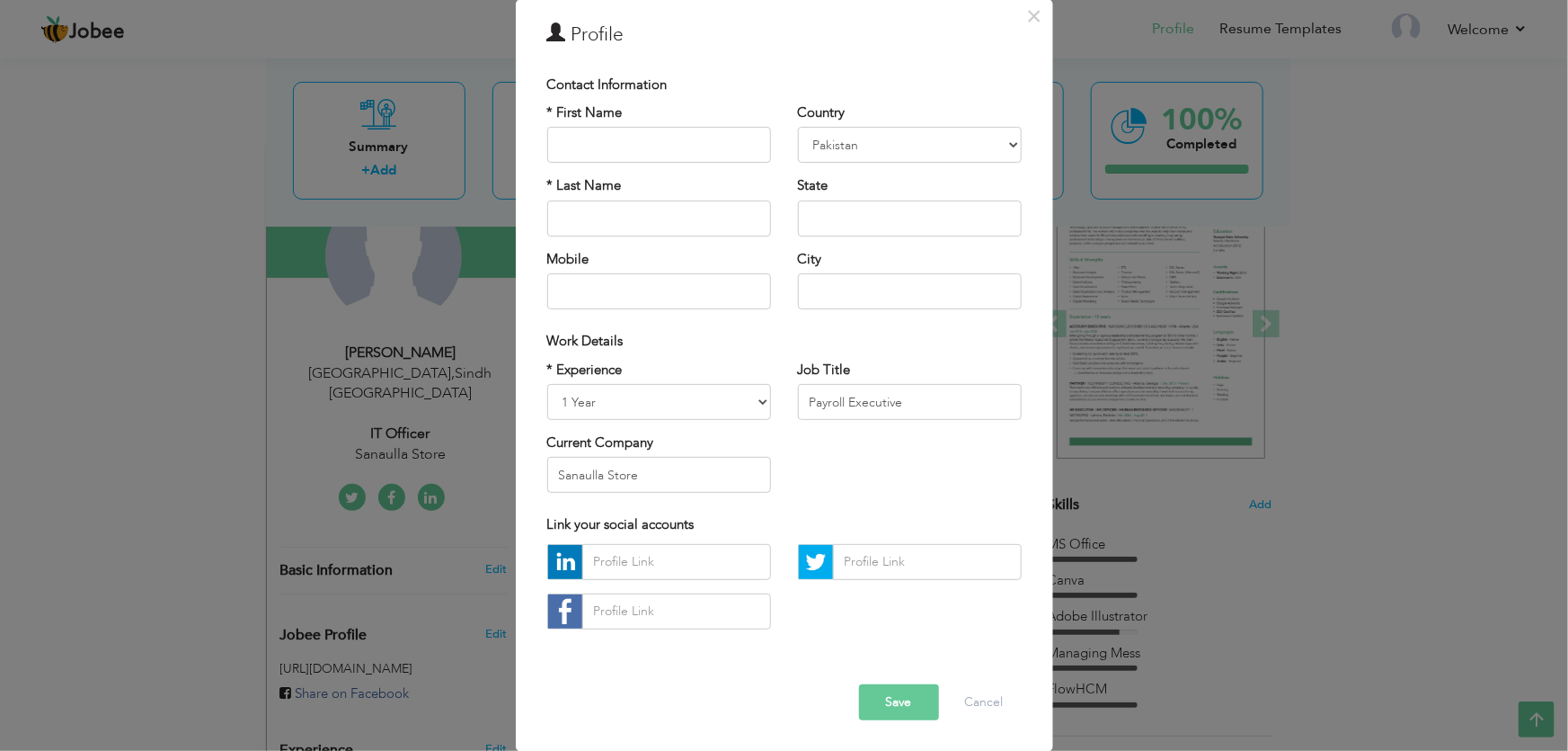
click at [889, 714] on button "Save" at bounding box center [900, 702] width 80 height 36
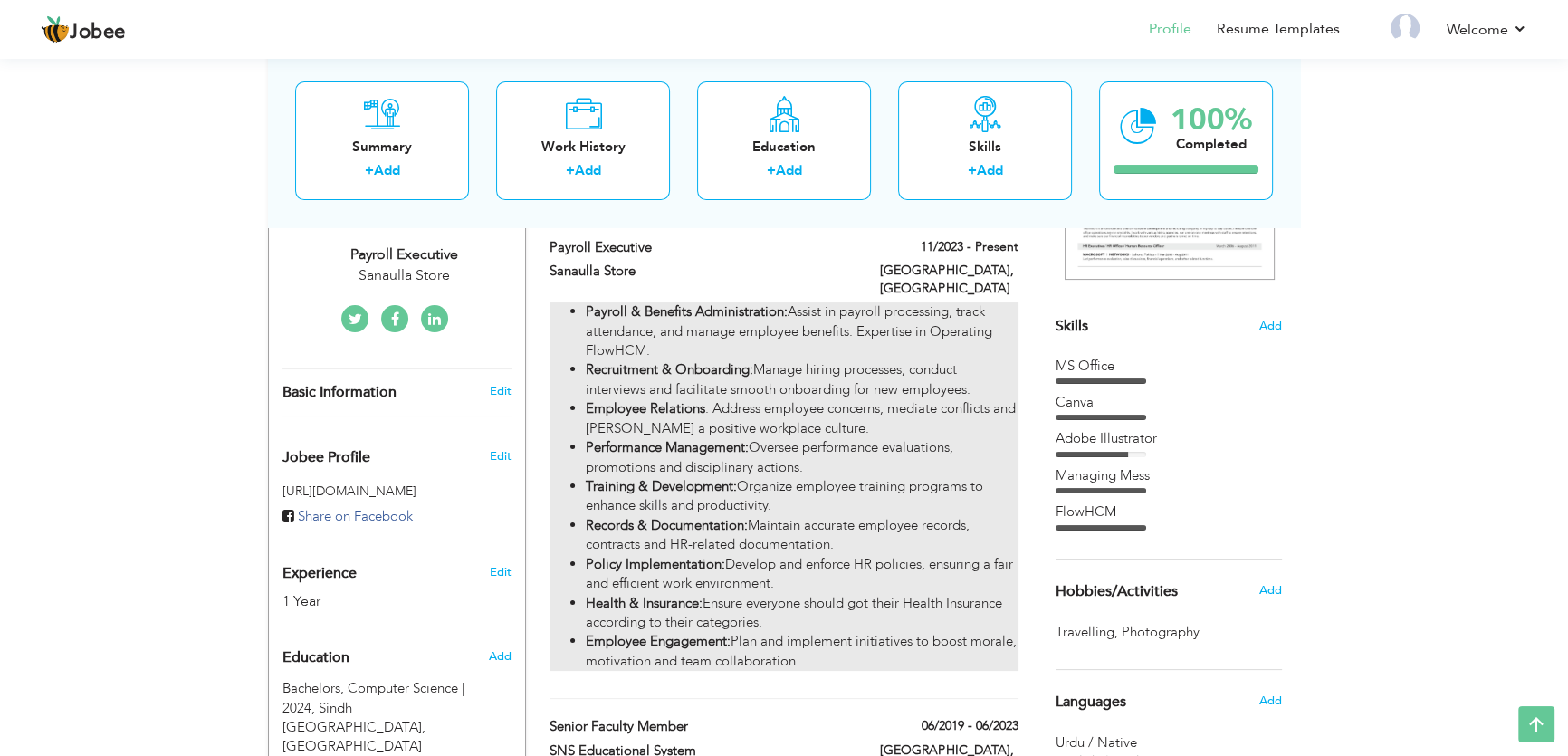
scroll to position [0, 0]
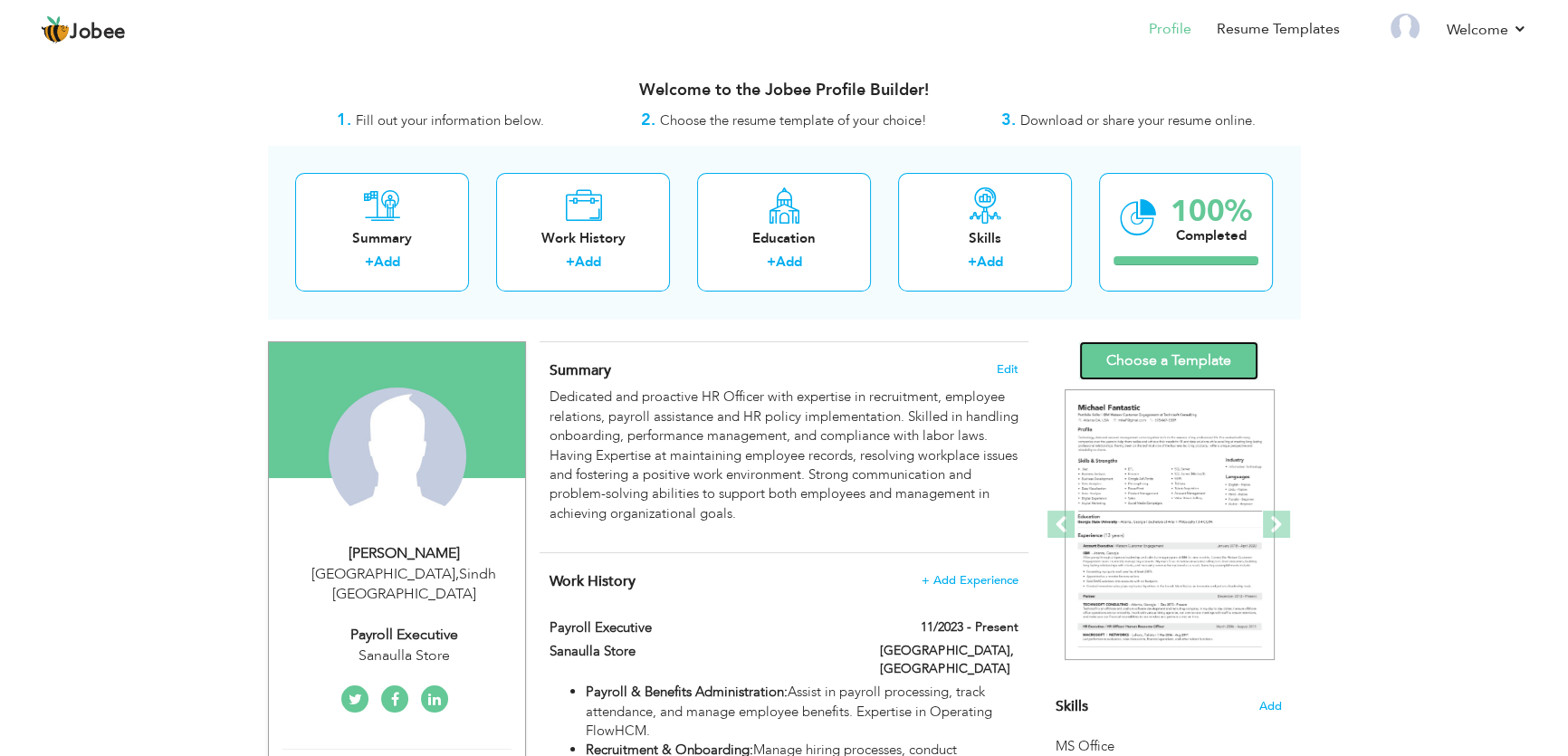
click at [1189, 368] on link "Choose a Template" at bounding box center [1169, 361] width 179 height 39
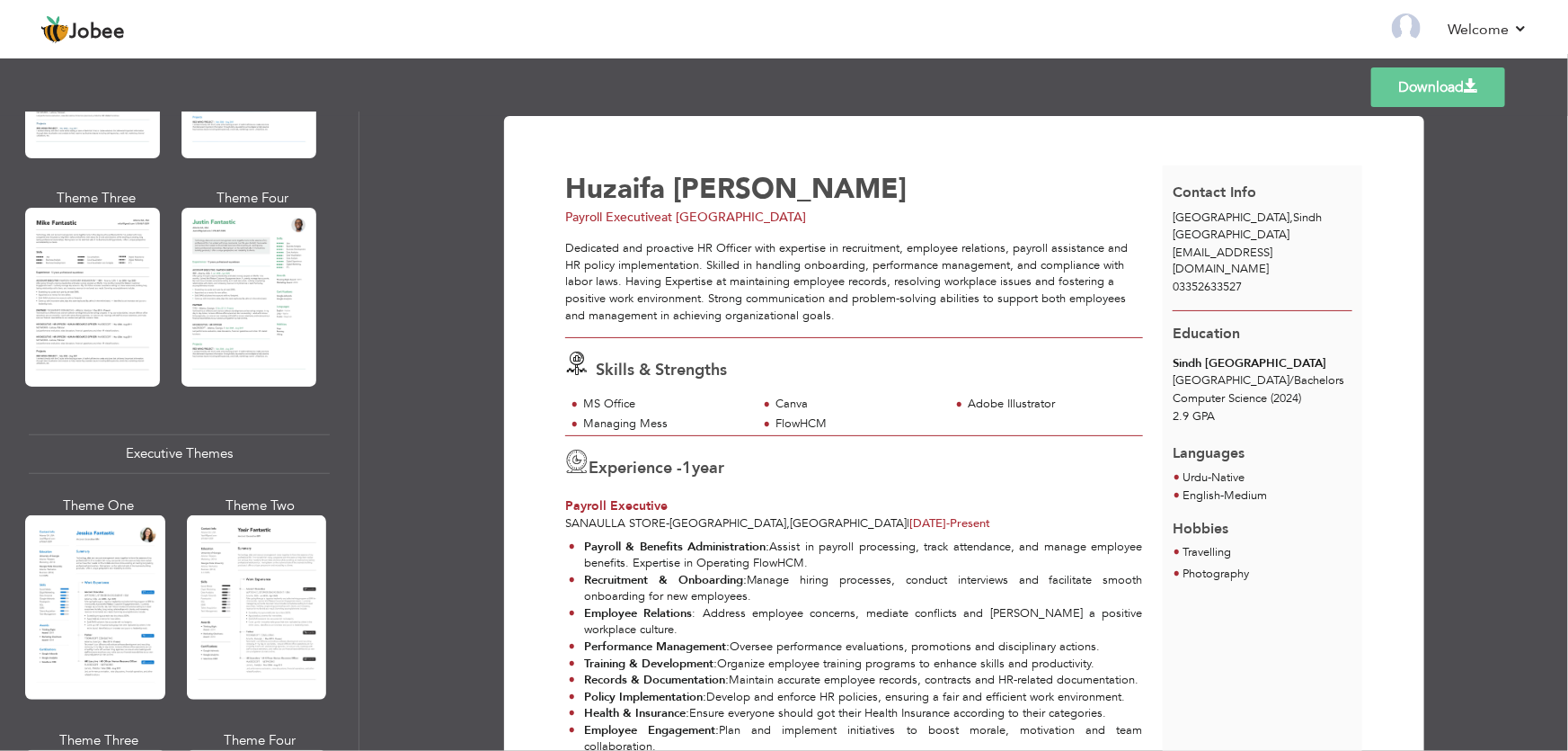
scroll to position [1054, 0]
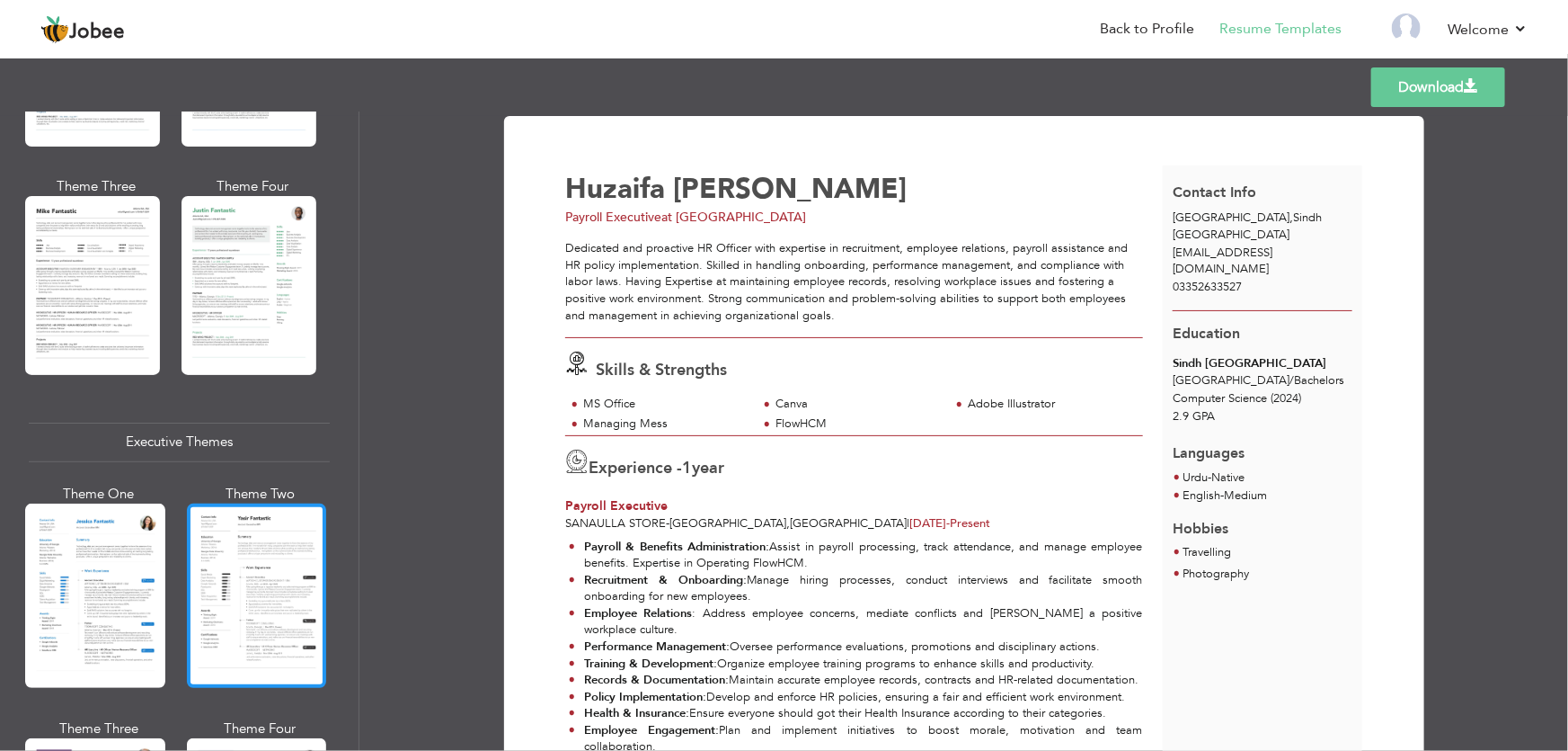
click at [227, 582] on div at bounding box center [257, 596] width 140 height 185
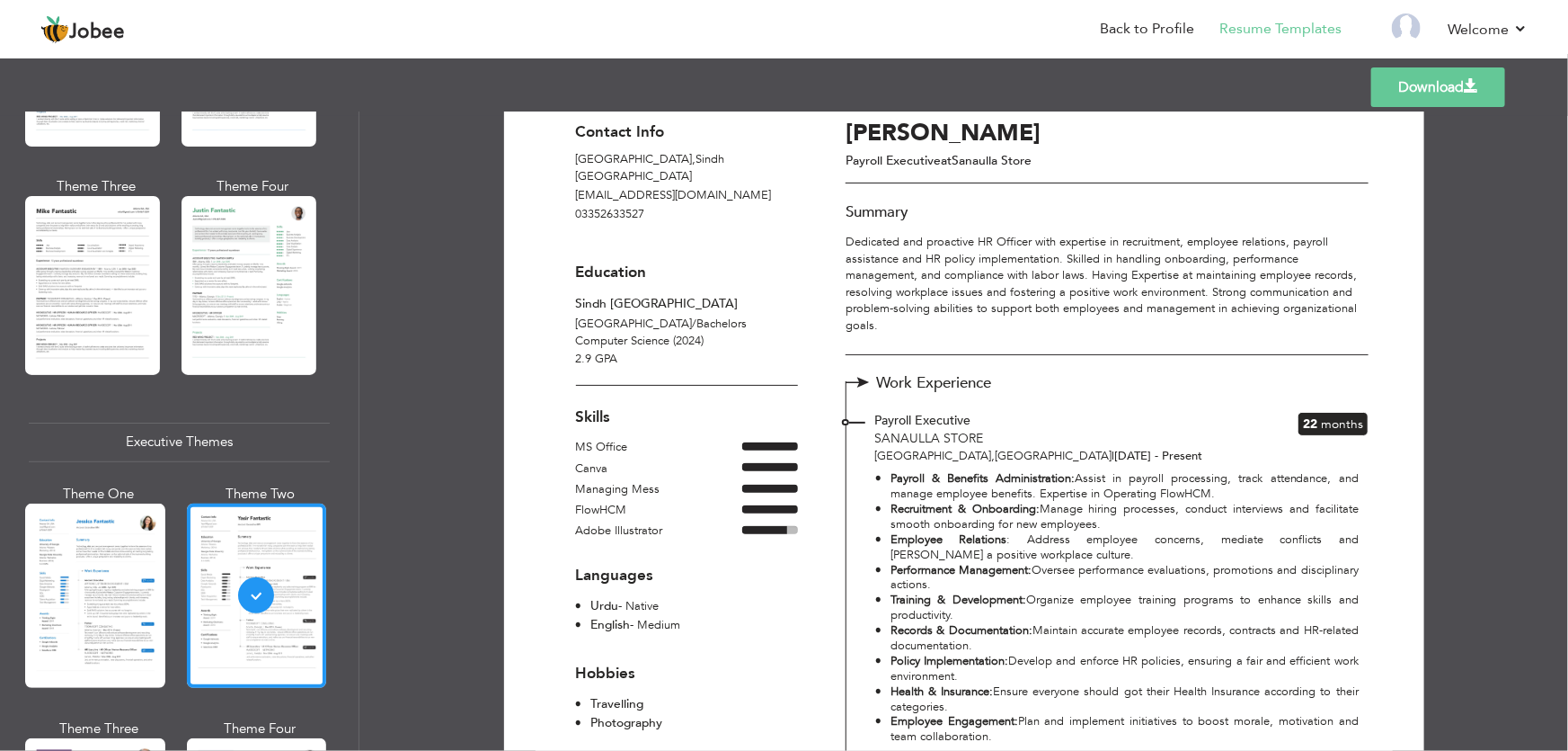
scroll to position [0, 0]
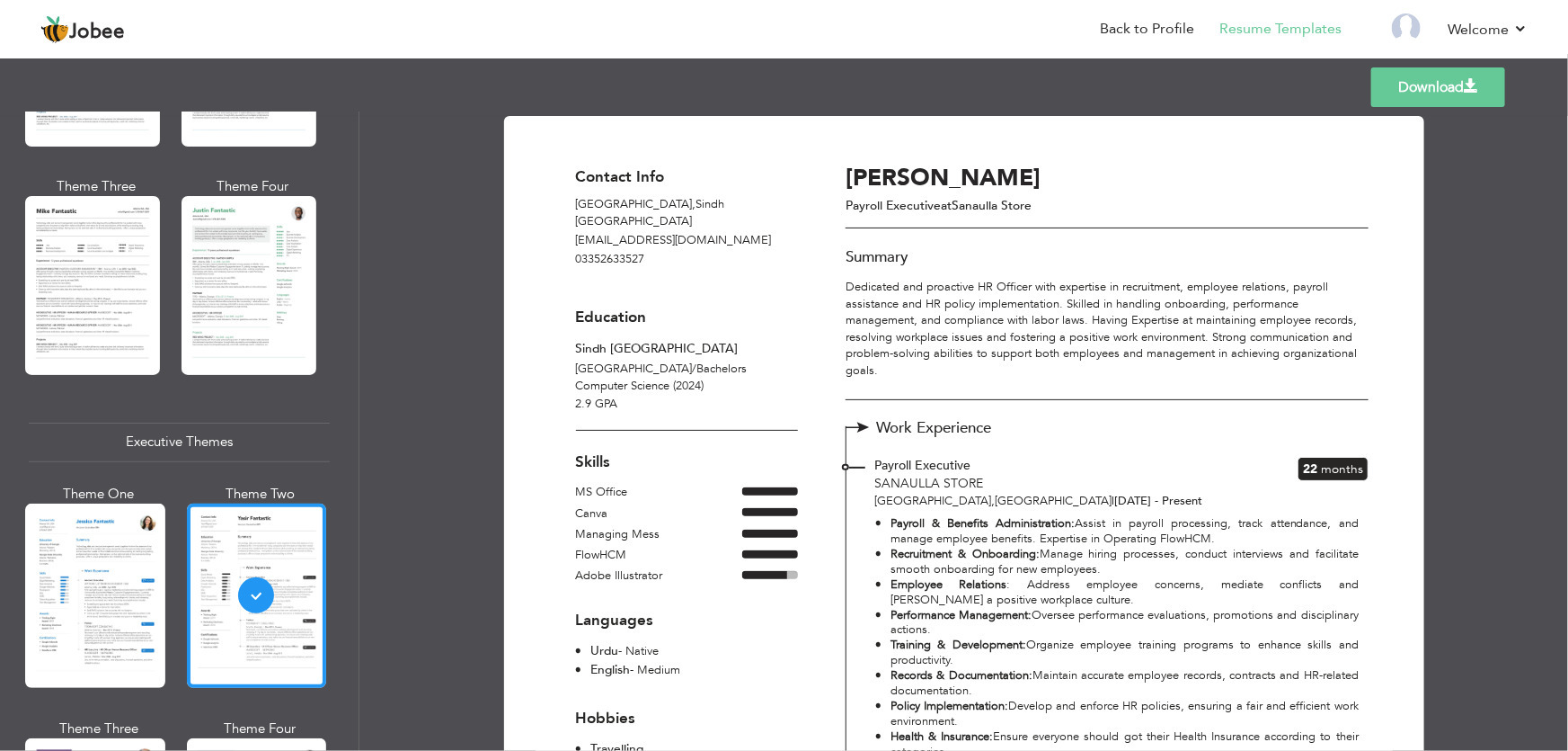
click at [1455, 94] on link "Download" at bounding box center [1437, 87] width 134 height 39
click at [1464, 81] on span at bounding box center [1471, 87] width 15 height 15
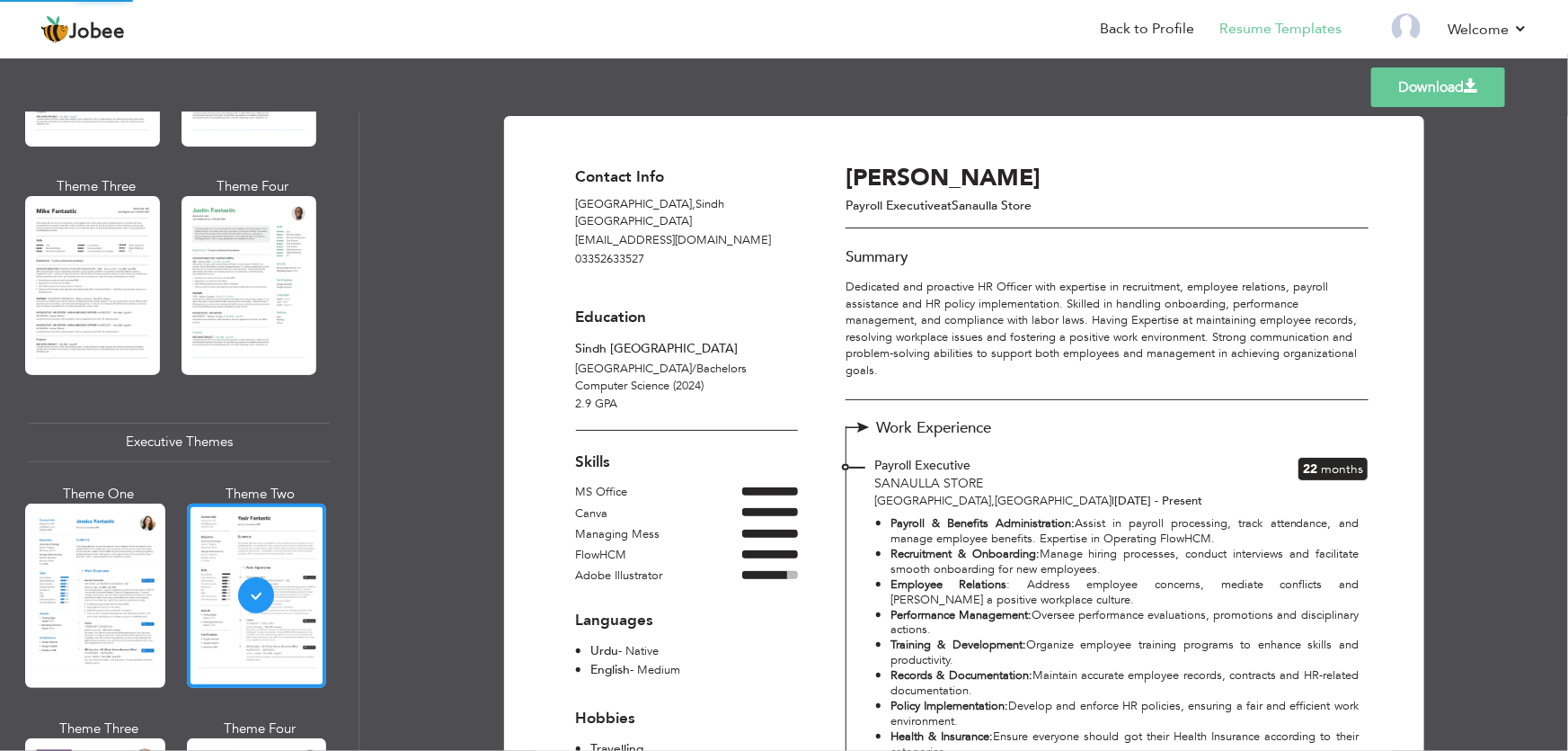
click at [1464, 81] on span at bounding box center [1471, 87] width 15 height 15
click at [1311, 92] on div "Templates Download" at bounding box center [784, 87] width 1568 height 58
click at [1449, 90] on link "Download" at bounding box center [1437, 87] width 134 height 39
click at [1467, 82] on span at bounding box center [1471, 87] width 15 height 15
